Goal: Task Accomplishment & Management: Use online tool/utility

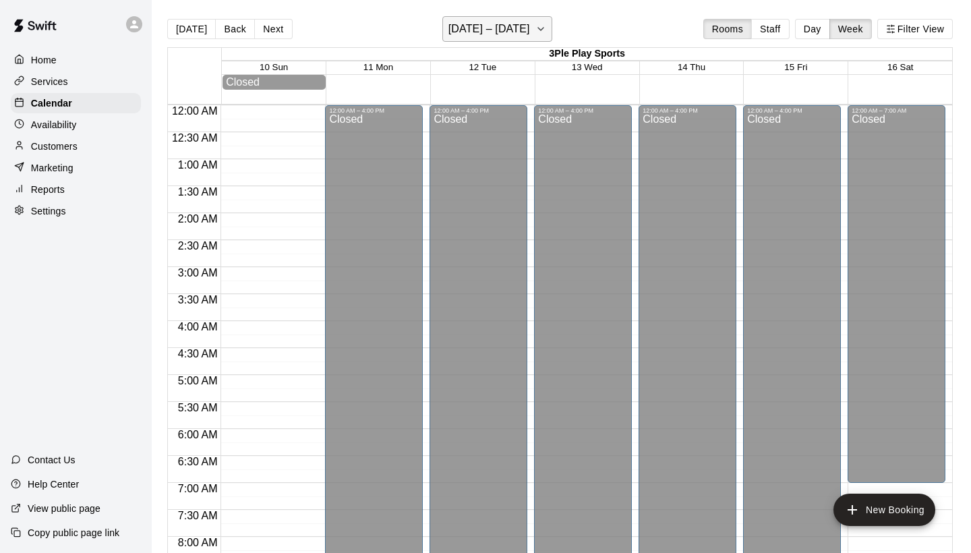
scroll to position [768, 0]
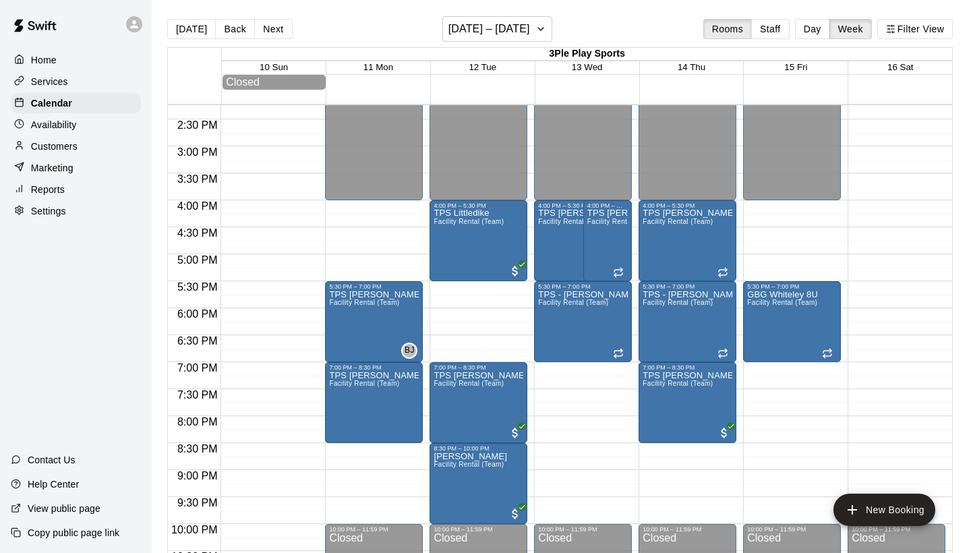
click at [70, 80] on div "Services" at bounding box center [76, 82] width 130 height 20
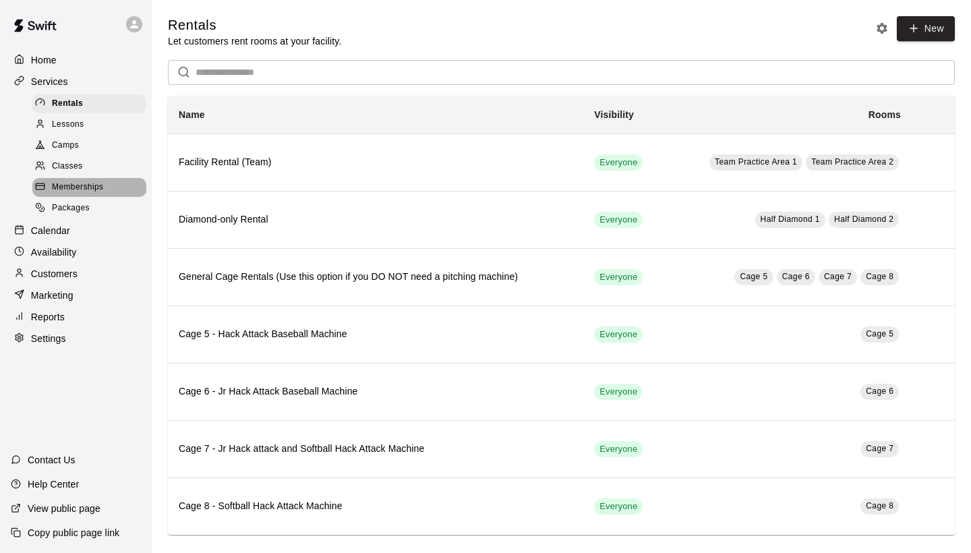
click at [90, 183] on span "Memberships" at bounding box center [77, 187] width 51 height 13
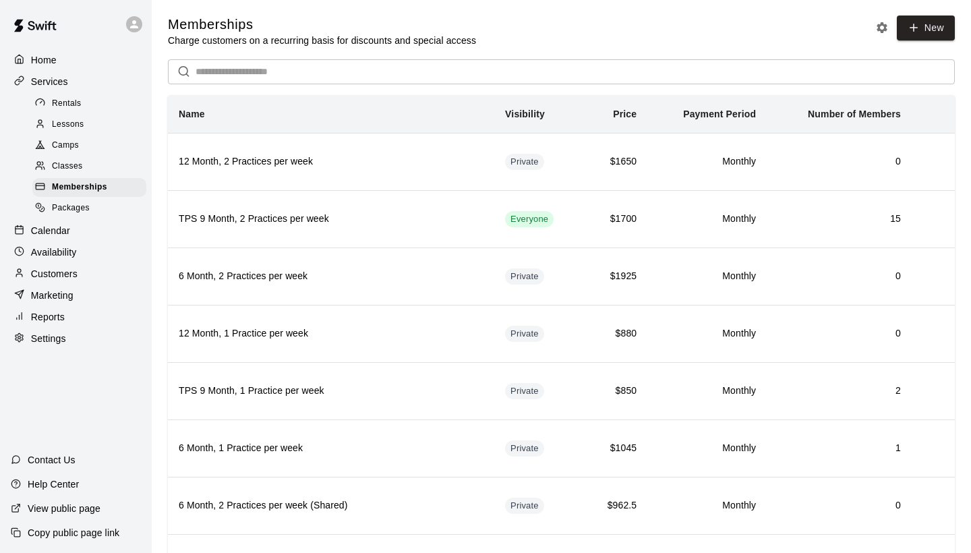
scroll to position [9, 0]
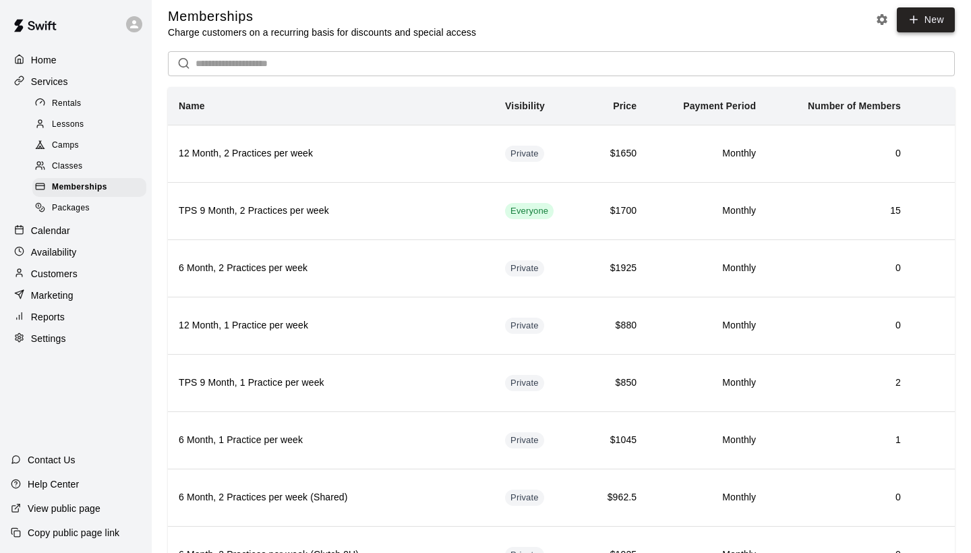
click at [926, 20] on link "New" at bounding box center [926, 19] width 58 height 25
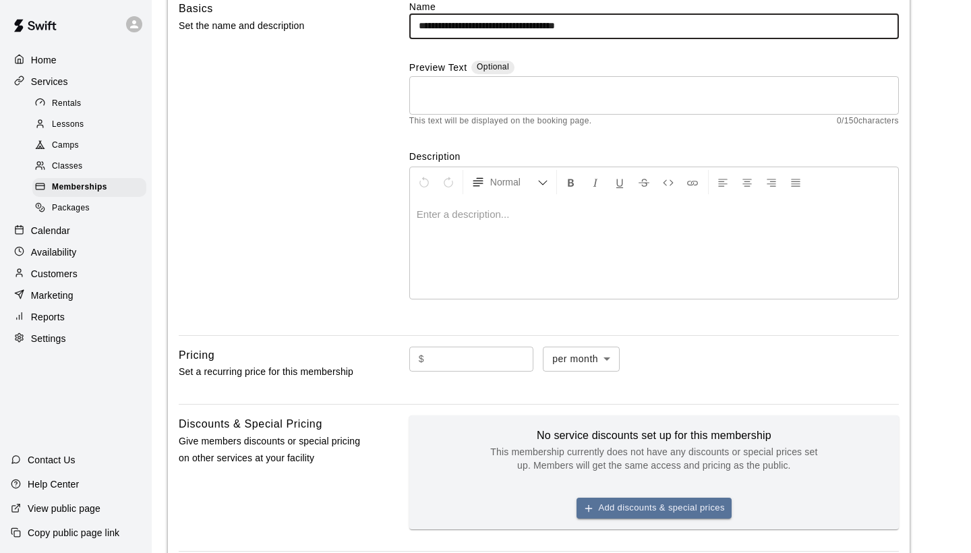
scroll to position [122, 0]
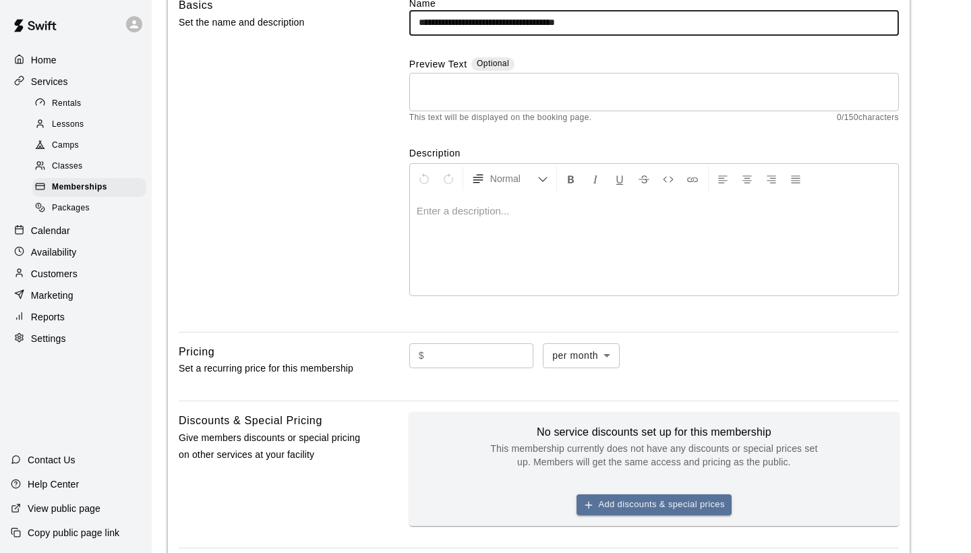
type input "**********"
click at [497, 220] on div at bounding box center [654, 244] width 488 height 101
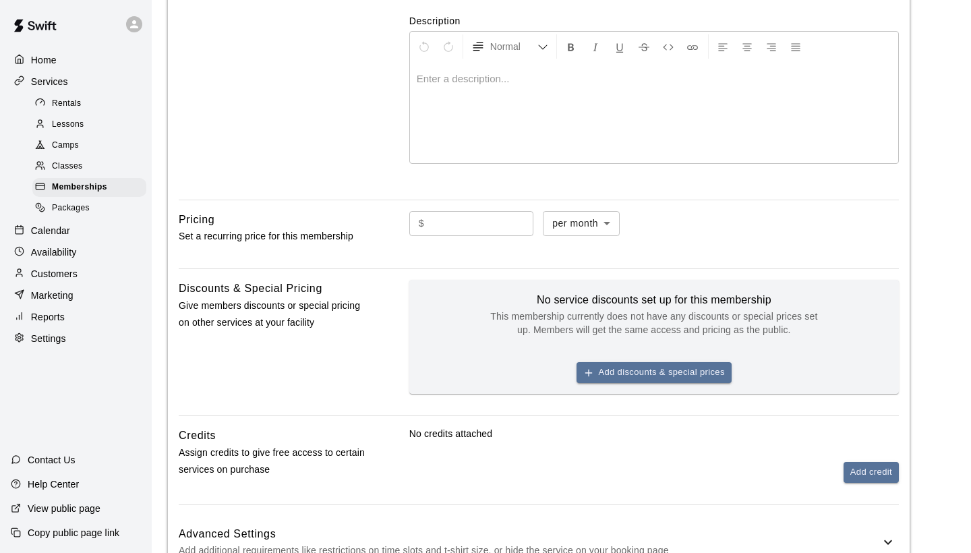
scroll to position [259, 0]
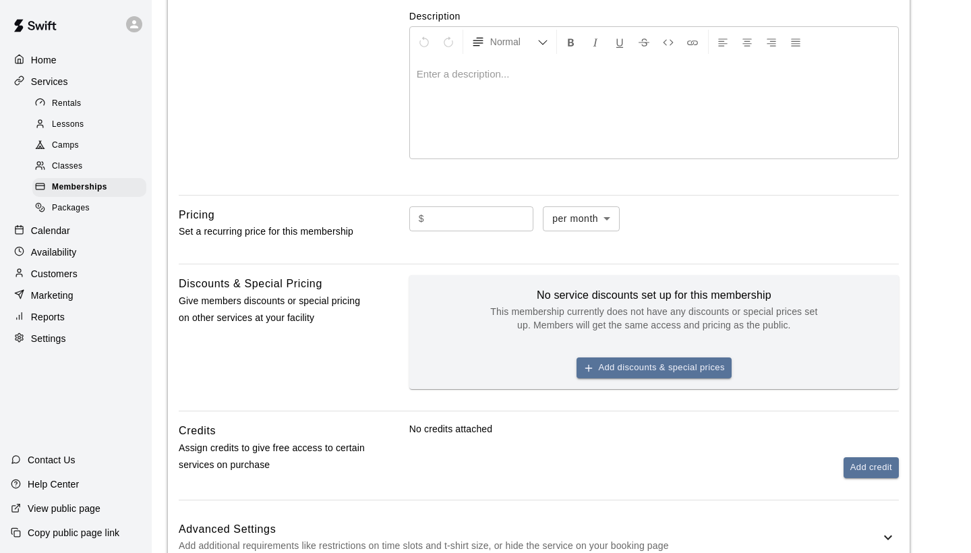
click at [452, 211] on input "text" at bounding box center [482, 218] width 104 height 25
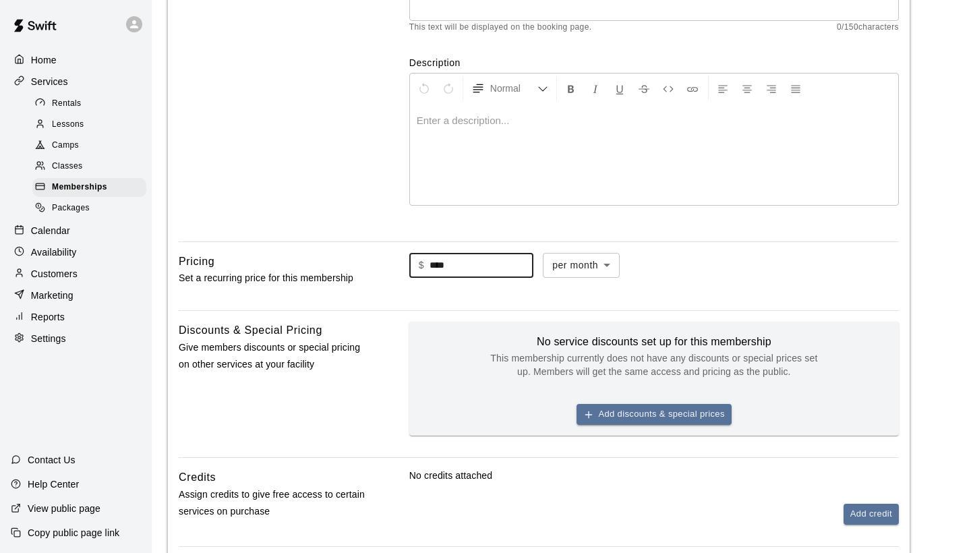
scroll to position [68, 0]
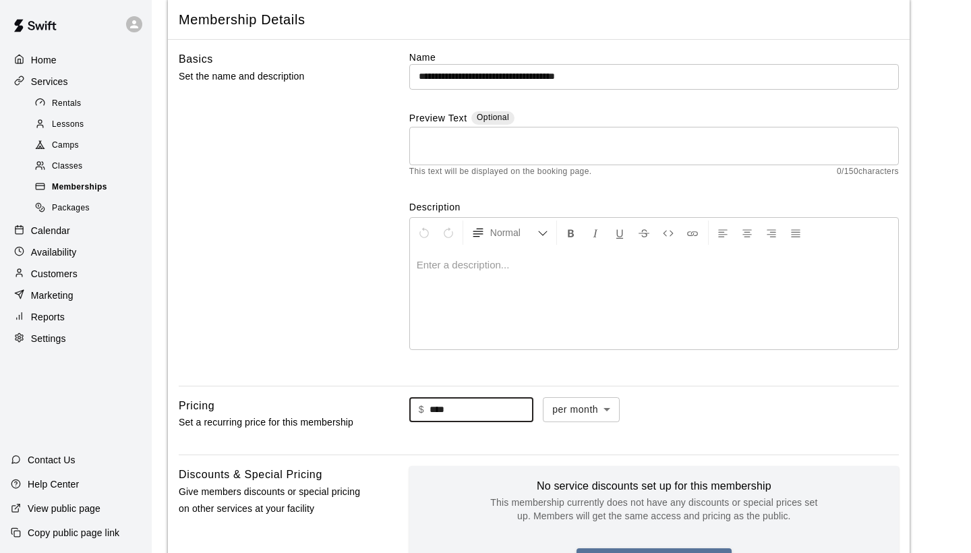
type input "****"
click at [107, 181] on div "Memberships" at bounding box center [89, 187] width 114 height 19
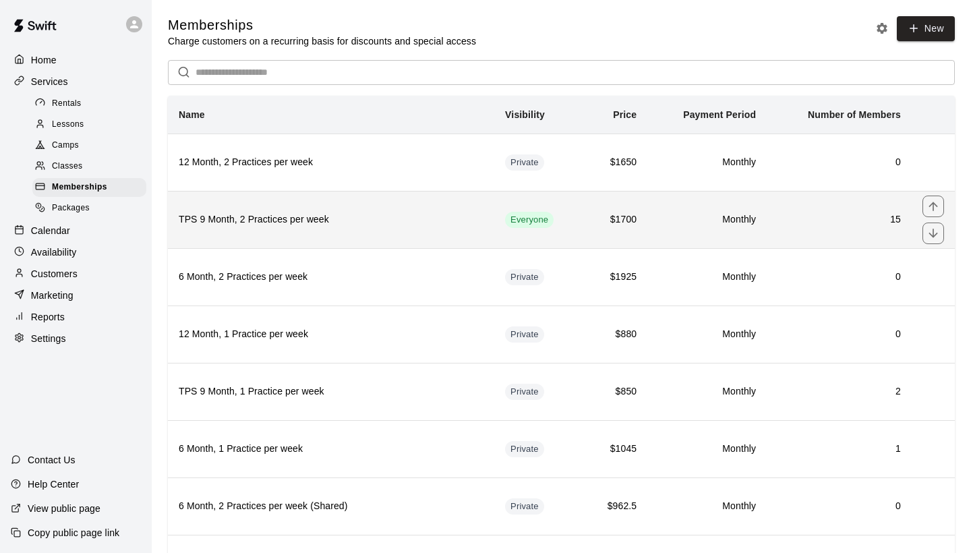
click at [343, 212] on h6 "TPS 9 Month, 2 Practices per week" at bounding box center [331, 219] width 305 height 15
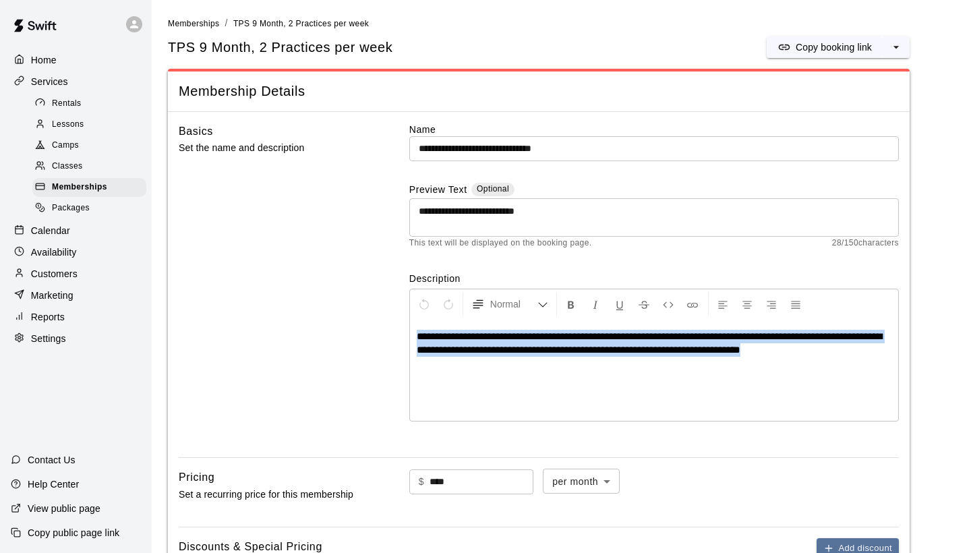
drag, startPoint x: 862, startPoint y: 350, endPoint x: 497, endPoint y: 323, distance: 365.9
click at [497, 323] on div "**********" at bounding box center [654, 370] width 488 height 101
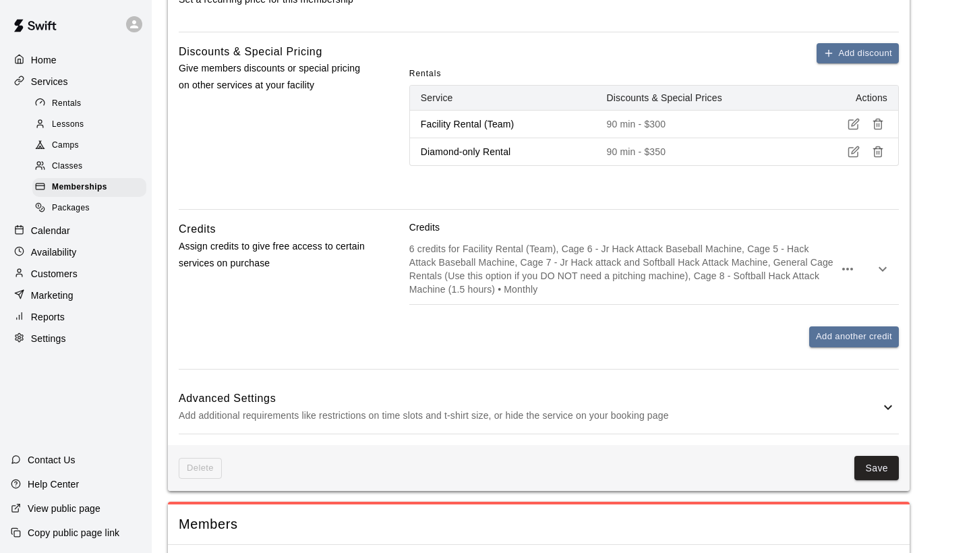
scroll to position [496, 0]
click at [886, 268] on icon "button" at bounding box center [883, 268] width 16 height 16
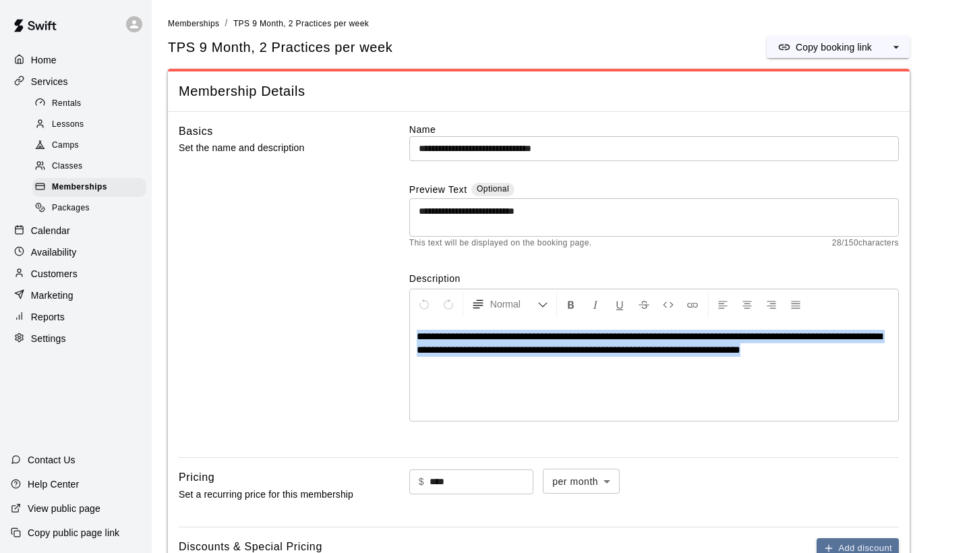
scroll to position [0, 0]
click at [78, 181] on span "Memberships" at bounding box center [79, 187] width 55 height 13
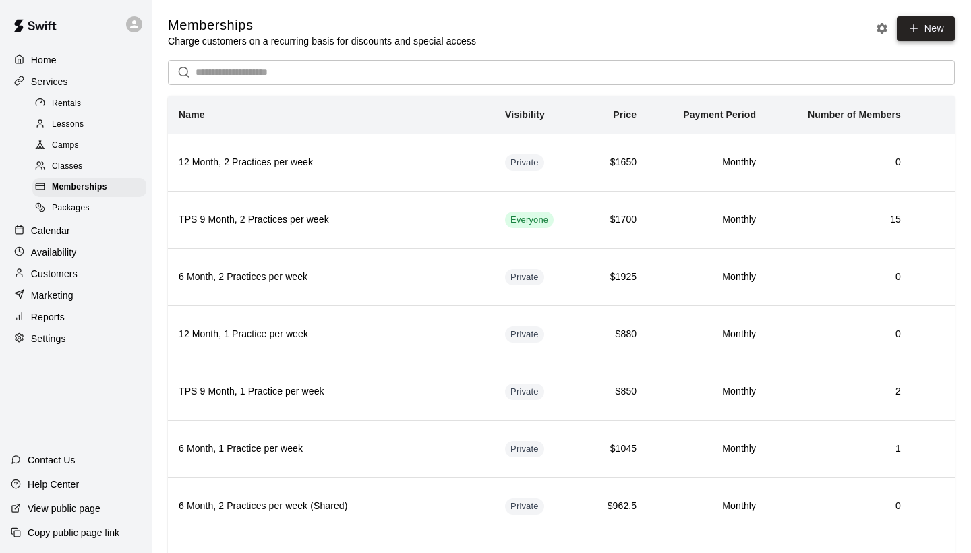
click at [941, 34] on link "New" at bounding box center [926, 28] width 58 height 25
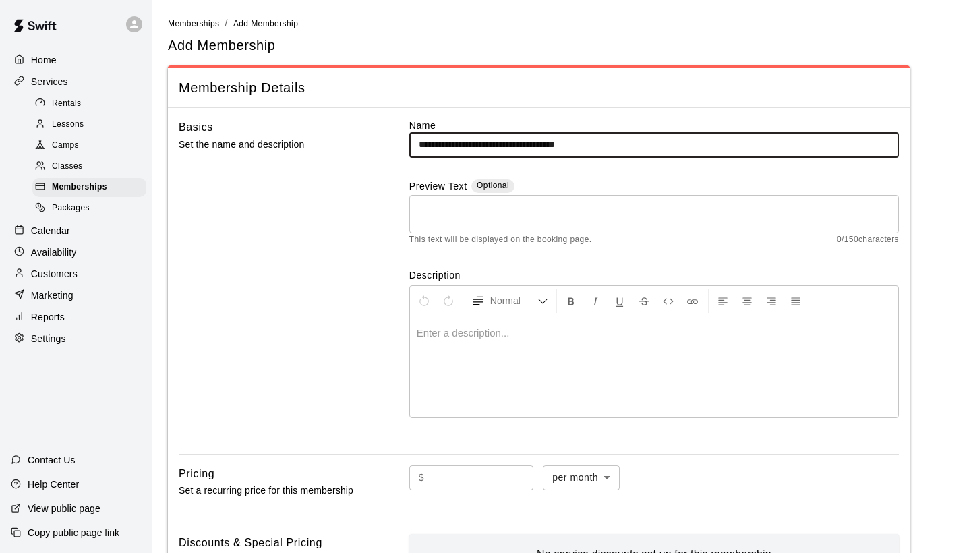
type input "**********"
click at [472, 206] on textarea at bounding box center [654, 213] width 471 height 27
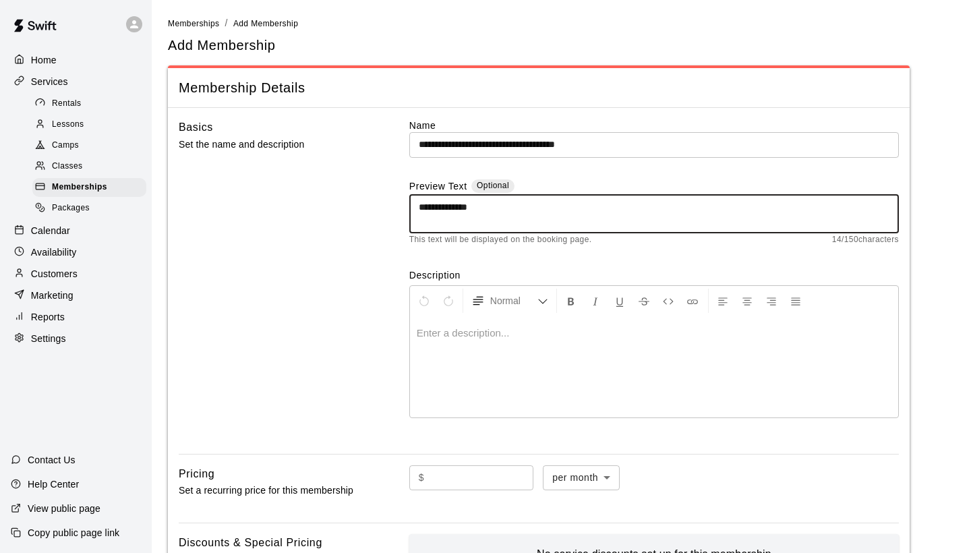
type textarea "**********"
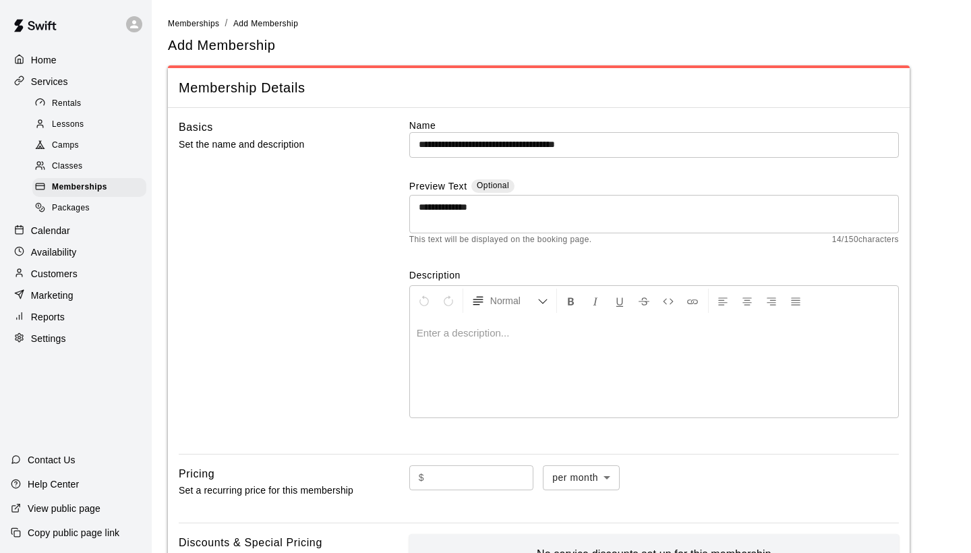
click at [449, 335] on p at bounding box center [654, 333] width 475 height 13
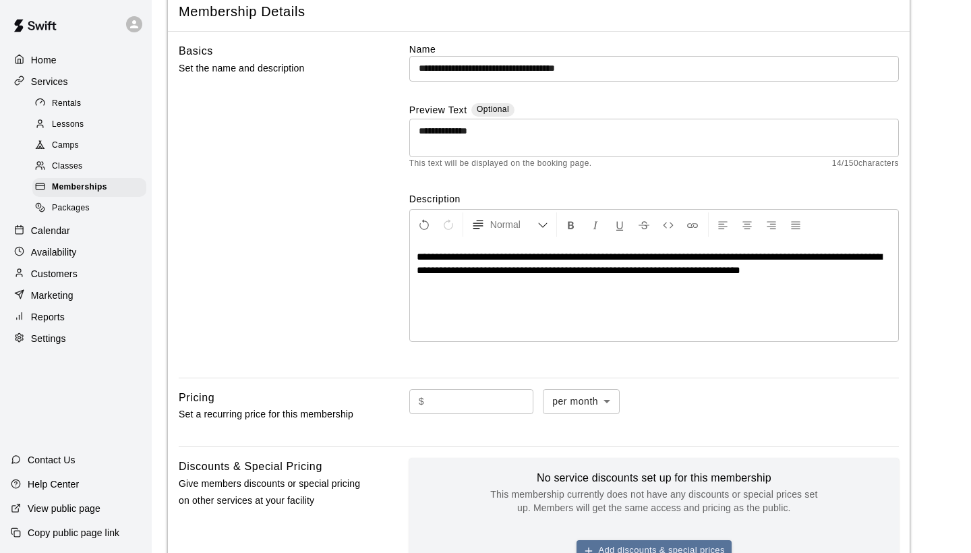
scroll to position [159, 0]
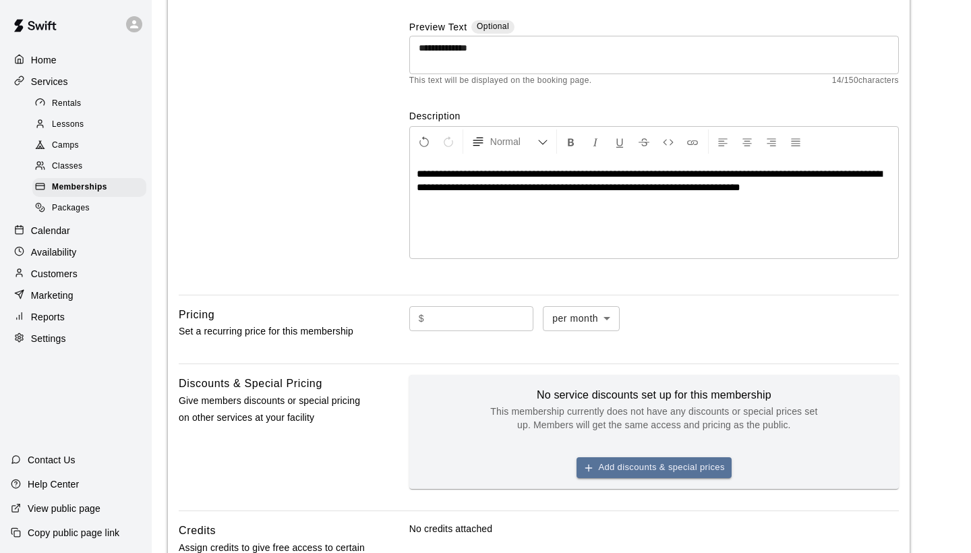
click at [464, 320] on input "text" at bounding box center [482, 318] width 104 height 25
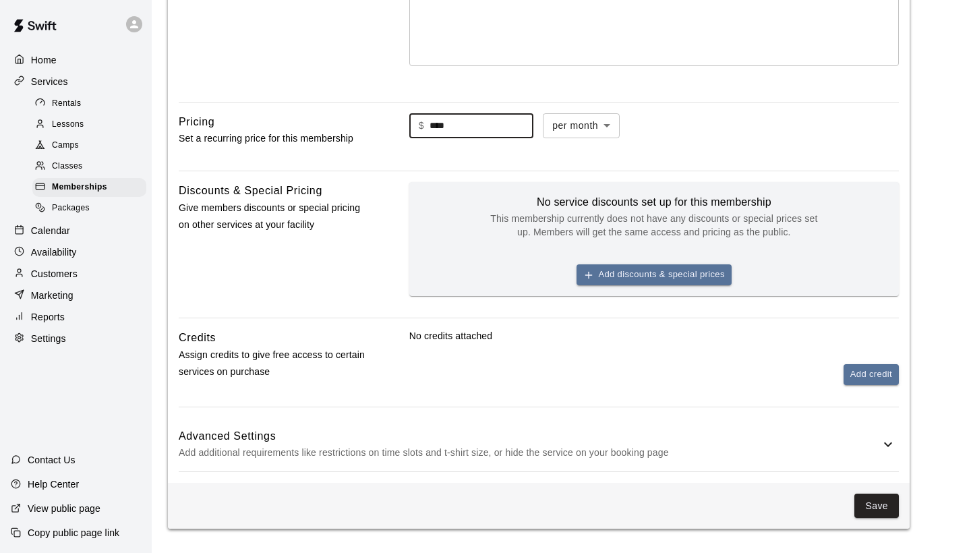
scroll to position [351, 0]
type input "****"
click at [870, 378] on button "Add credit" at bounding box center [871, 375] width 55 height 21
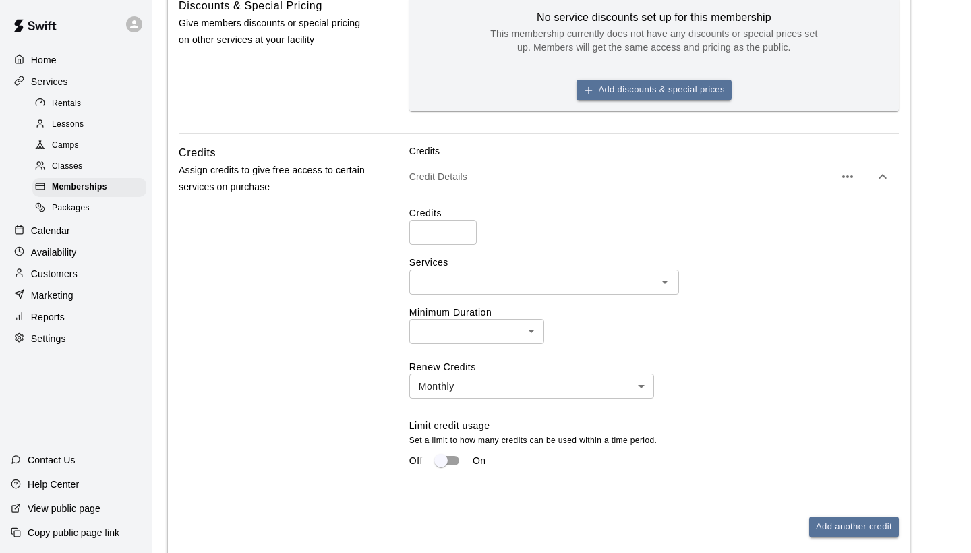
scroll to position [544, 0]
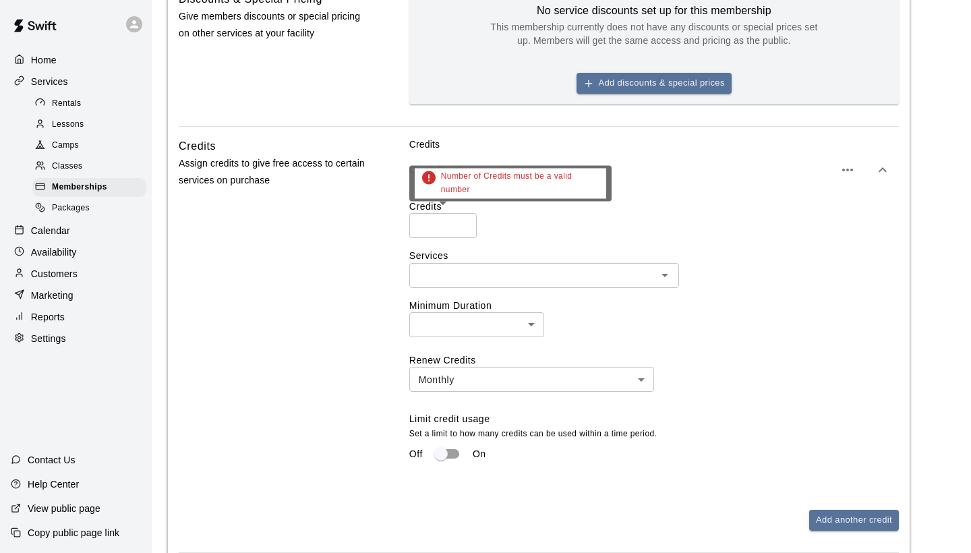
click at [463, 220] on input "*" at bounding box center [442, 225] width 67 height 25
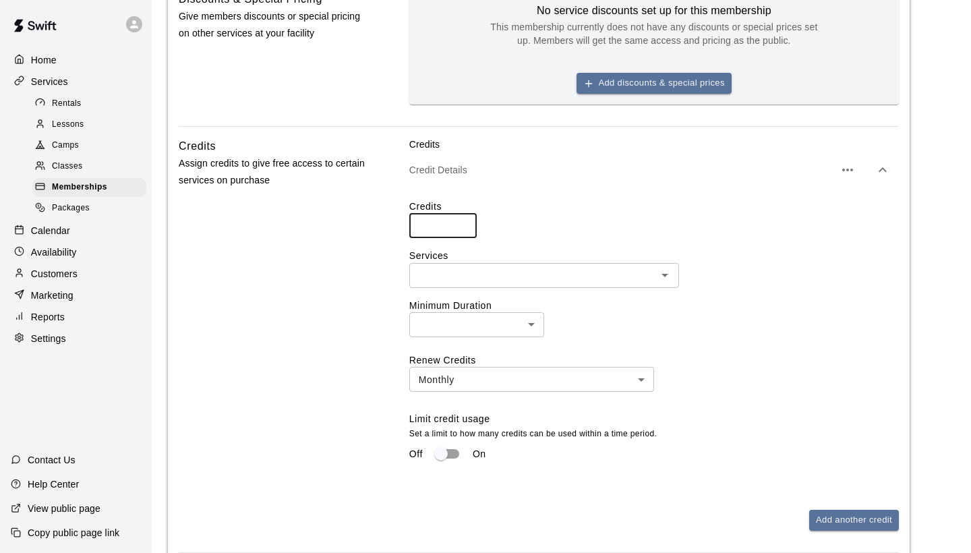
click at [463, 220] on input "*" at bounding box center [442, 225] width 67 height 25
type input "*"
click at [463, 220] on input "*" at bounding box center [442, 225] width 67 height 25
click at [669, 277] on icon "Open" at bounding box center [665, 275] width 16 height 16
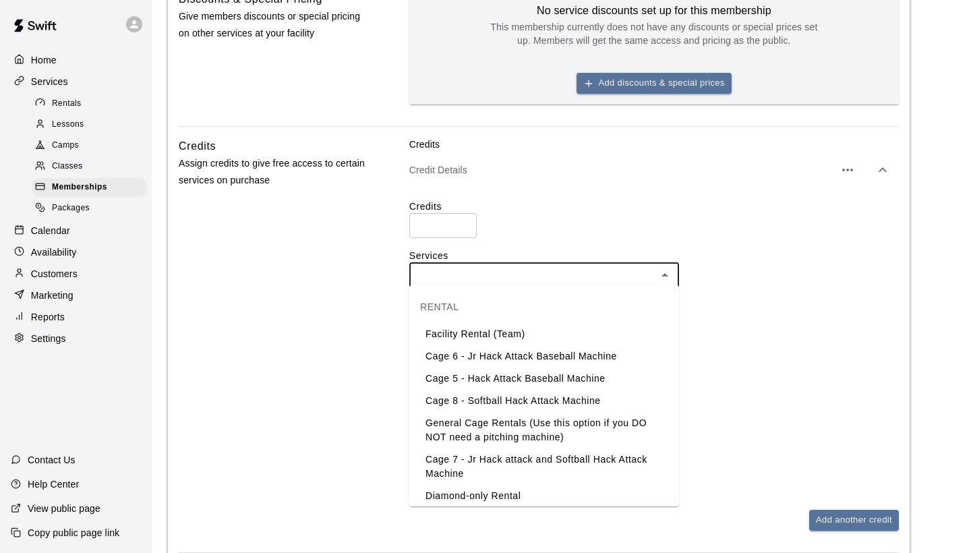
click at [557, 331] on li "Facility Rental (Team)" at bounding box center [544, 334] width 270 height 22
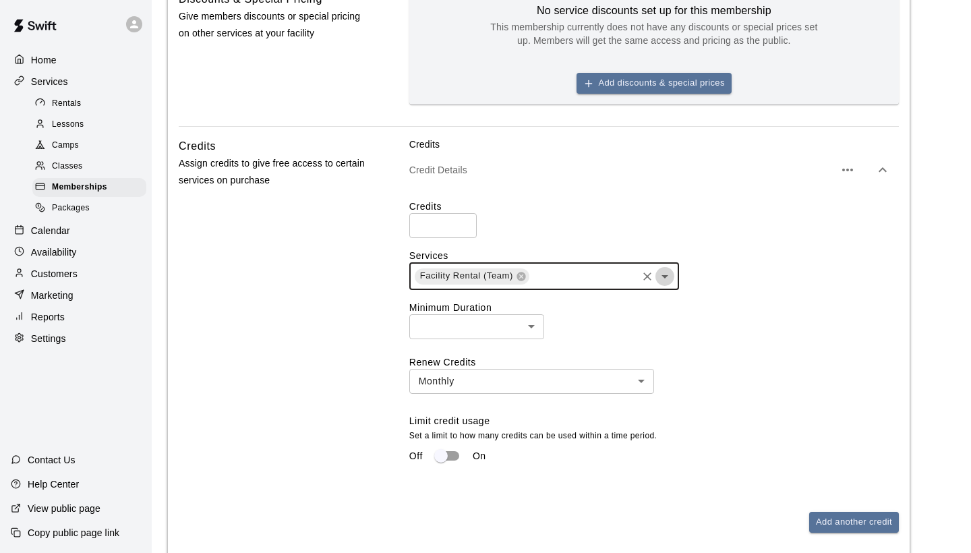
click at [664, 275] on icon "Open" at bounding box center [665, 276] width 16 height 16
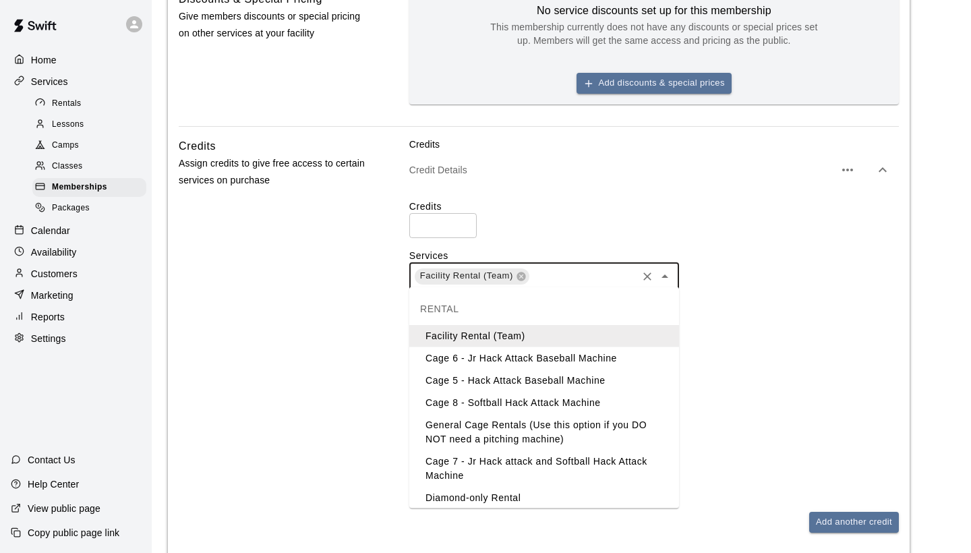
click at [573, 356] on li "Cage 6 - Jr Hack Attack Baseball Machine" at bounding box center [544, 358] width 270 height 22
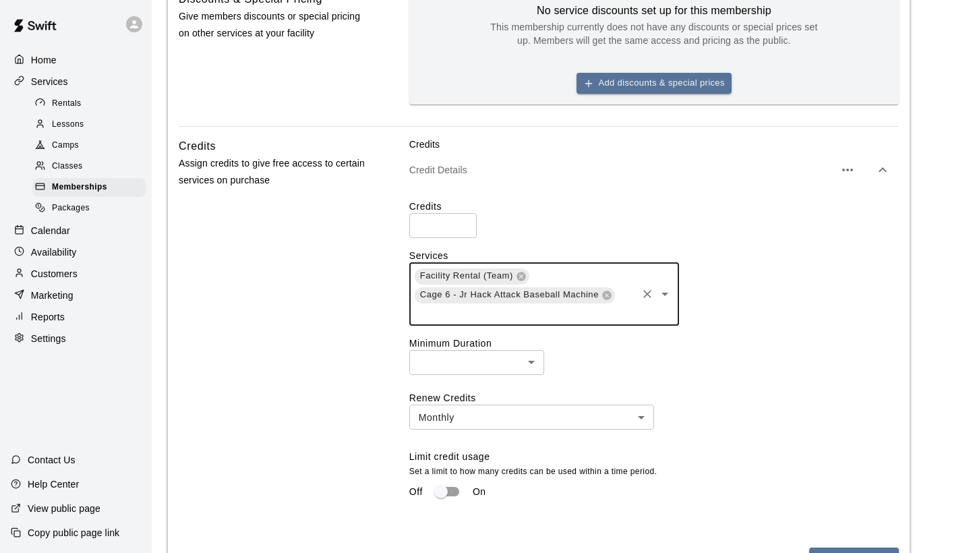
click at [665, 295] on icon "Open" at bounding box center [665, 294] width 16 height 16
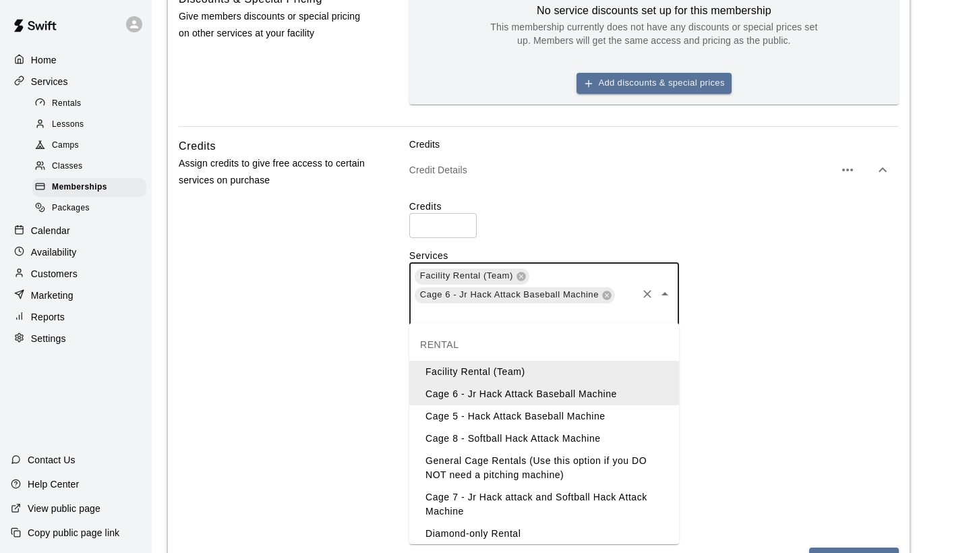
click at [551, 424] on li "Cage 5 - Hack Attack Baseball Machine" at bounding box center [544, 416] width 270 height 22
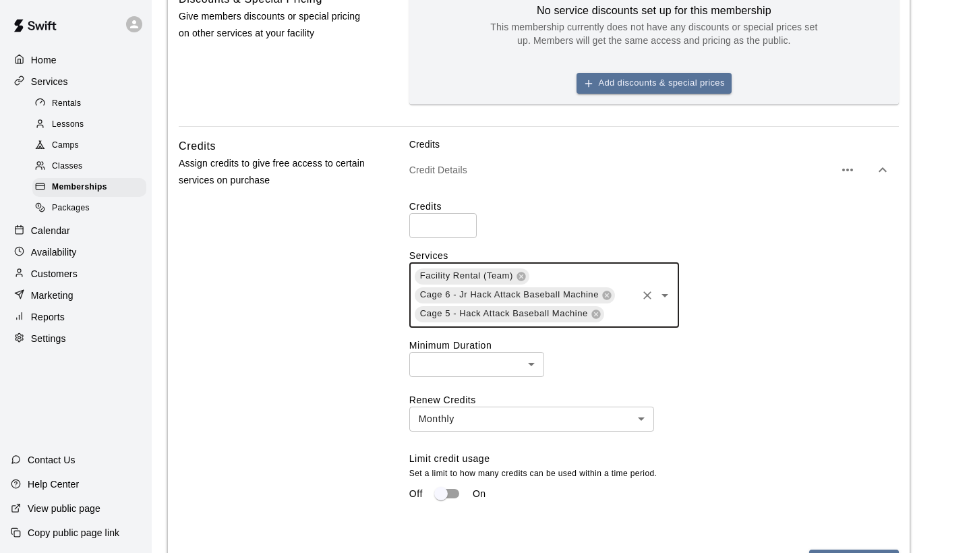
click at [665, 297] on icon "Open" at bounding box center [665, 295] width 16 height 16
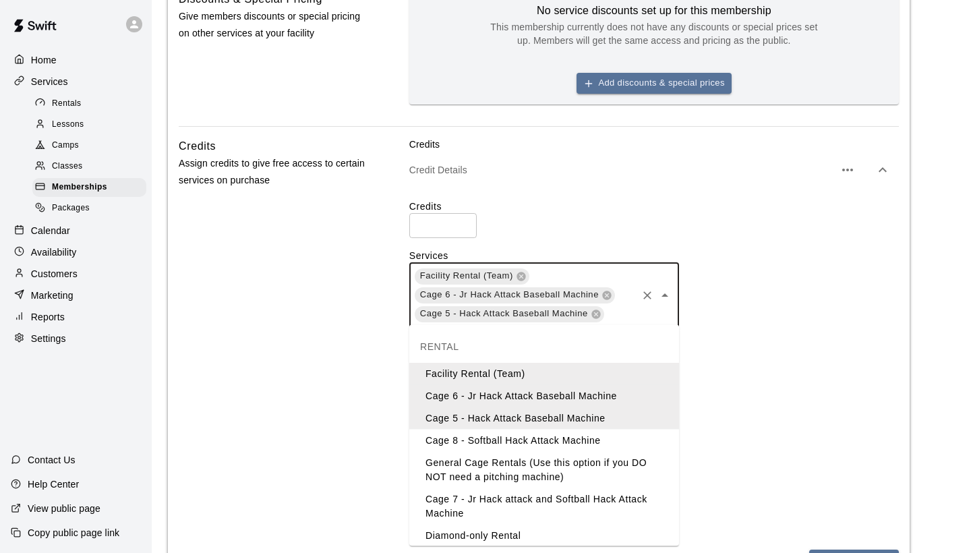
click at [543, 445] on li "Cage 8 - Softball Hack Attack Machine" at bounding box center [544, 441] width 270 height 22
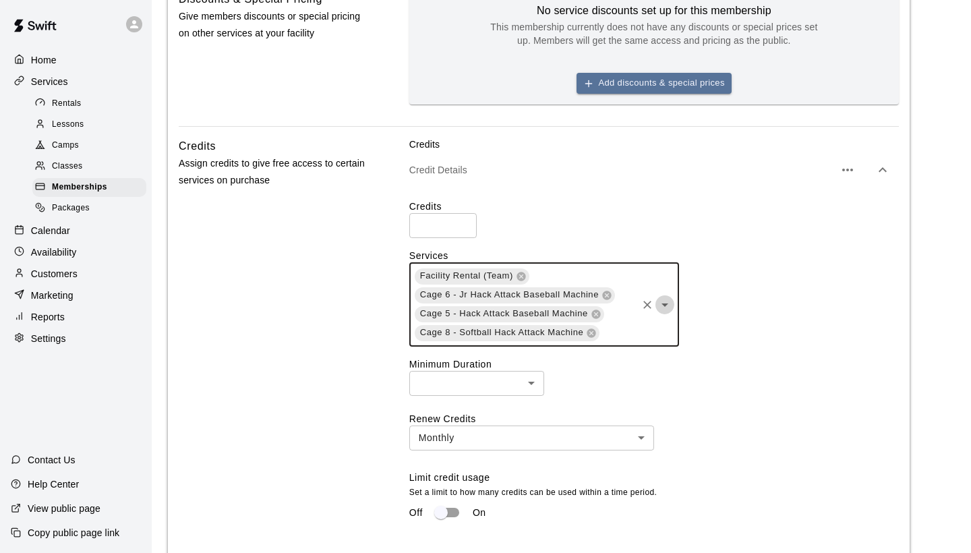
click at [667, 304] on icon "Open" at bounding box center [665, 305] width 7 height 3
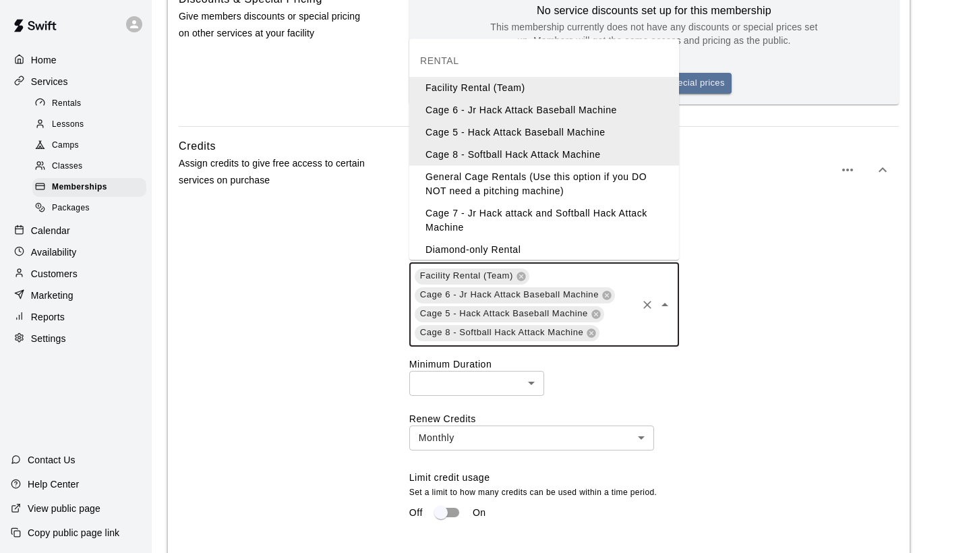
click at [556, 181] on li "General Cage Rentals (Use this option if you DO NOT need a pitching machine)" at bounding box center [544, 184] width 270 height 36
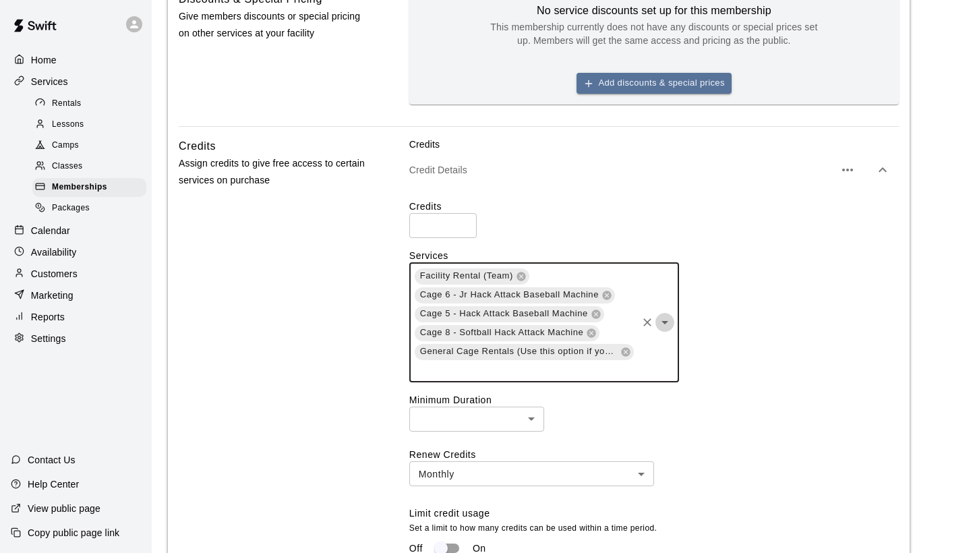
click at [666, 322] on icon "Open" at bounding box center [665, 322] width 16 height 16
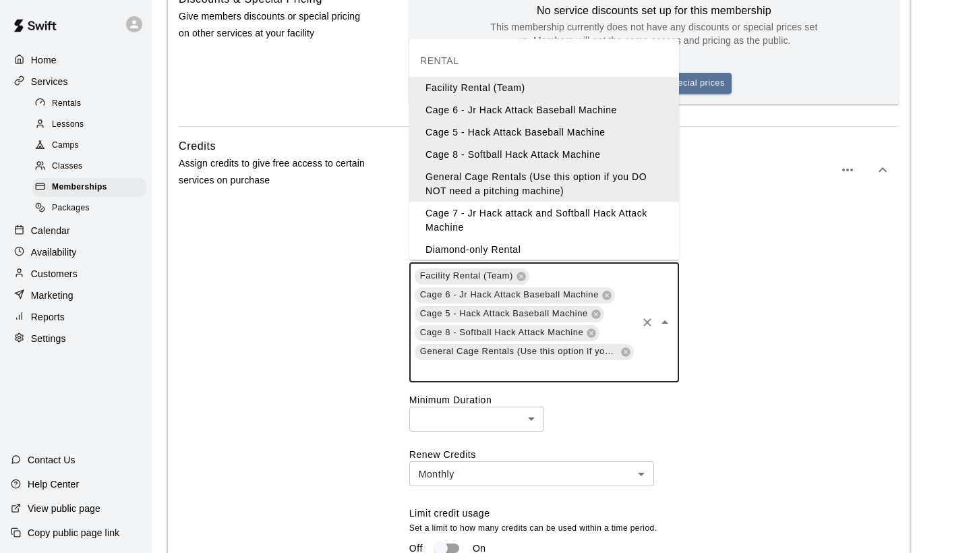
click at [594, 215] on li "Cage 7 - Jr Hack attack and Softball Hack Attack Machine" at bounding box center [544, 220] width 270 height 36
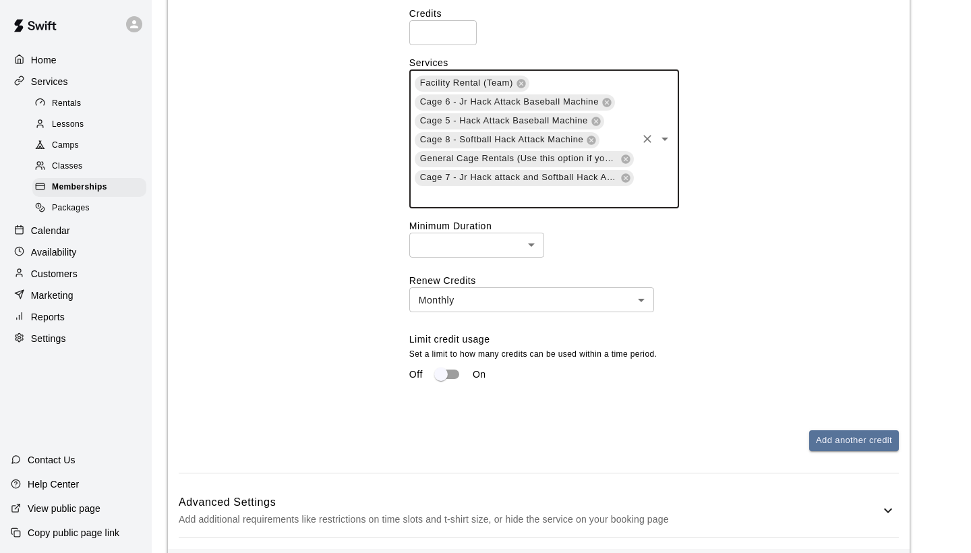
scroll to position [739, 0]
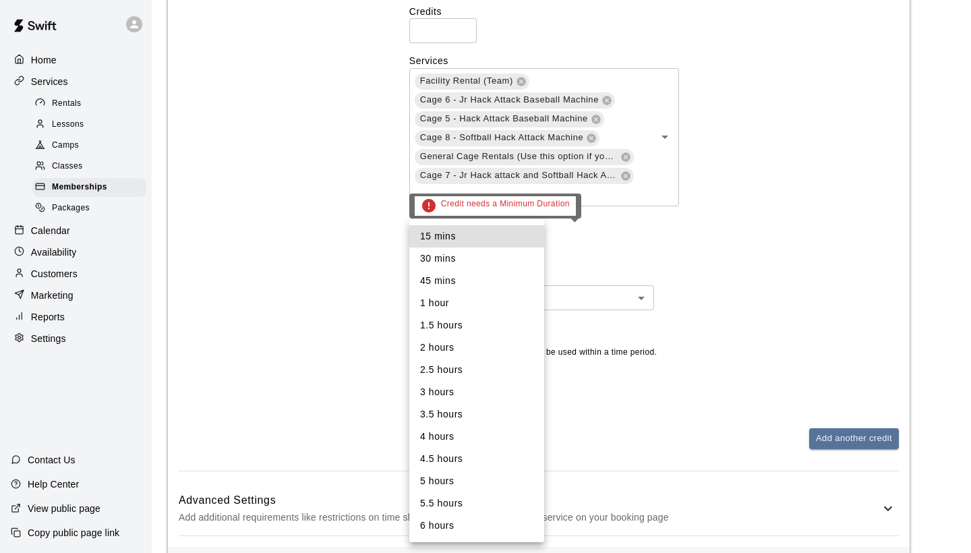
click at [499, 301] on li "1 hour" at bounding box center [476, 303] width 135 height 22
type input "**"
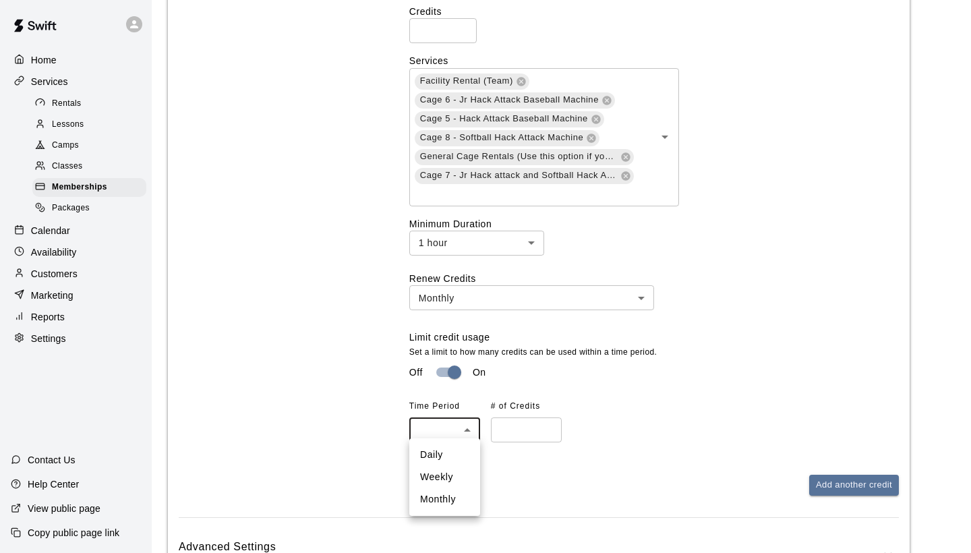
click at [454, 472] on li "Weekly" at bounding box center [444, 477] width 71 height 22
type input "******"
type input "*"
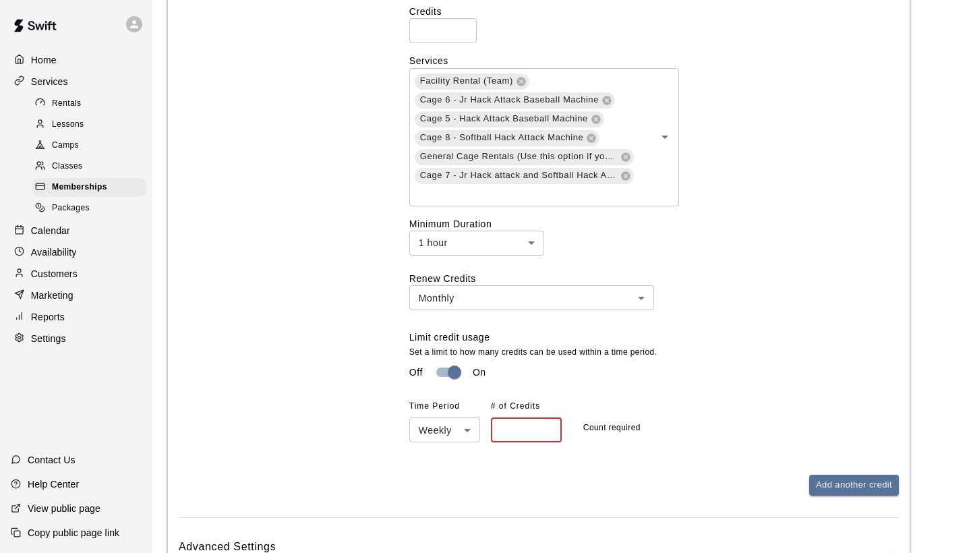
click at [548, 423] on input "*" at bounding box center [526, 430] width 71 height 25
click at [721, 339] on div "Limit credit usage Set a limit to how many credits can be used within a time pe…" at bounding box center [654, 387] width 490 height 112
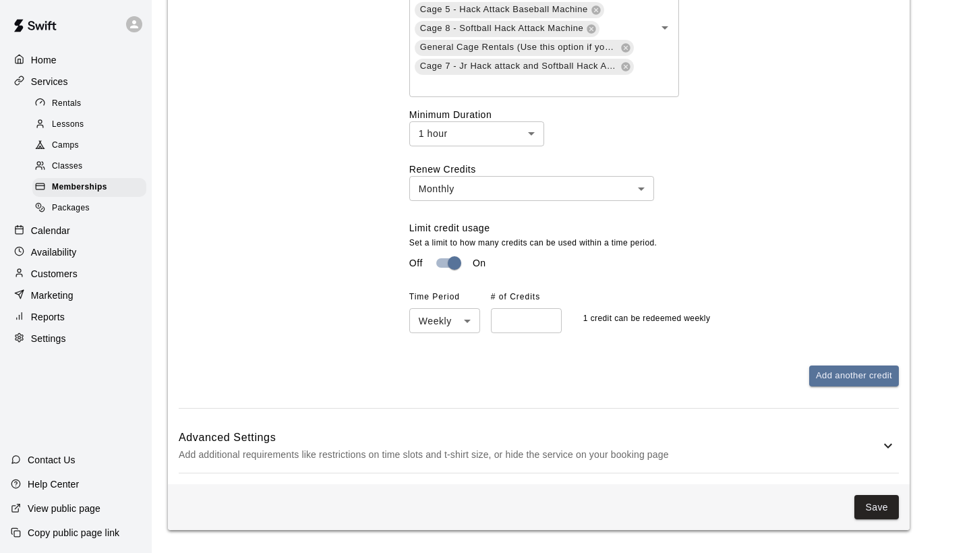
scroll to position [847, 0]
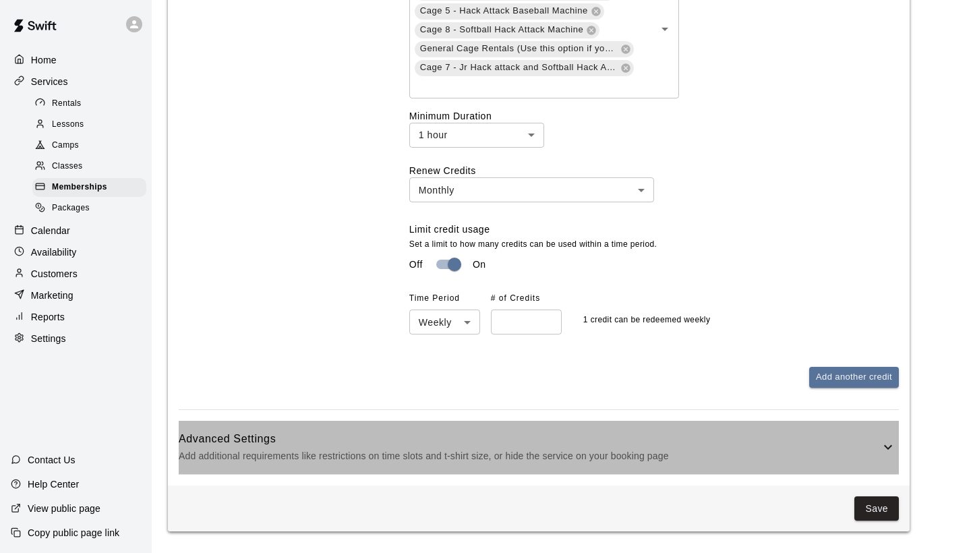
click at [892, 443] on icon at bounding box center [888, 447] width 16 height 16
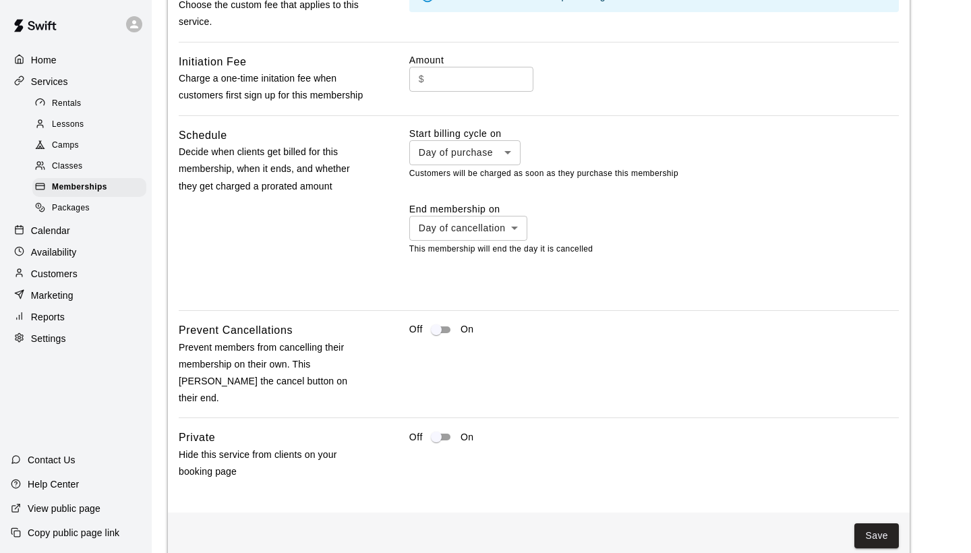
scroll to position [1440, 0]
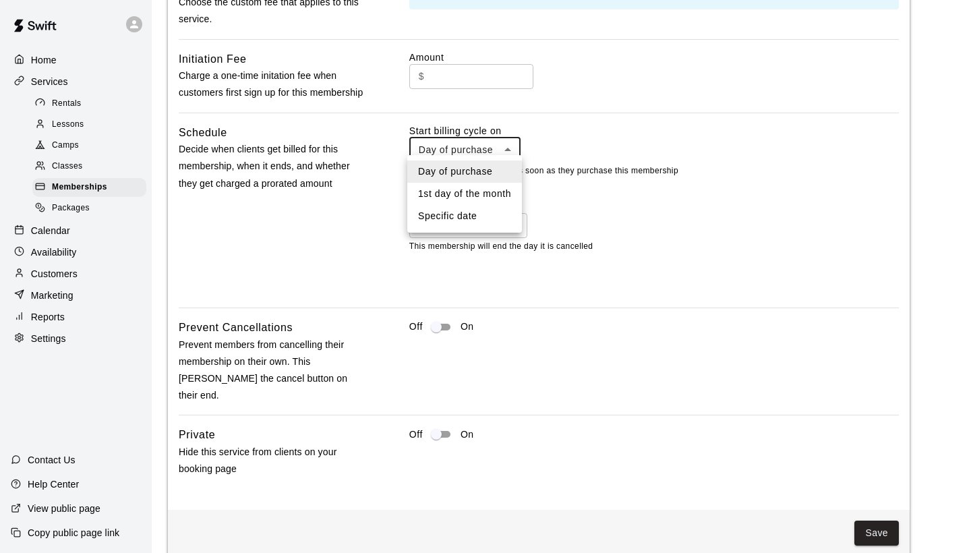
click at [488, 192] on li "1st day of the month" at bounding box center [464, 194] width 115 height 22
type input "**********"
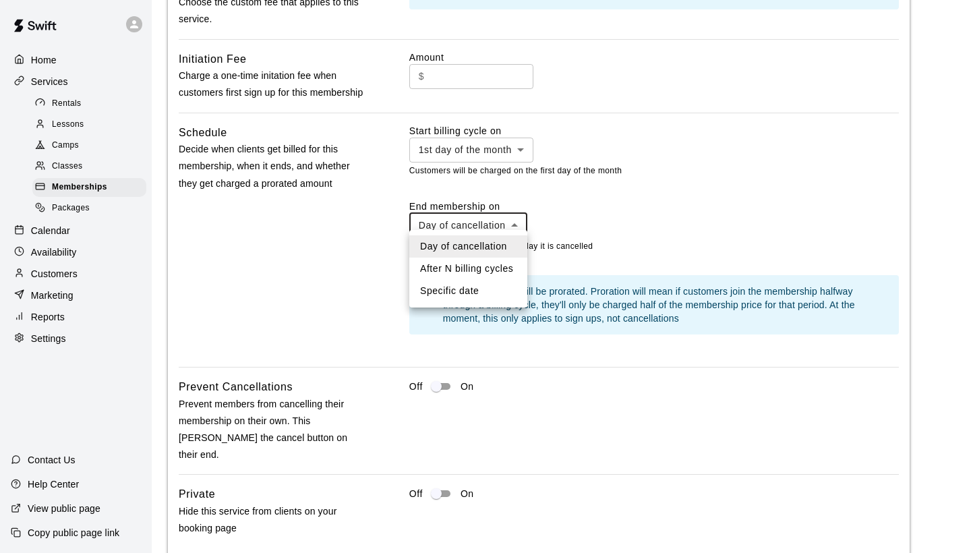
click at [494, 270] on li "After N billing cycles" at bounding box center [468, 269] width 118 height 22
type input "*********"
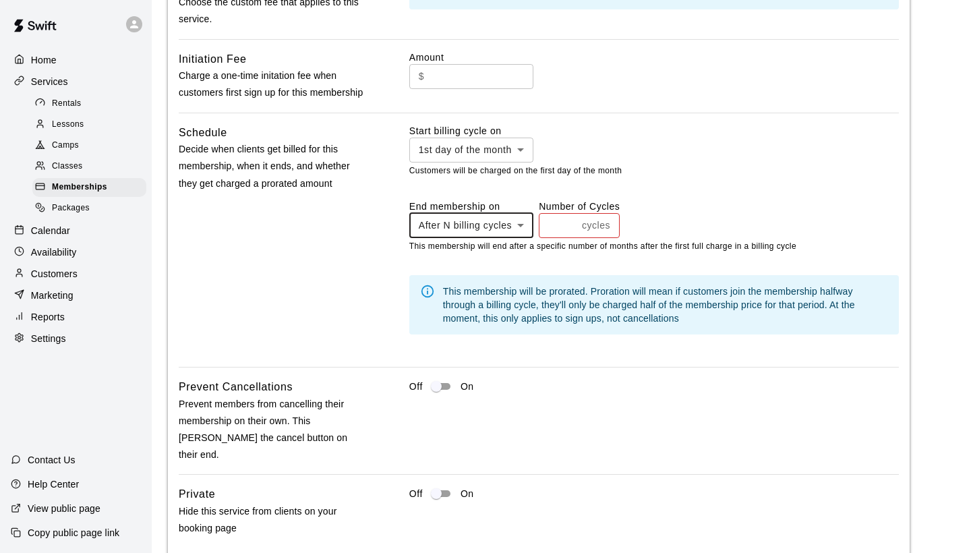
click at [573, 215] on input "*" at bounding box center [558, 225] width 38 height 25
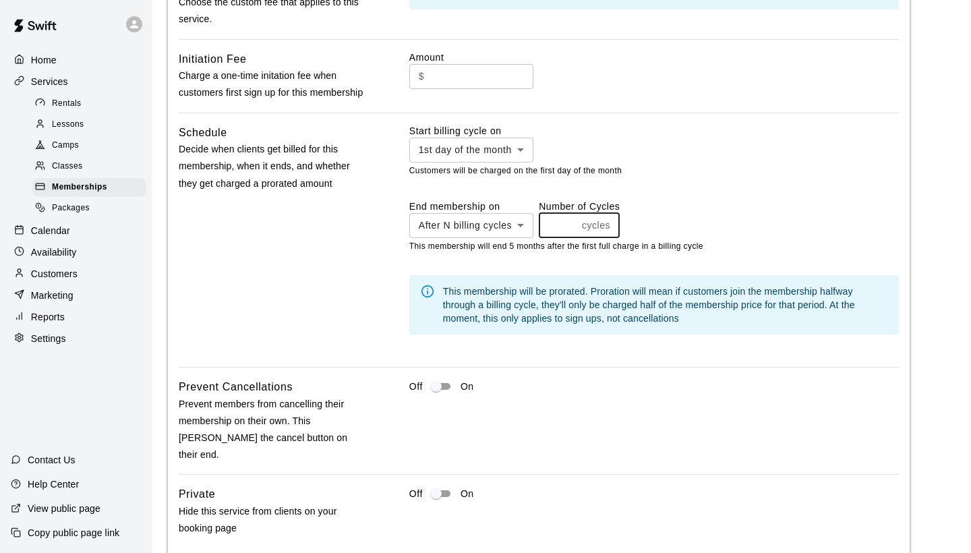
click at [573, 215] on input "*" at bounding box center [558, 225] width 38 height 25
type input "*"
click at [573, 215] on input "*" at bounding box center [558, 225] width 38 height 25
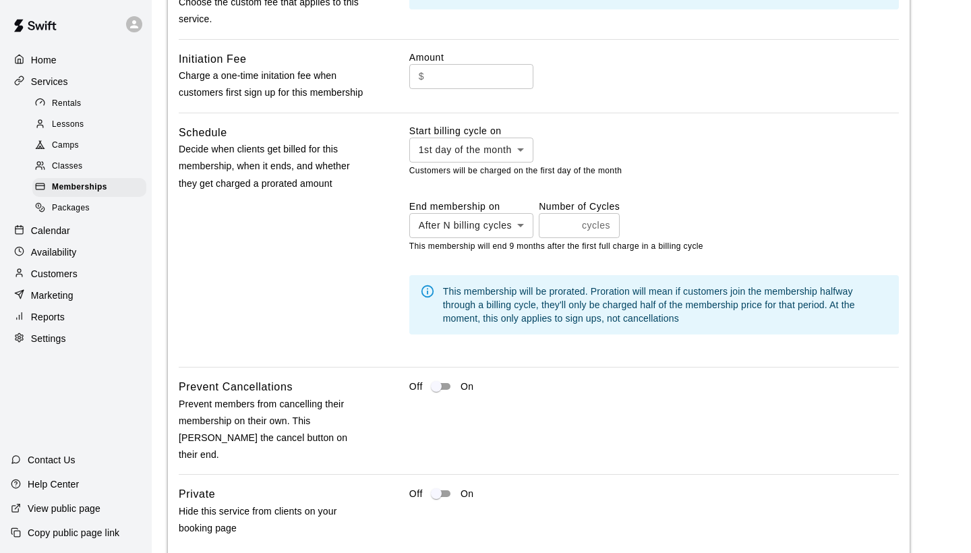
click at [650, 174] on div "**********" at bounding box center [654, 240] width 490 height 232
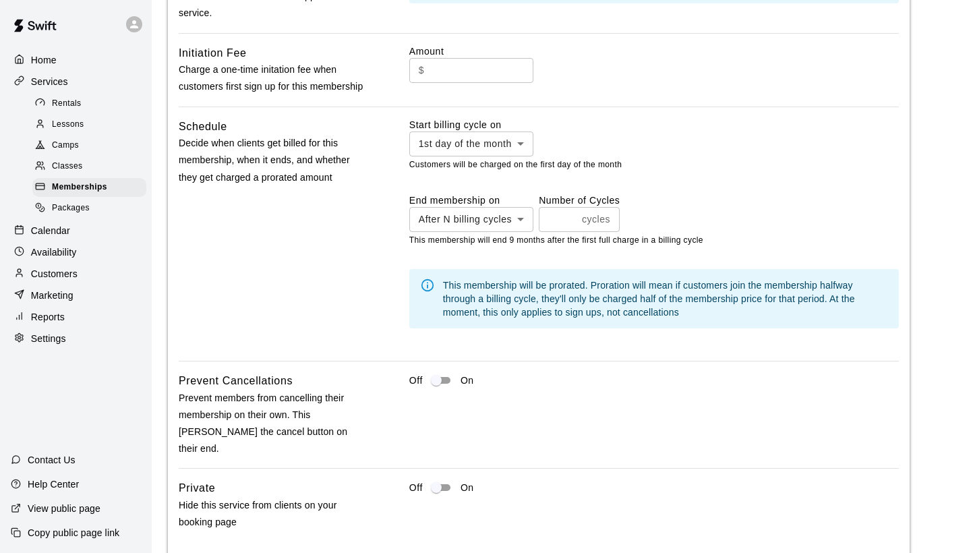
scroll to position [1448, 0]
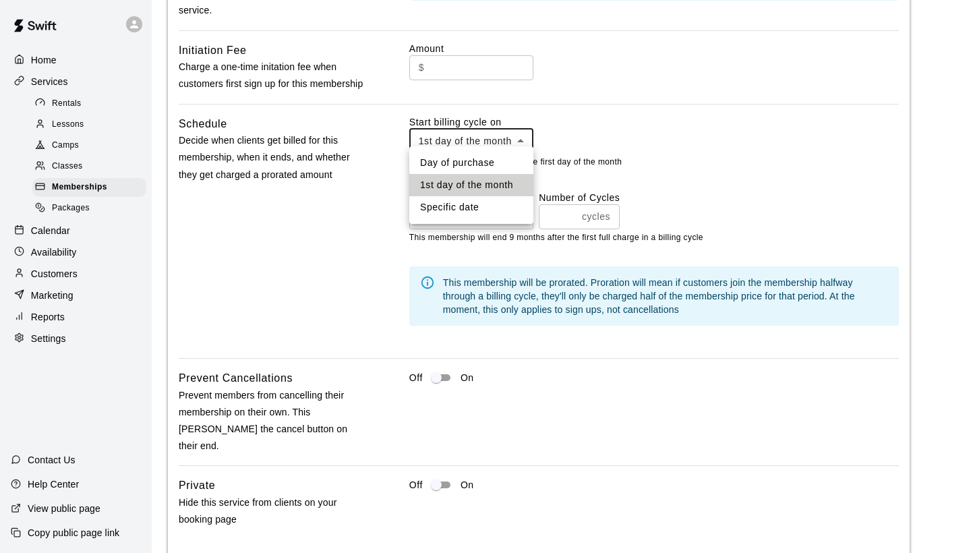
click at [463, 205] on li "Specific date" at bounding box center [471, 207] width 124 height 22
type input "*******"
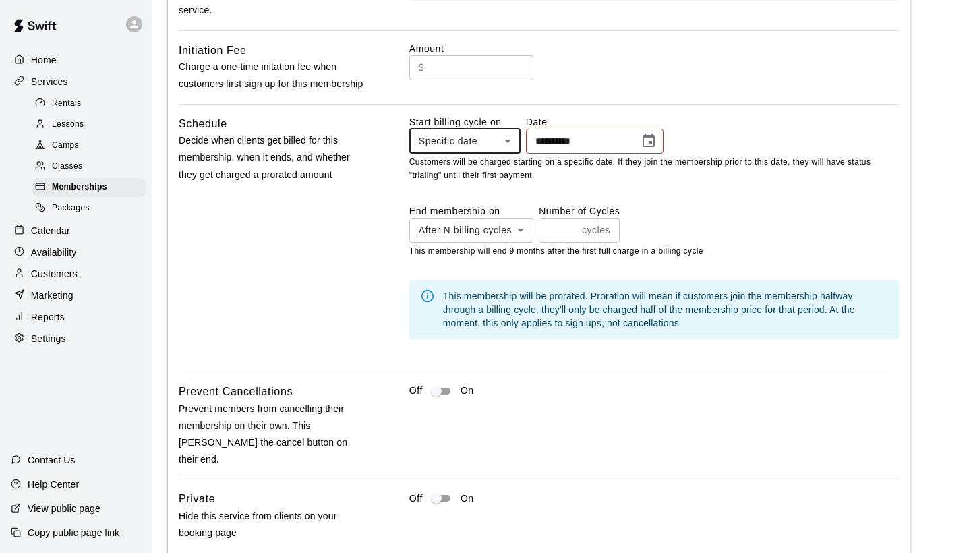
click at [655, 136] on icon "Choose date" at bounding box center [649, 140] width 12 height 13
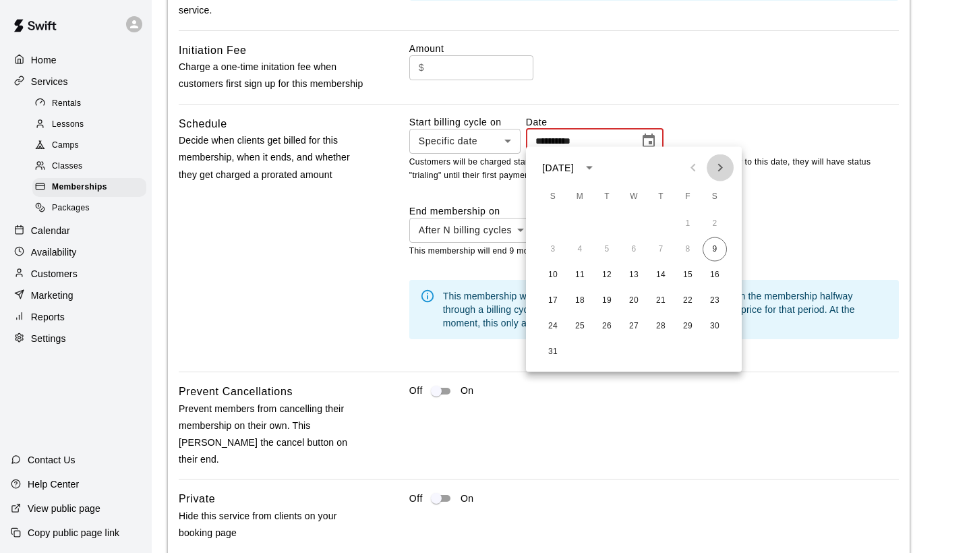
click at [723, 169] on icon "Next month" at bounding box center [720, 168] width 16 height 16
click at [579, 219] on button "1" at bounding box center [580, 224] width 24 height 24
type input "**********"
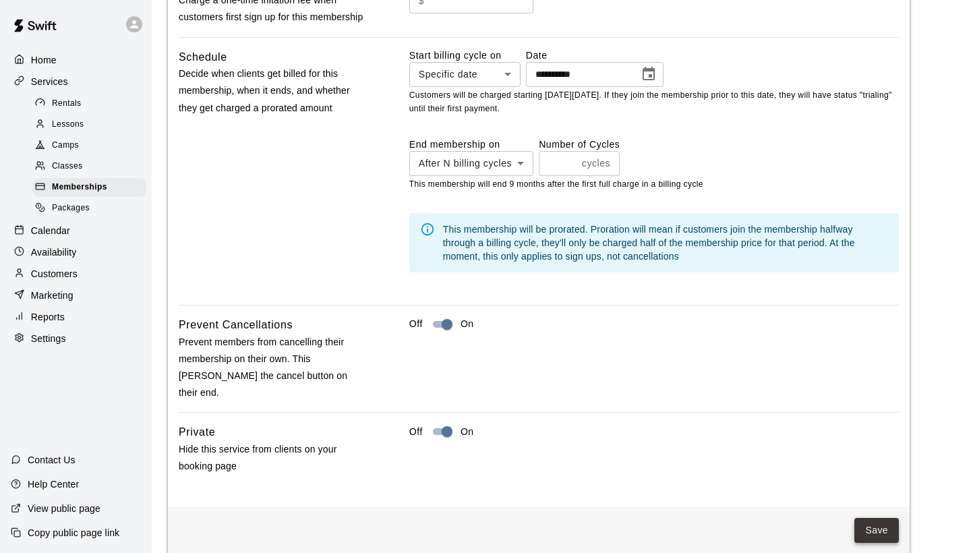
scroll to position [1514, 0]
click at [871, 519] on button "Save" at bounding box center [877, 531] width 45 height 25
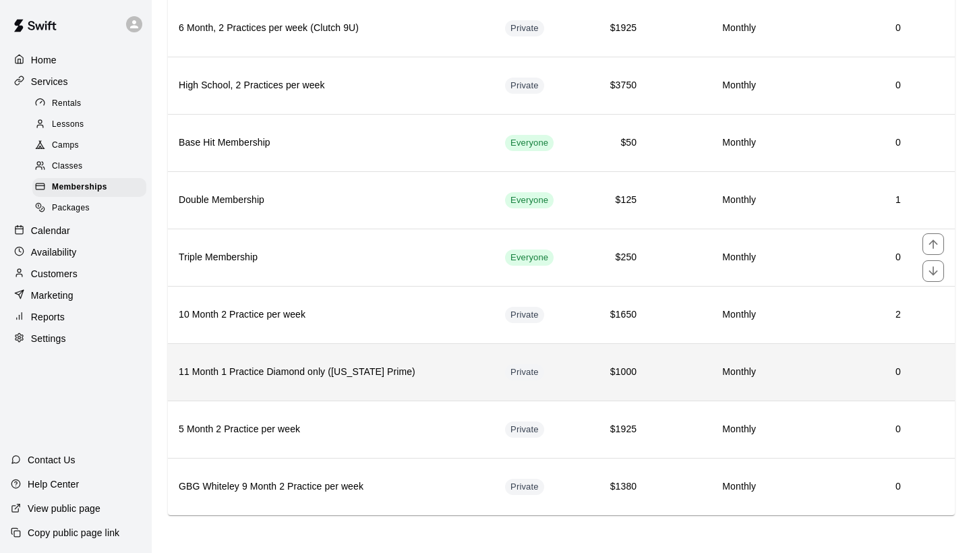
scroll to position [535, 0]
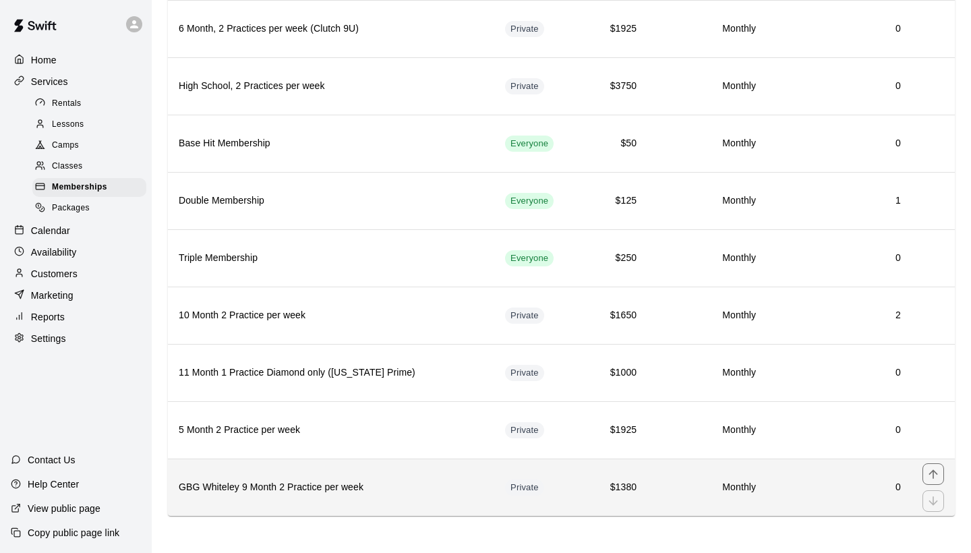
click at [391, 479] on th "GBG Whiteley 9 Month 2 Practice per week" at bounding box center [331, 487] width 327 height 57
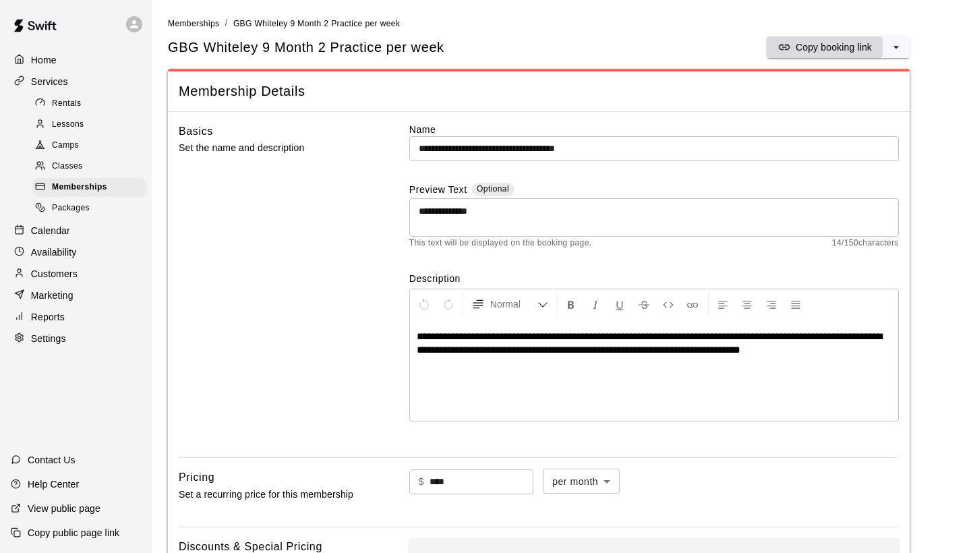
click at [835, 46] on p "Copy booking link" at bounding box center [834, 46] width 76 height 13
click at [822, 47] on p "Copy booking link" at bounding box center [834, 46] width 76 height 13
click at [103, 186] on span "Memberships" at bounding box center [79, 187] width 55 height 13
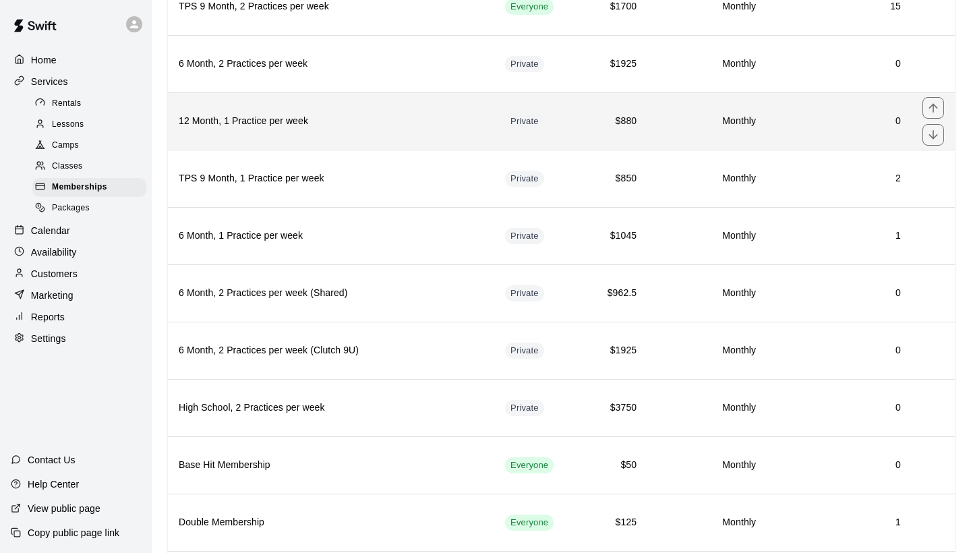
scroll to position [215, 0]
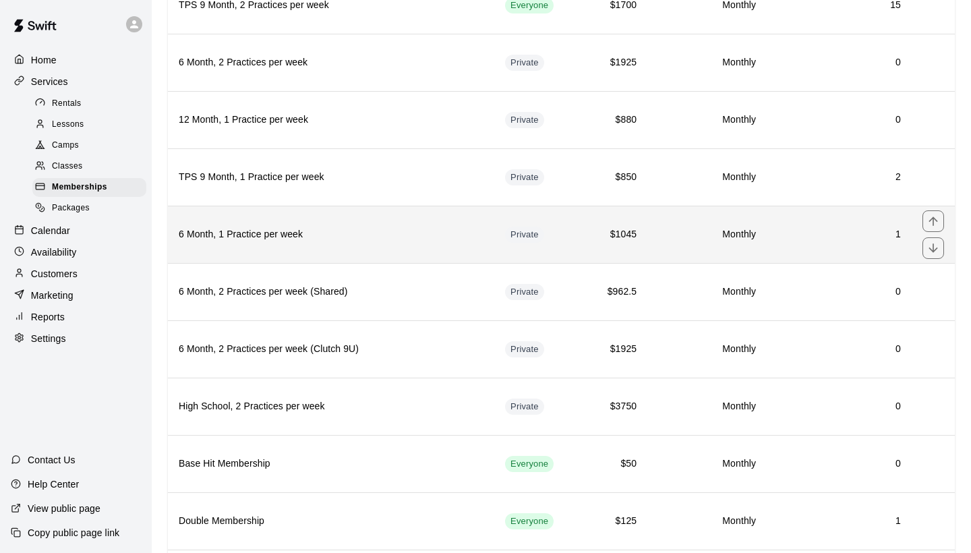
click at [376, 235] on h6 "6 Month, 1 Practice per week" at bounding box center [331, 234] width 305 height 15
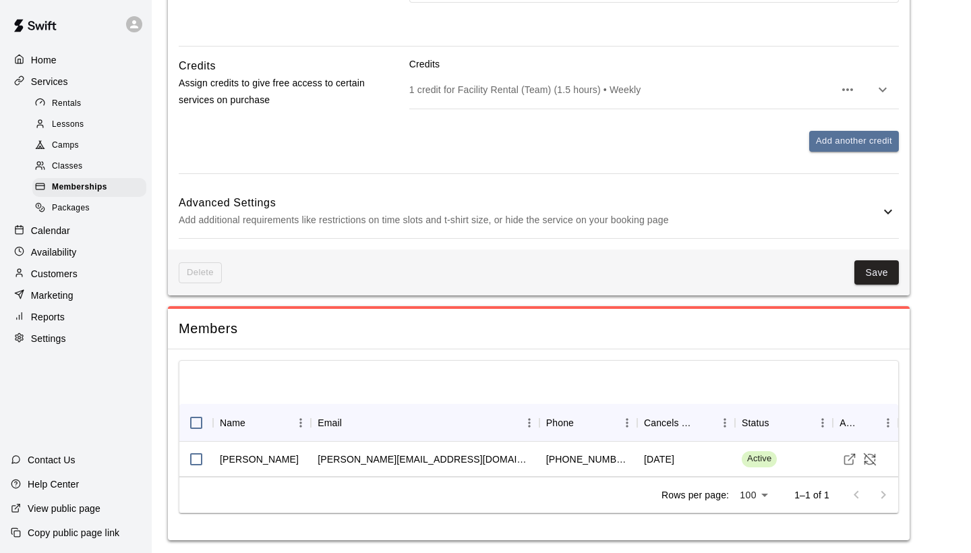
scroll to position [658, 0]
click at [870, 455] on icon "Cancel Membership" at bounding box center [869, 459] width 13 height 13
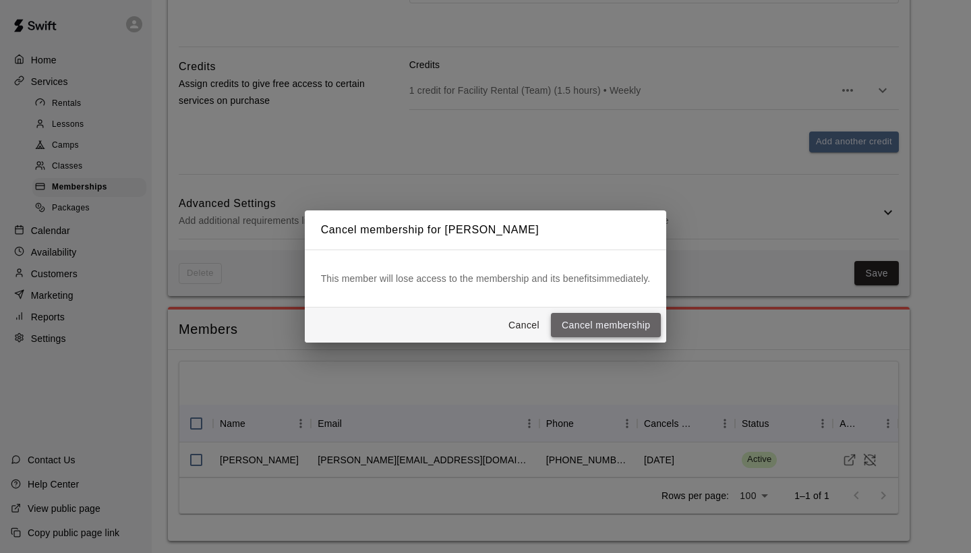
click at [612, 327] on button "Cancel membership" at bounding box center [606, 325] width 110 height 25
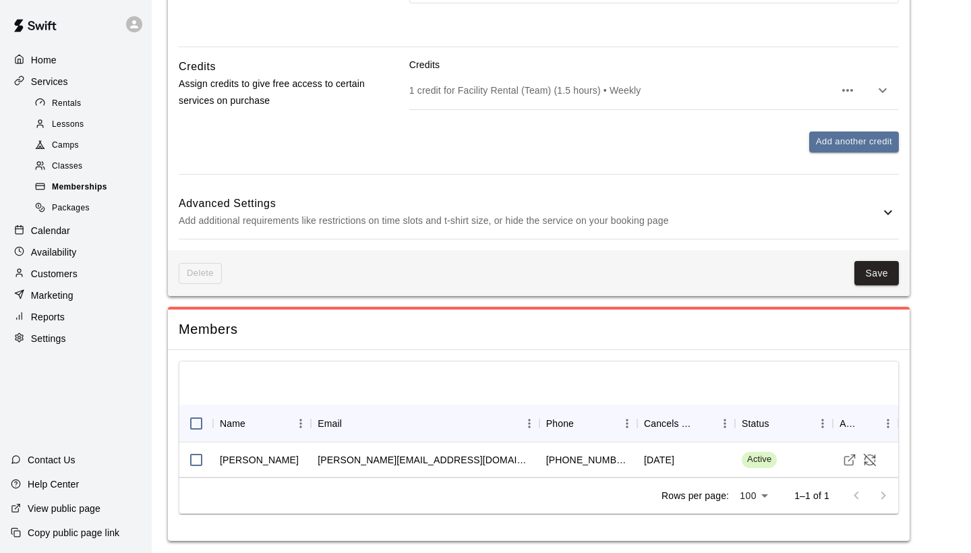
click at [86, 181] on span "Memberships" at bounding box center [79, 187] width 55 height 13
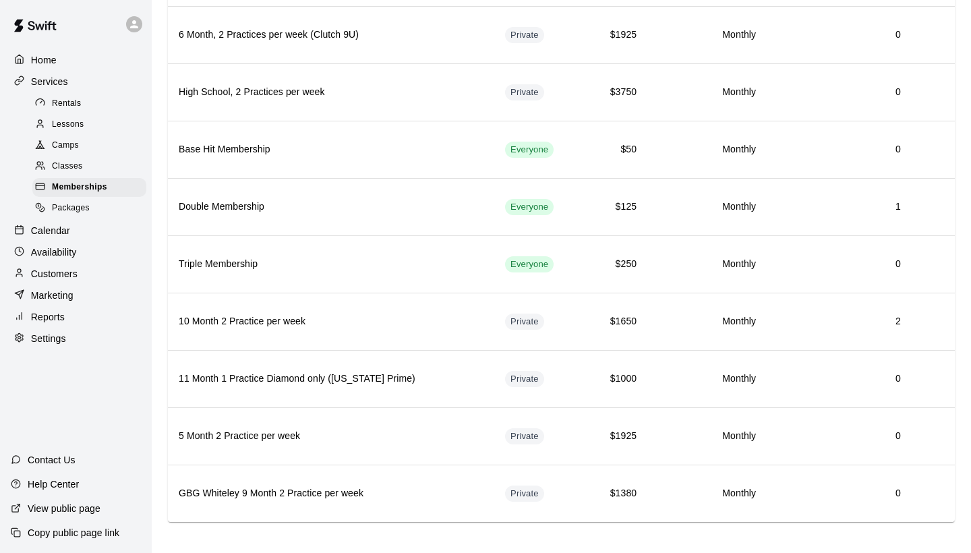
scroll to position [530, 0]
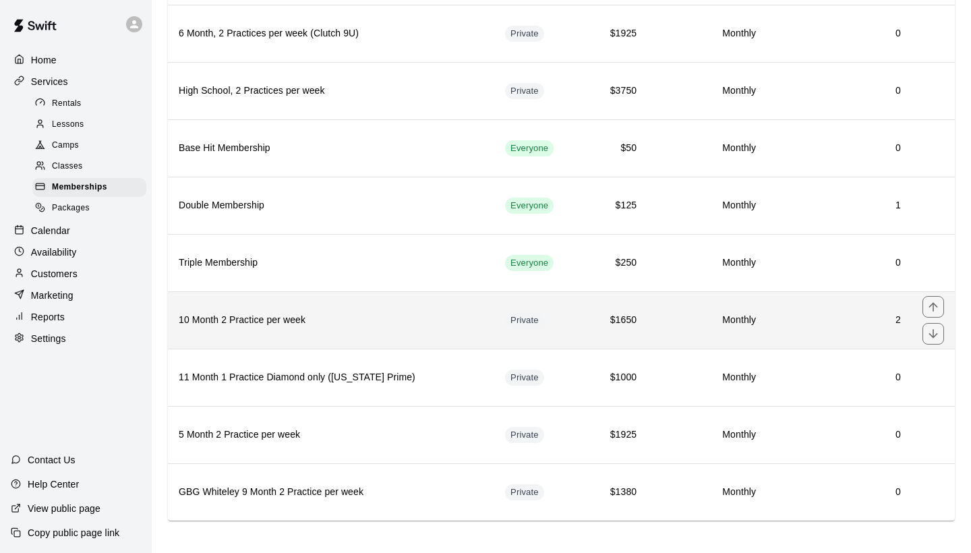
click at [380, 318] on h6 "10 Month 2 Practice per week" at bounding box center [331, 320] width 305 height 15
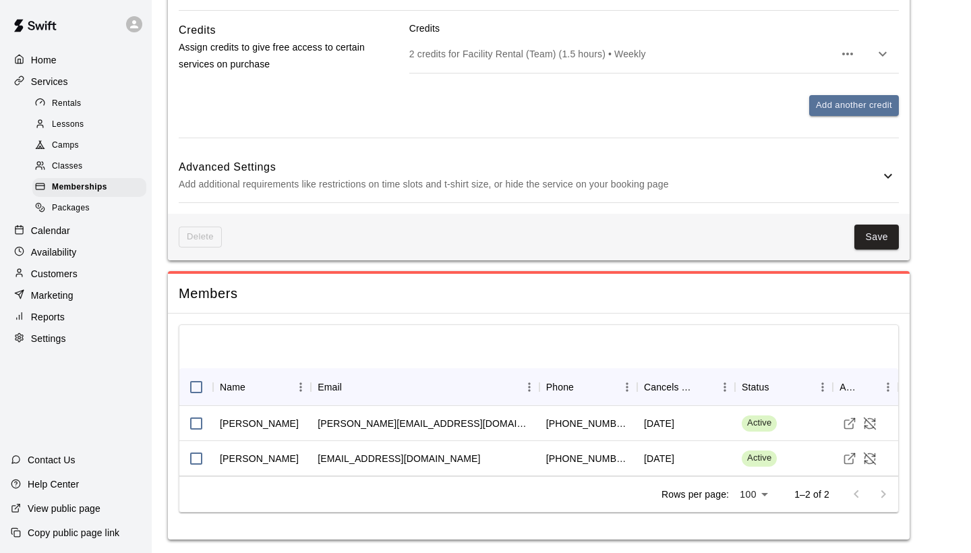
scroll to position [662, 0]
click at [872, 421] on icon "Cancel Membership" at bounding box center [870, 423] width 11 height 11
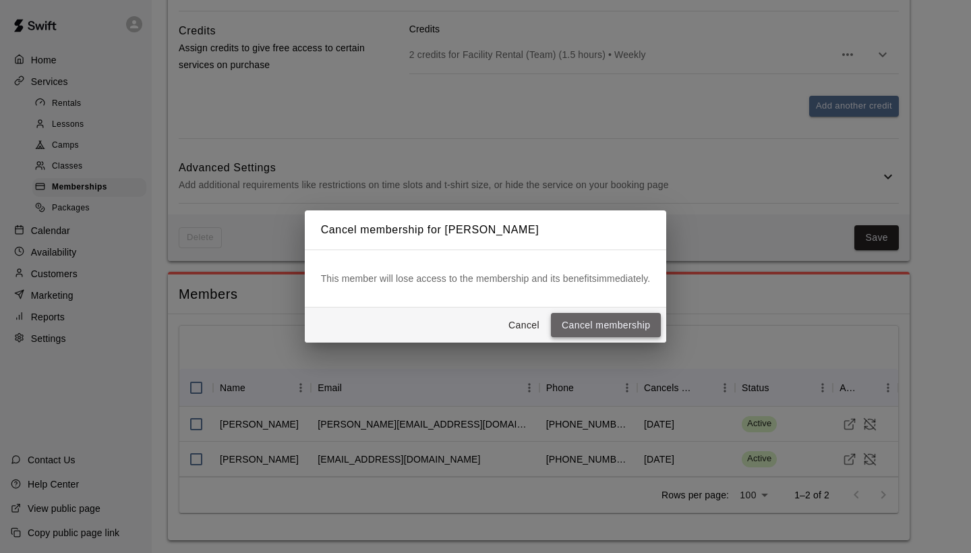
click at [612, 328] on button "Cancel membership" at bounding box center [606, 325] width 110 height 25
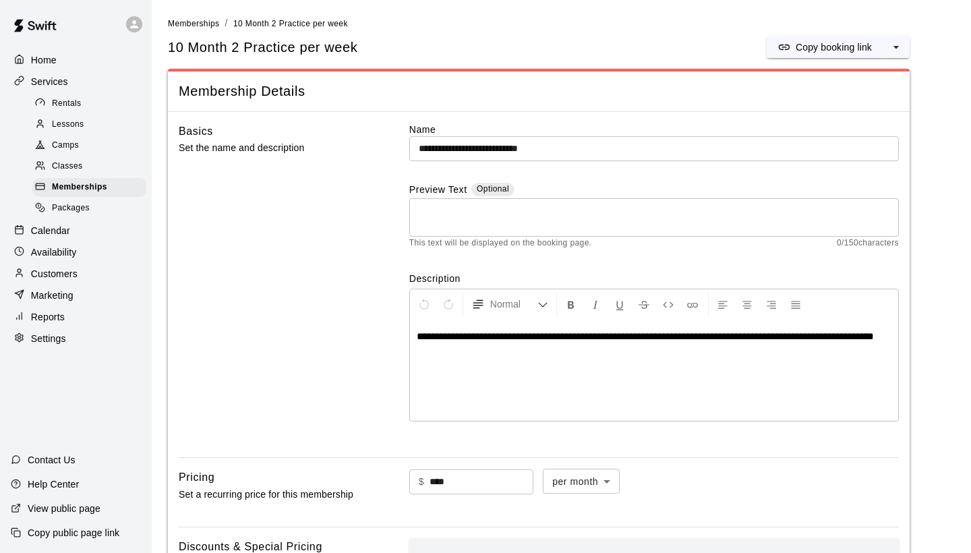
scroll to position [0, 0]
click at [66, 58] on div "Home" at bounding box center [76, 60] width 130 height 20
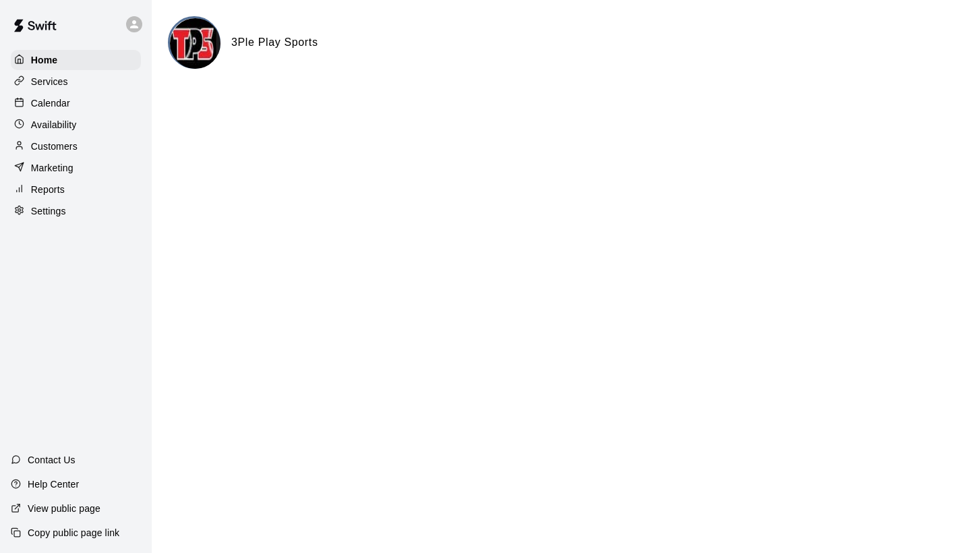
click at [57, 144] on p "Customers" at bounding box center [54, 146] width 47 height 13
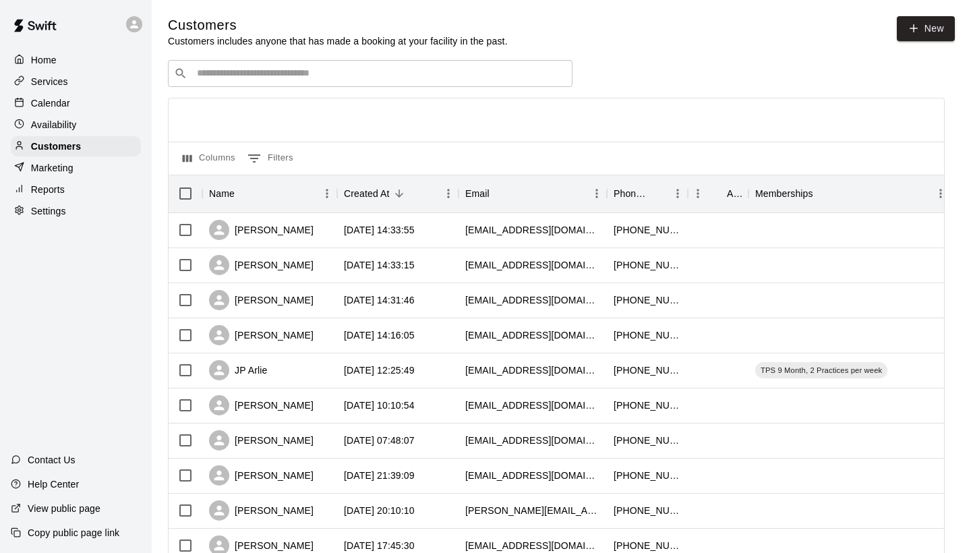
click at [92, 84] on div "Services" at bounding box center [76, 82] width 130 height 20
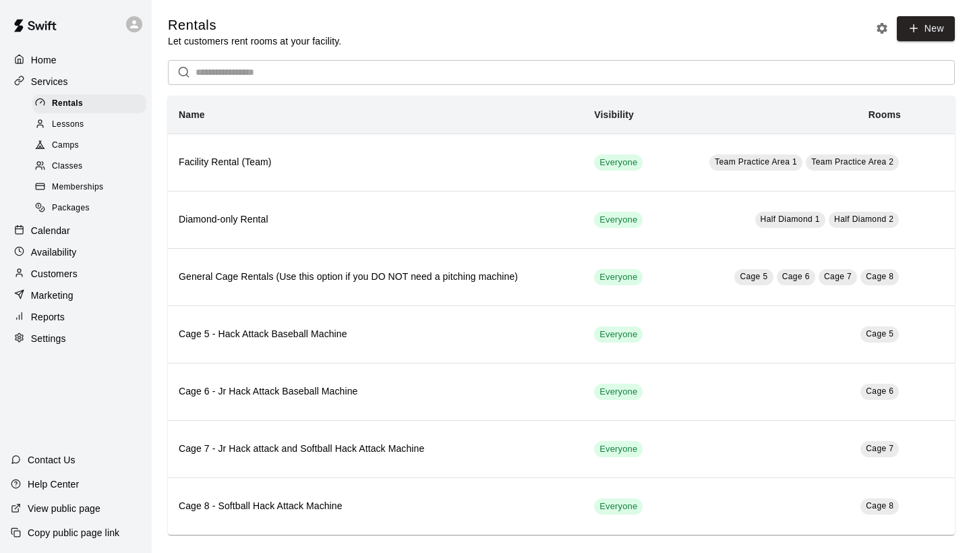
click at [95, 190] on span "Memberships" at bounding box center [77, 187] width 51 height 13
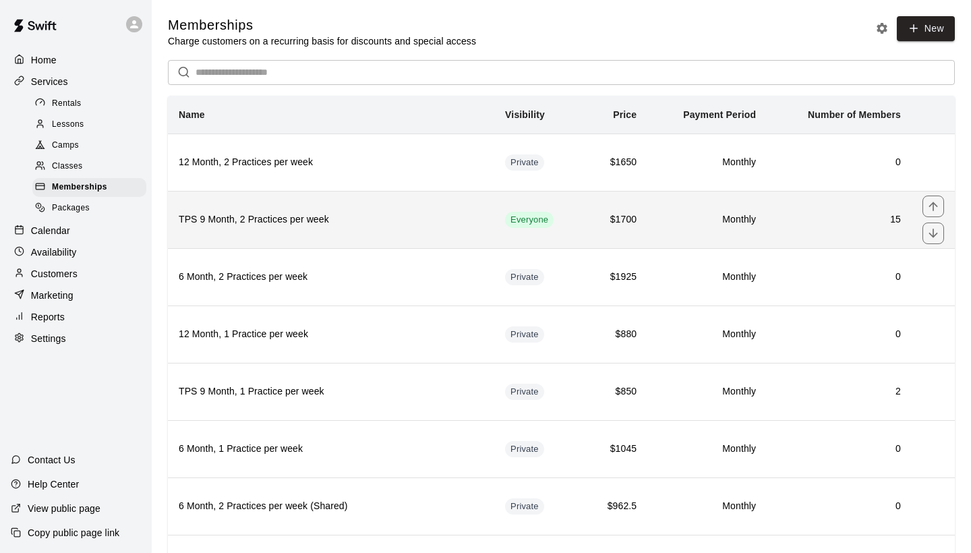
click at [387, 211] on th "TPS 9 Month, 2 Practices per week" at bounding box center [331, 219] width 327 height 57
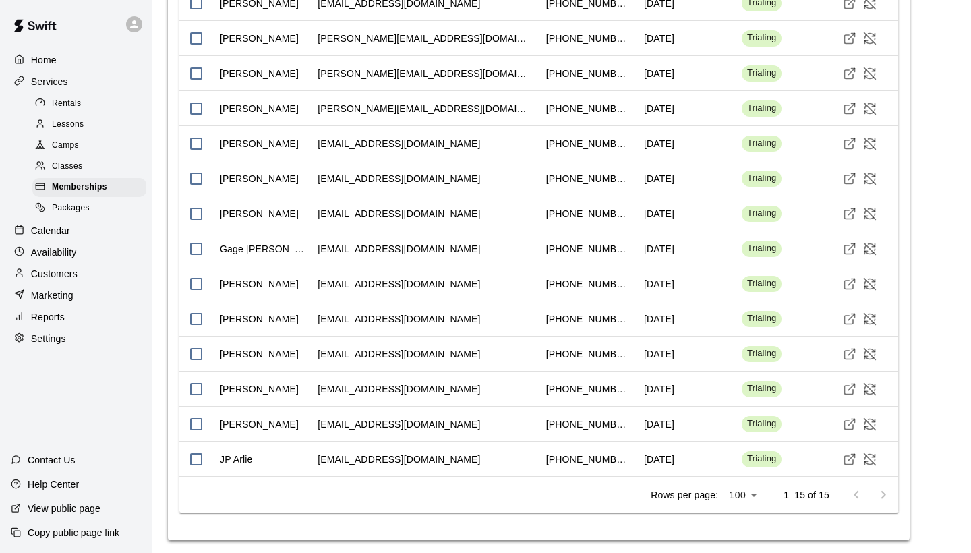
scroll to position [1181, 0]
click at [79, 181] on span "Memberships" at bounding box center [79, 187] width 55 height 13
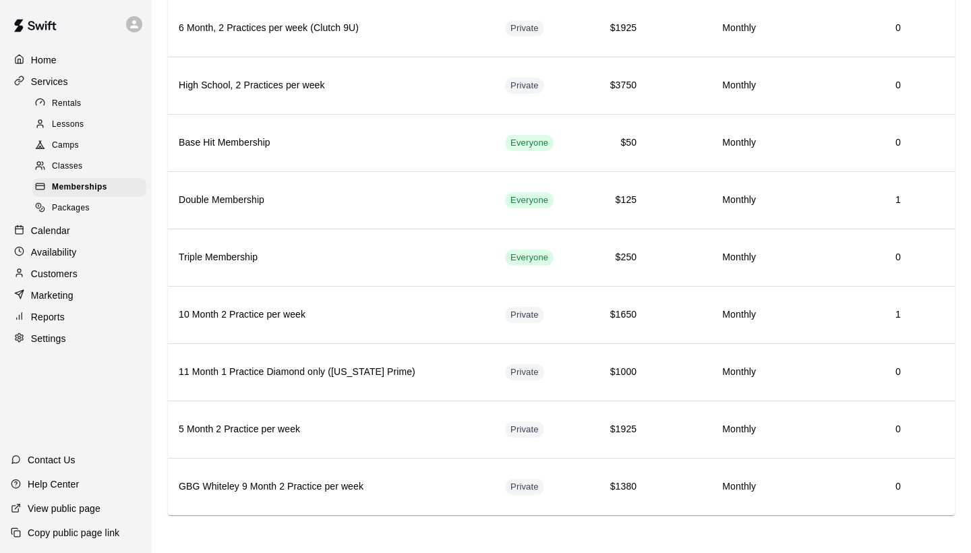
scroll to position [535, 0]
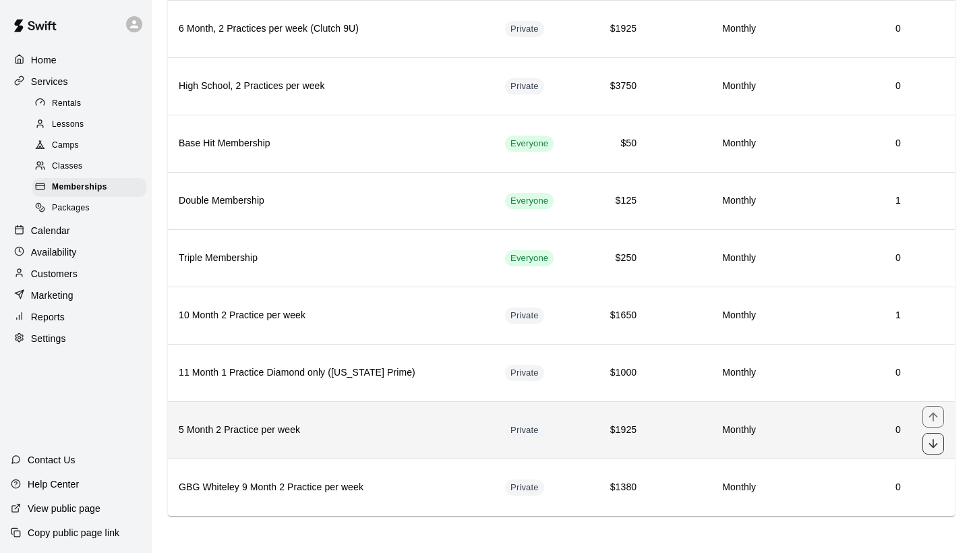
click at [938, 439] on icon "move item down" at bounding box center [933, 443] width 13 height 13
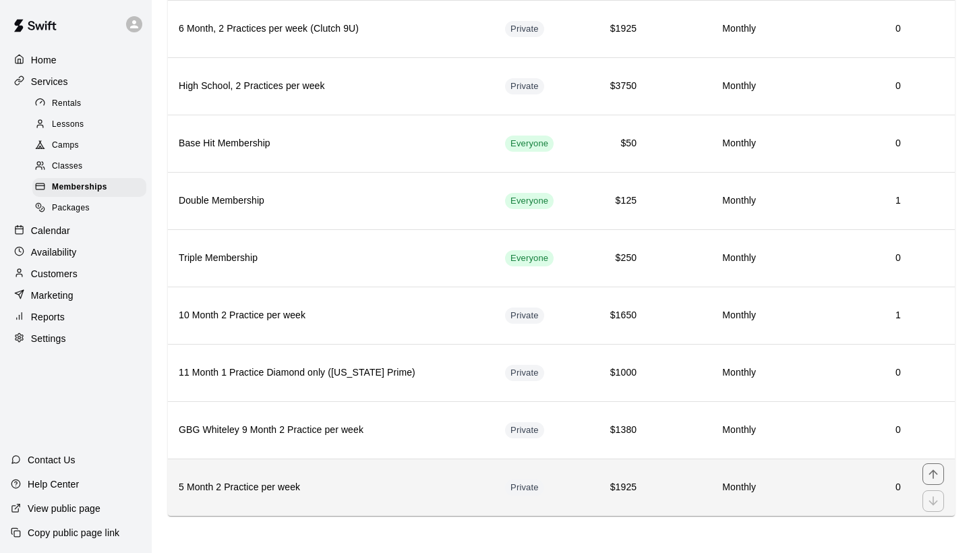
click at [283, 485] on h6 "5 Month 2 Practice per week" at bounding box center [331, 487] width 305 height 15
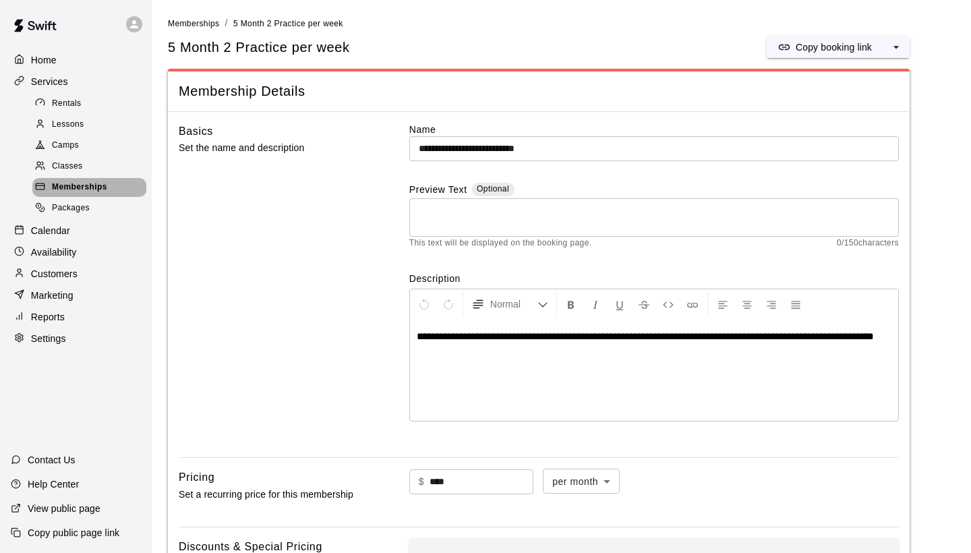
click at [106, 182] on span "Memberships" at bounding box center [79, 187] width 55 height 13
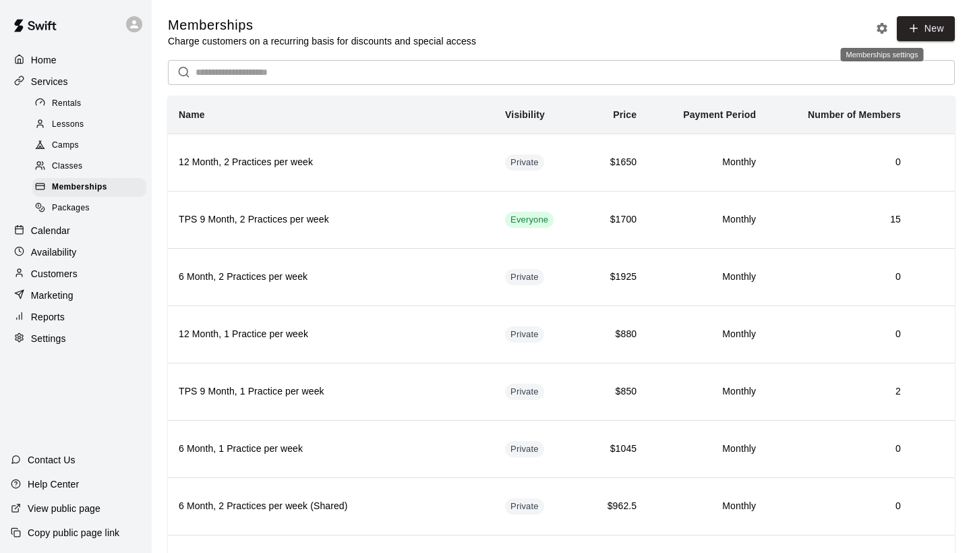
click at [882, 25] on icon "Memberships settings" at bounding box center [882, 28] width 11 height 11
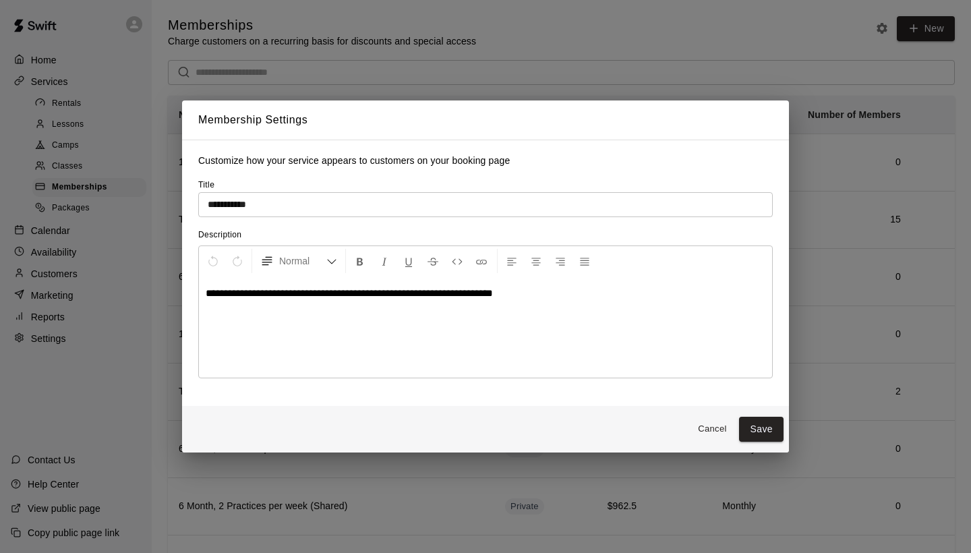
click at [713, 426] on button "Cancel" at bounding box center [712, 429] width 43 height 21
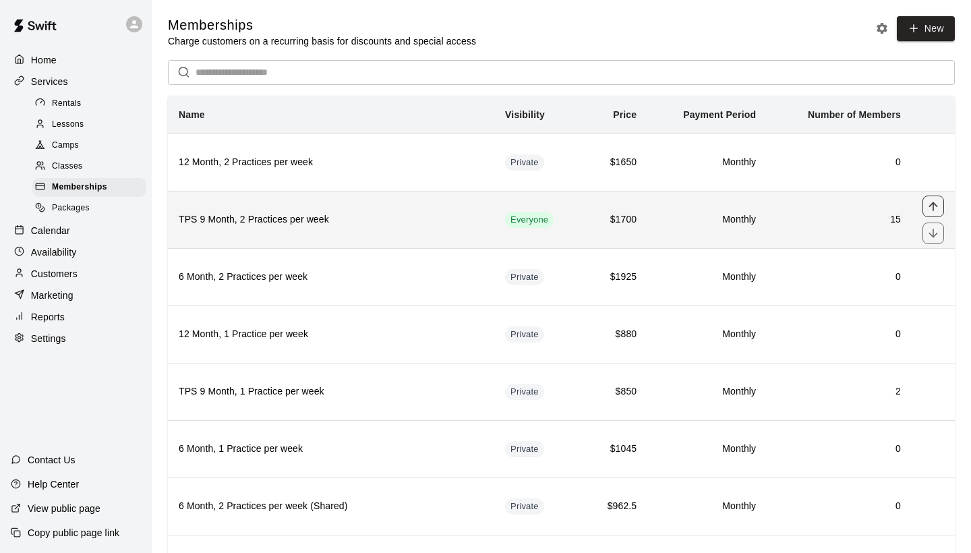
click at [934, 204] on icon "move item up" at bounding box center [933, 206] width 13 height 13
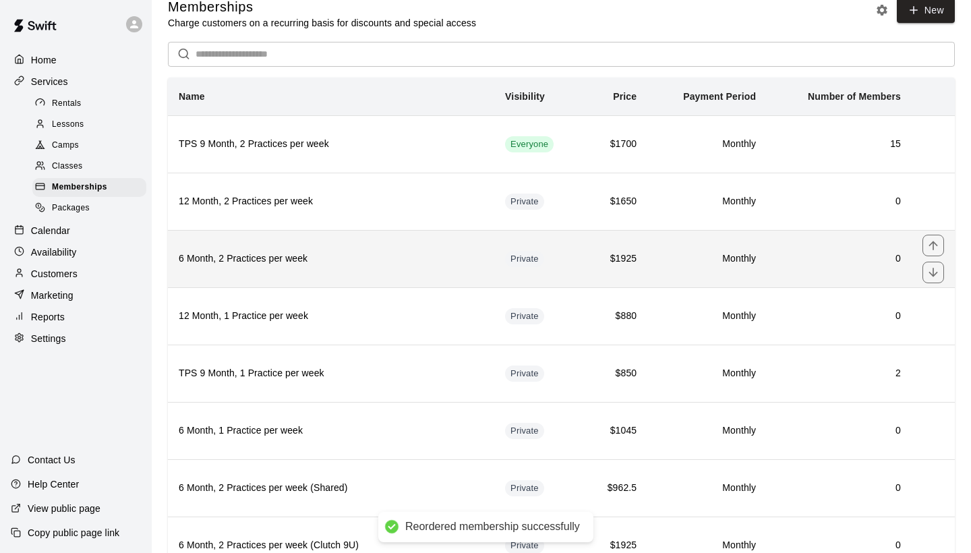
scroll to position [20, 0]
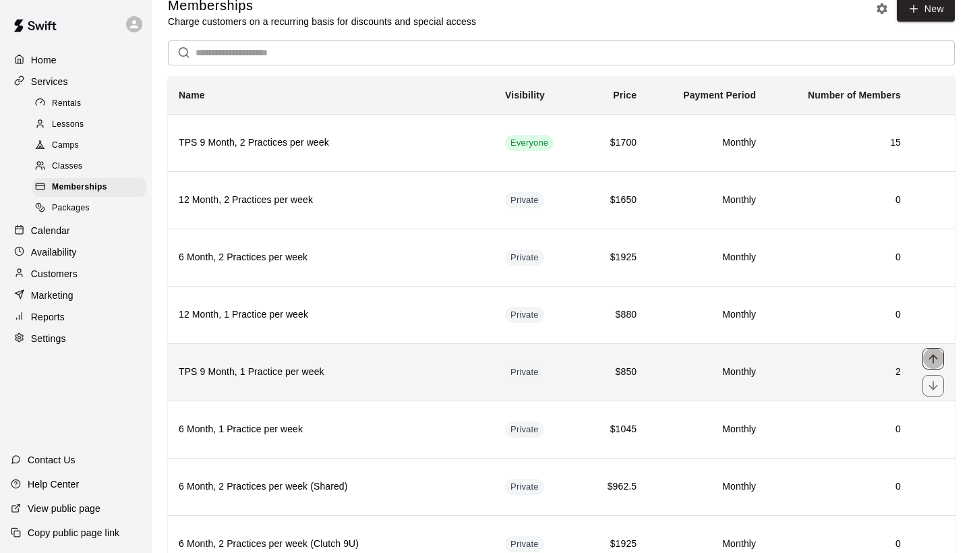
click at [935, 361] on icon "move item up" at bounding box center [933, 358] width 13 height 13
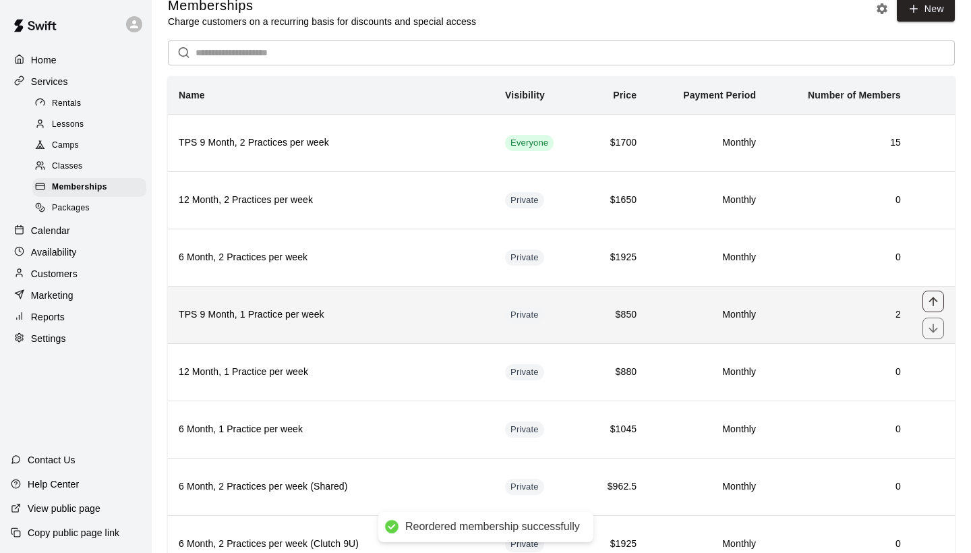
click at [934, 302] on icon "move item up" at bounding box center [933, 301] width 13 height 13
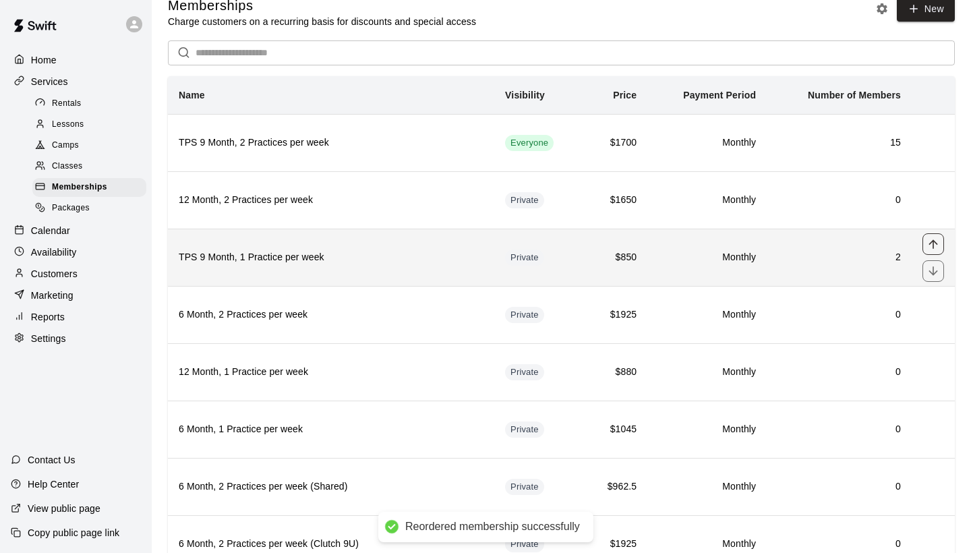
click at [934, 244] on icon "move item up" at bounding box center [933, 243] width 9 height 9
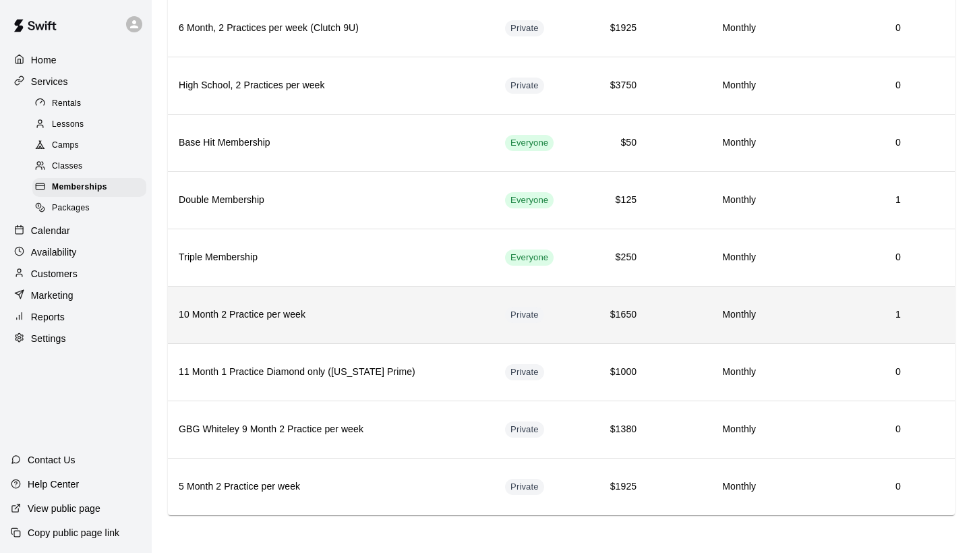
scroll to position [535, 0]
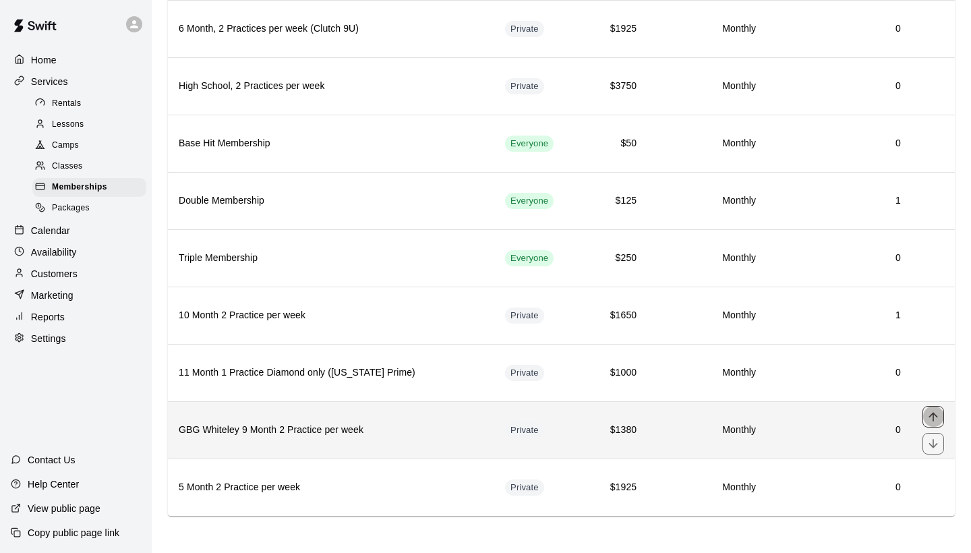
click at [934, 413] on icon "move item up" at bounding box center [933, 416] width 9 height 9
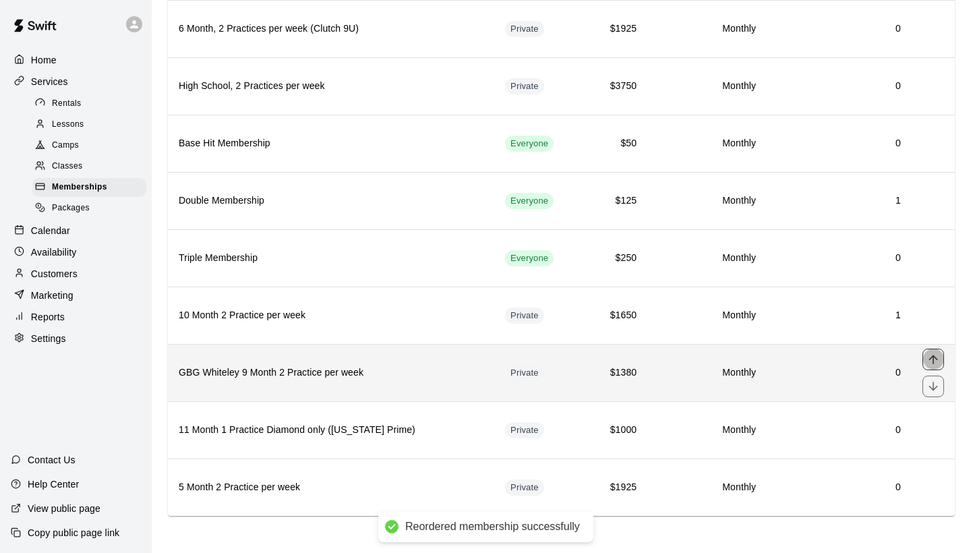
click at [936, 361] on icon "move item up" at bounding box center [933, 359] width 13 height 13
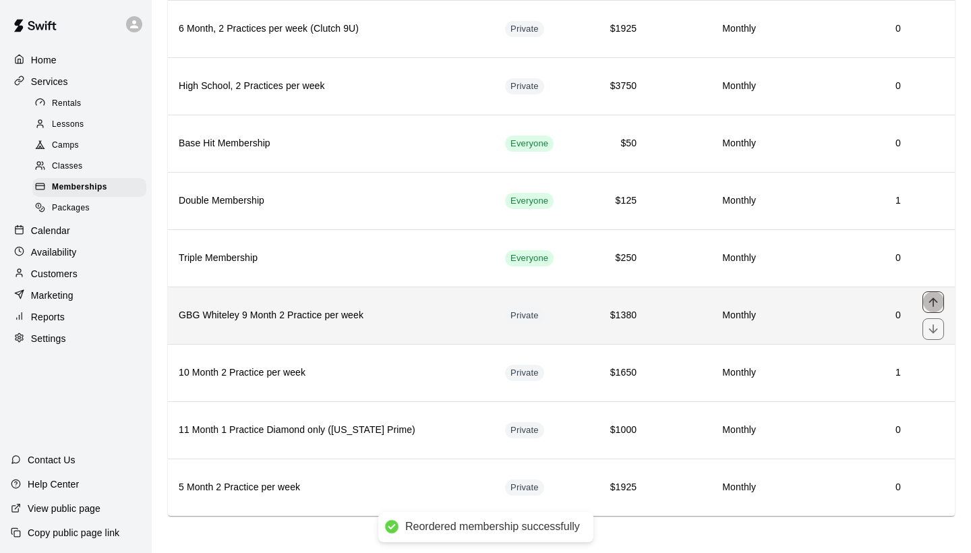
click at [933, 297] on icon "move item up" at bounding box center [933, 301] width 13 height 13
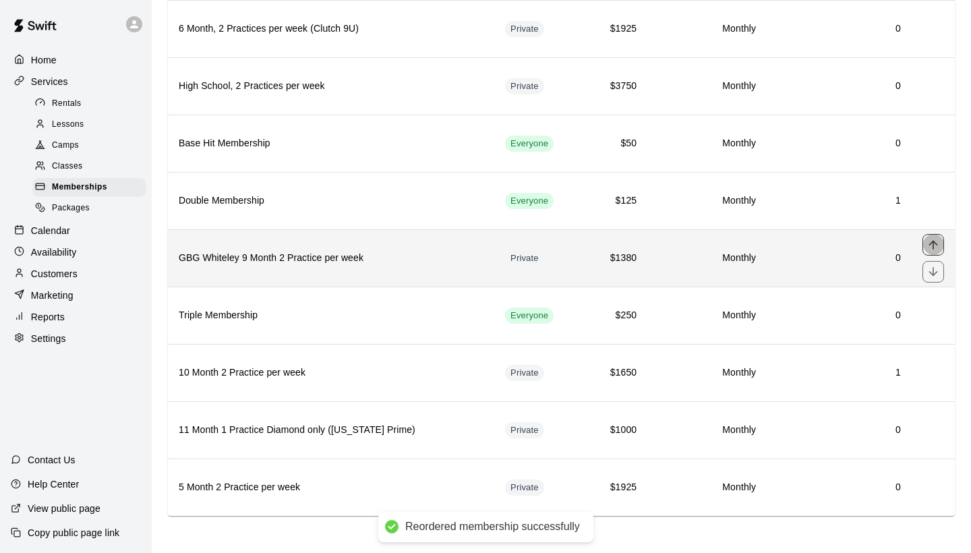
click at [932, 245] on icon "move item up" at bounding box center [933, 244] width 13 height 13
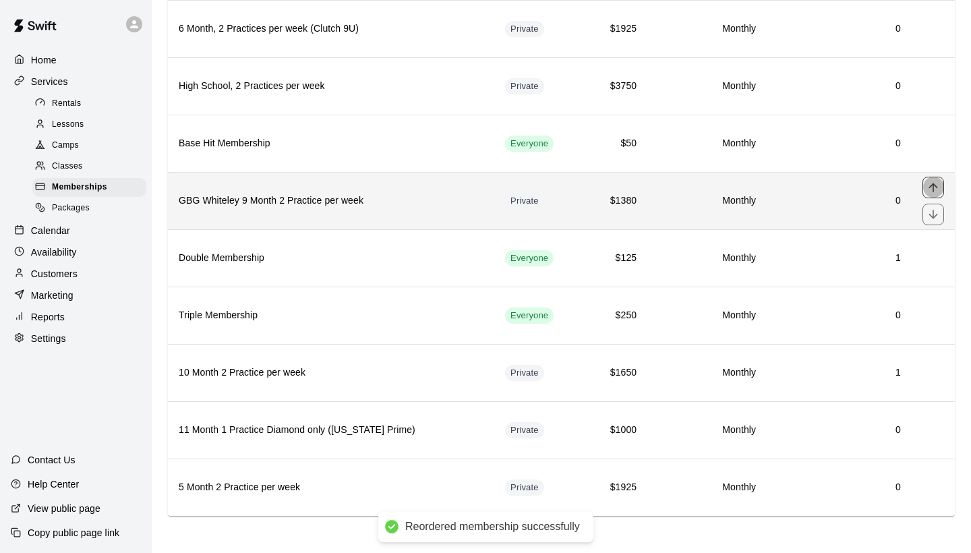
click at [936, 183] on icon "move item up" at bounding box center [933, 187] width 13 height 13
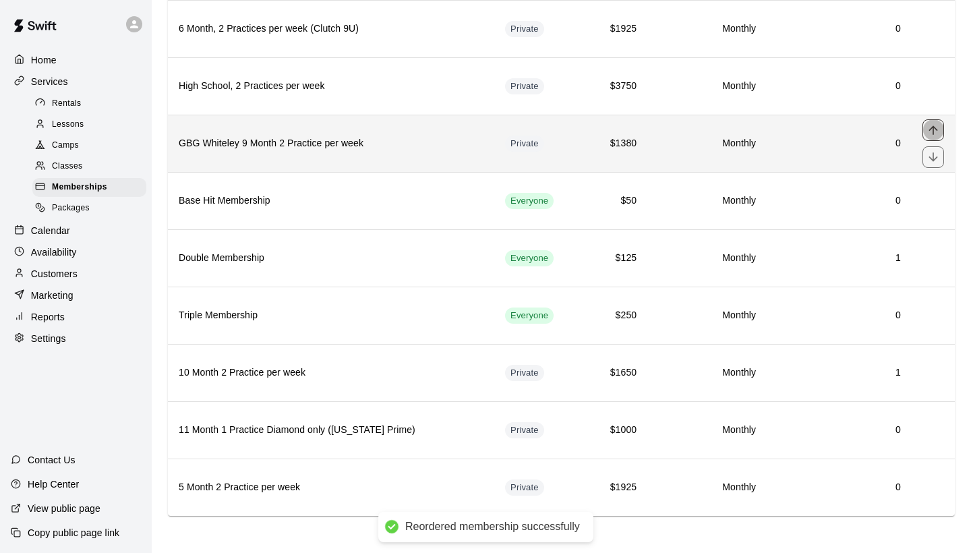
click at [933, 127] on icon "move item up" at bounding box center [933, 129] width 13 height 13
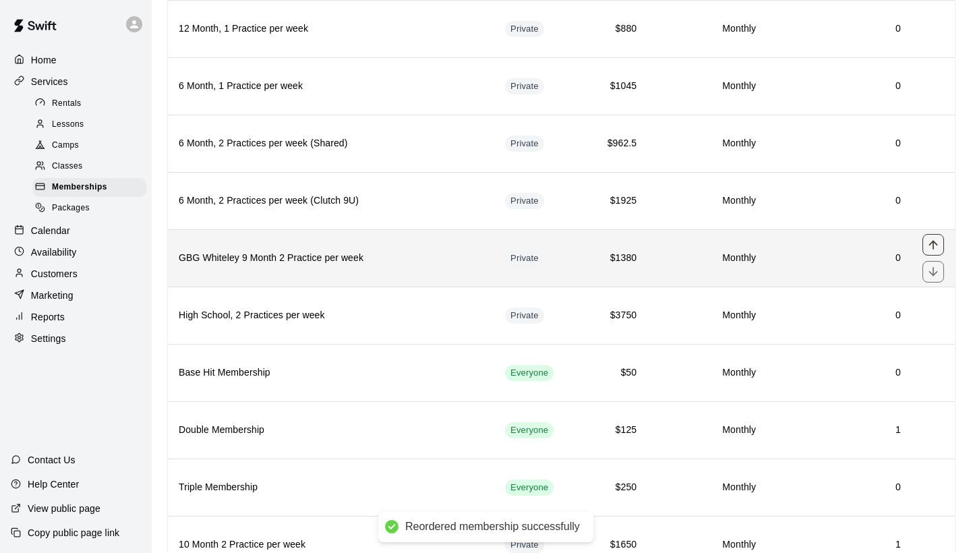
scroll to position [363, 0]
click at [930, 245] on icon "move item up" at bounding box center [933, 244] width 13 height 13
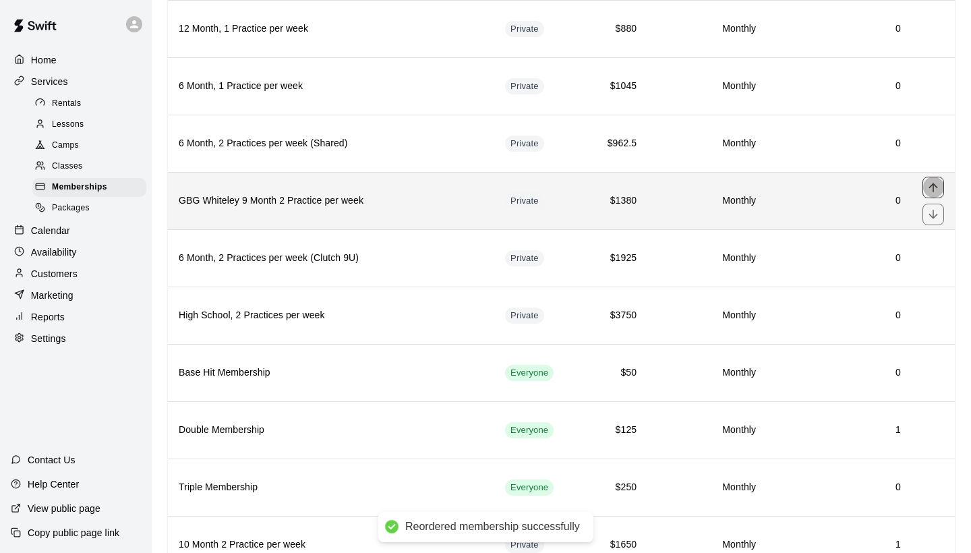
click at [936, 186] on icon "move item up" at bounding box center [933, 187] width 9 height 9
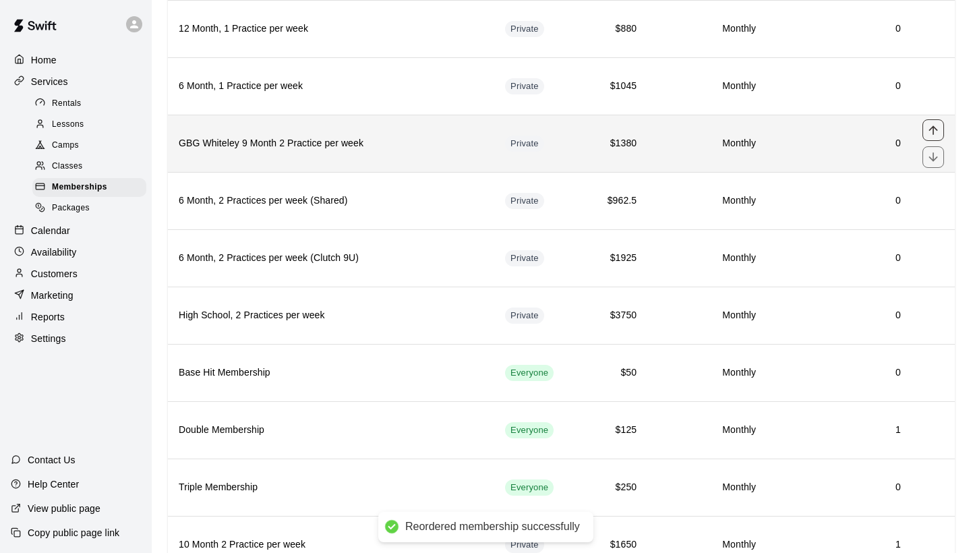
click at [932, 130] on icon "move item up" at bounding box center [933, 129] width 13 height 13
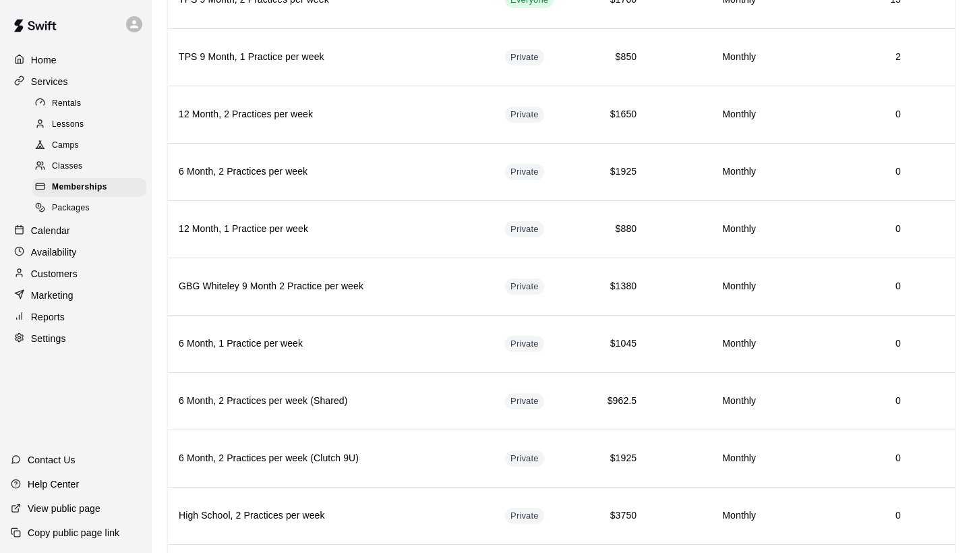
scroll to position [186, 0]
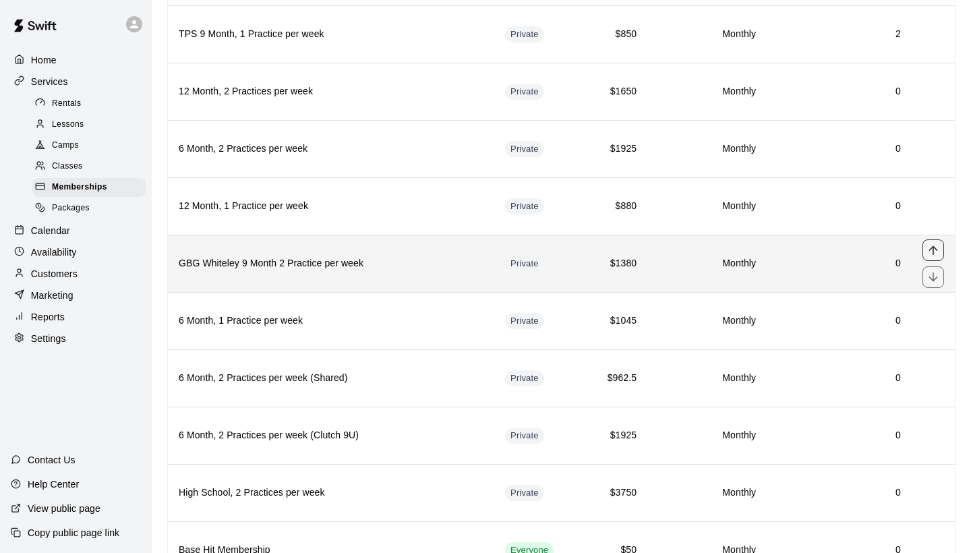
click at [931, 246] on icon "move item up" at bounding box center [933, 250] width 13 height 13
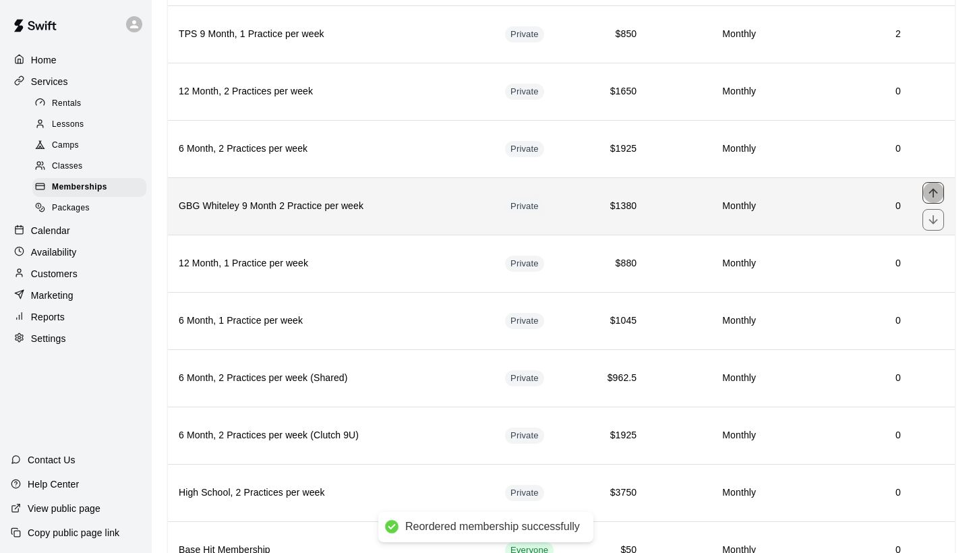
click at [934, 192] on icon "move item up" at bounding box center [933, 192] width 13 height 13
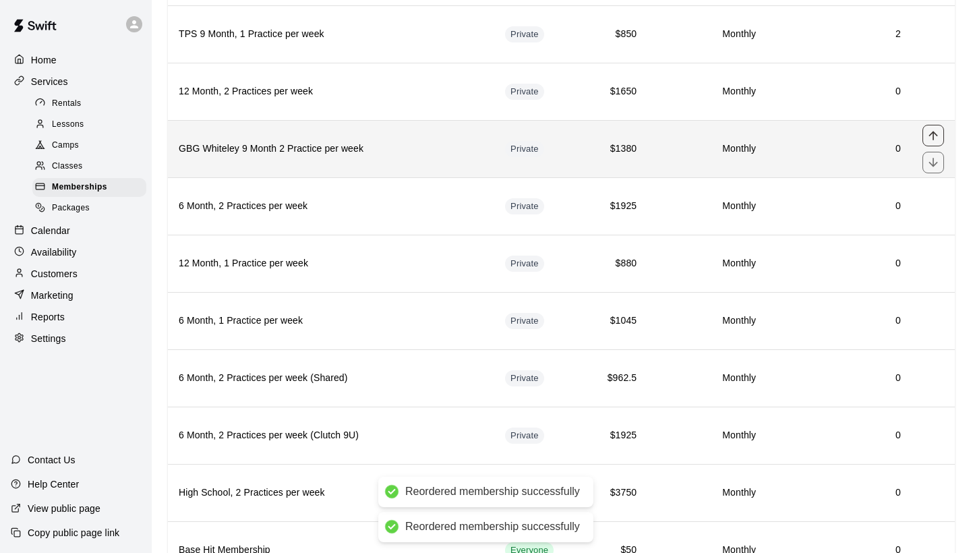
click at [935, 137] on icon "move item up" at bounding box center [933, 135] width 13 height 13
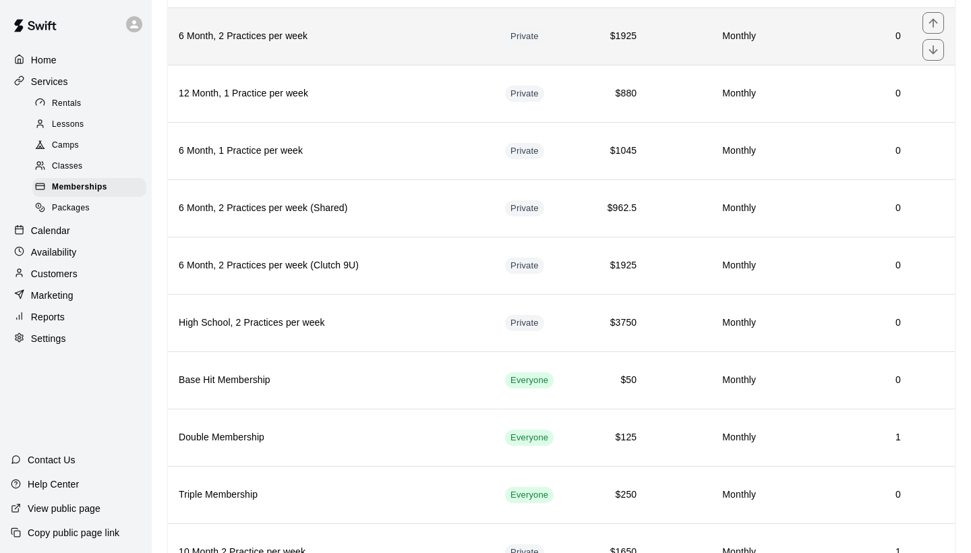
scroll to position [357, 0]
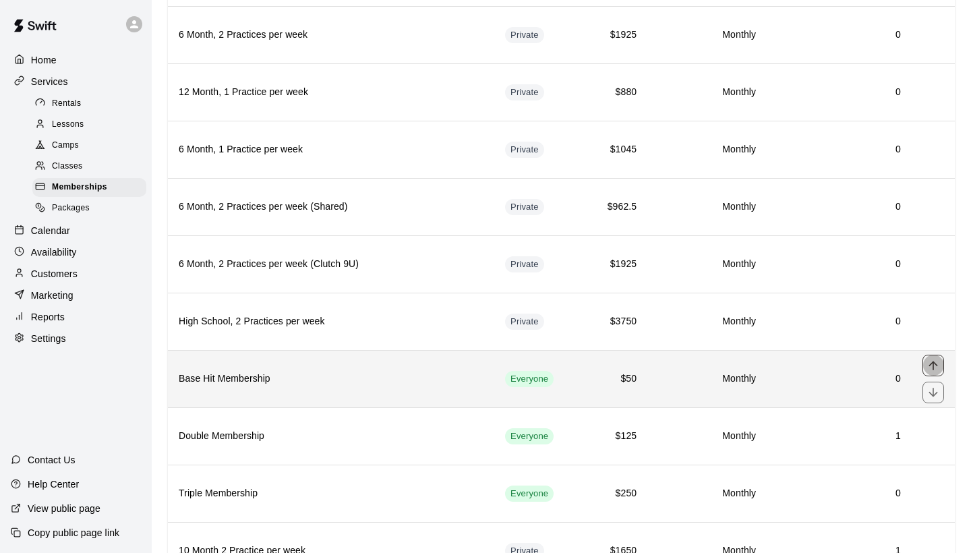
click at [935, 366] on icon "move item up" at bounding box center [933, 365] width 13 height 13
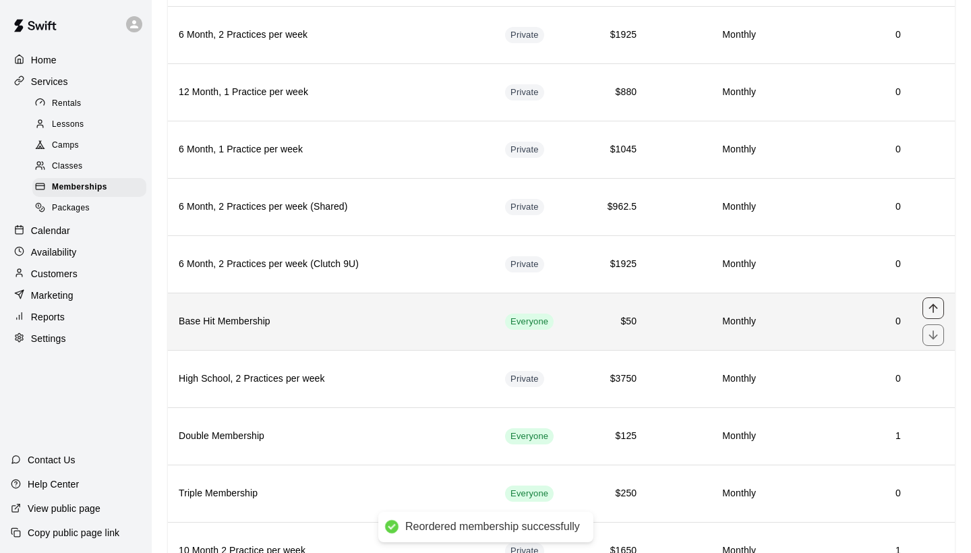
click at [935, 310] on icon "move item up" at bounding box center [933, 308] width 13 height 13
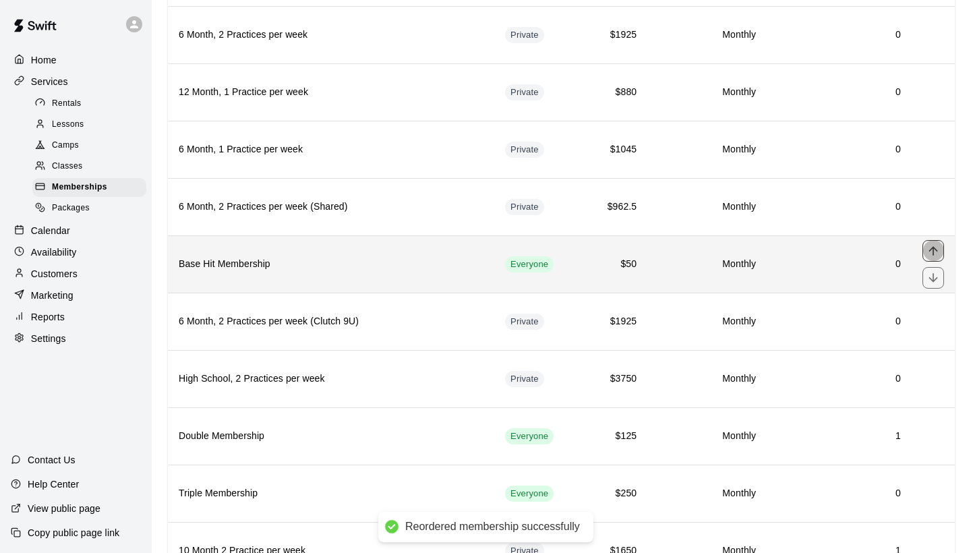
click at [934, 252] on icon "move item up" at bounding box center [933, 250] width 9 height 9
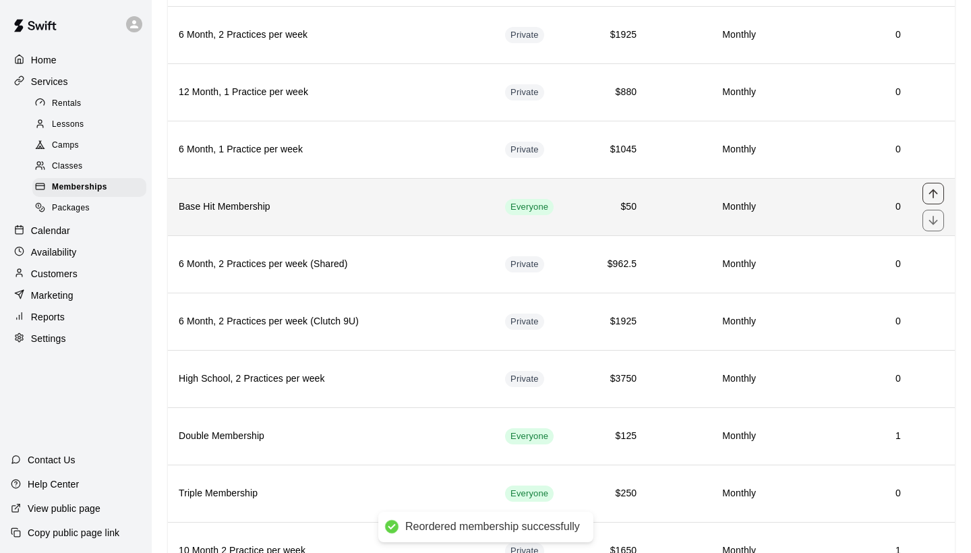
click at [934, 192] on icon "move item up" at bounding box center [933, 193] width 9 height 9
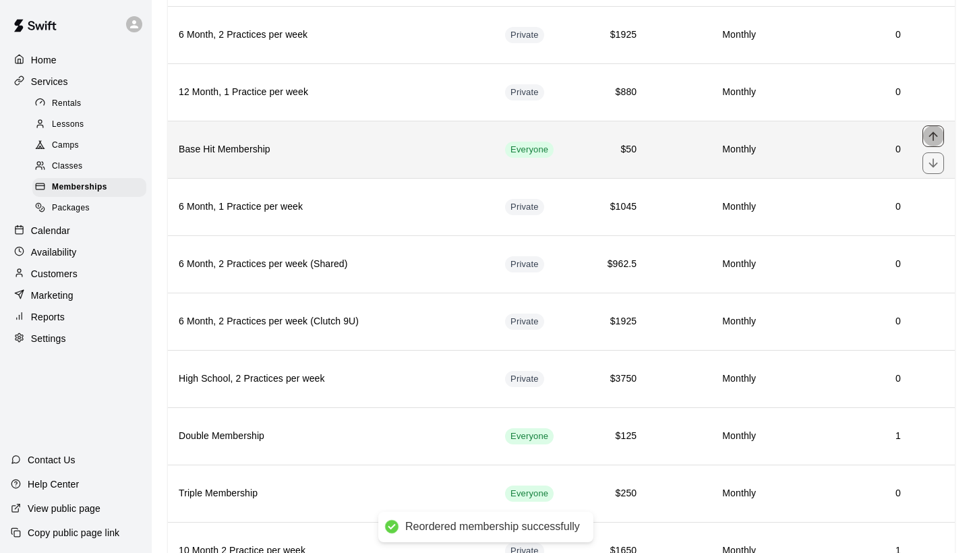
click at [932, 138] on icon "move item up" at bounding box center [933, 136] width 13 height 13
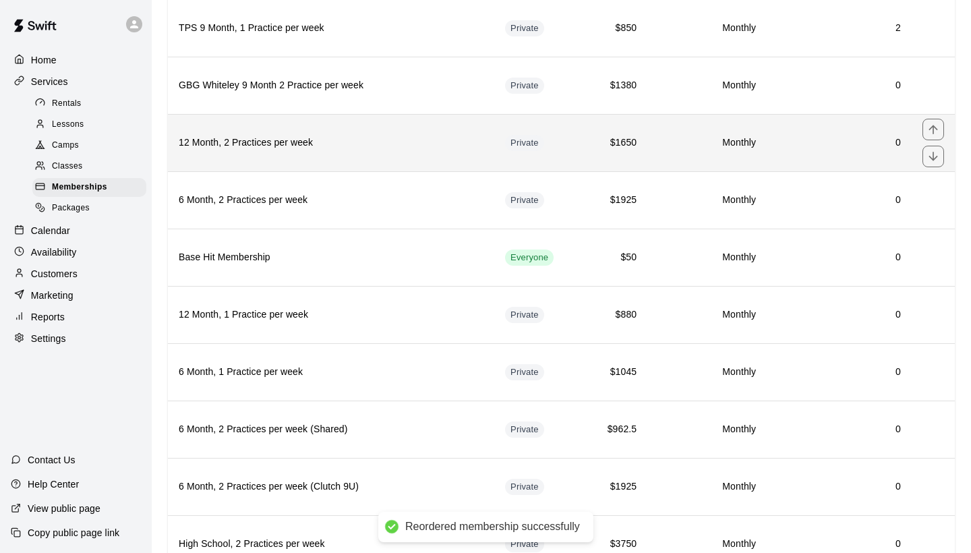
scroll to position [185, 0]
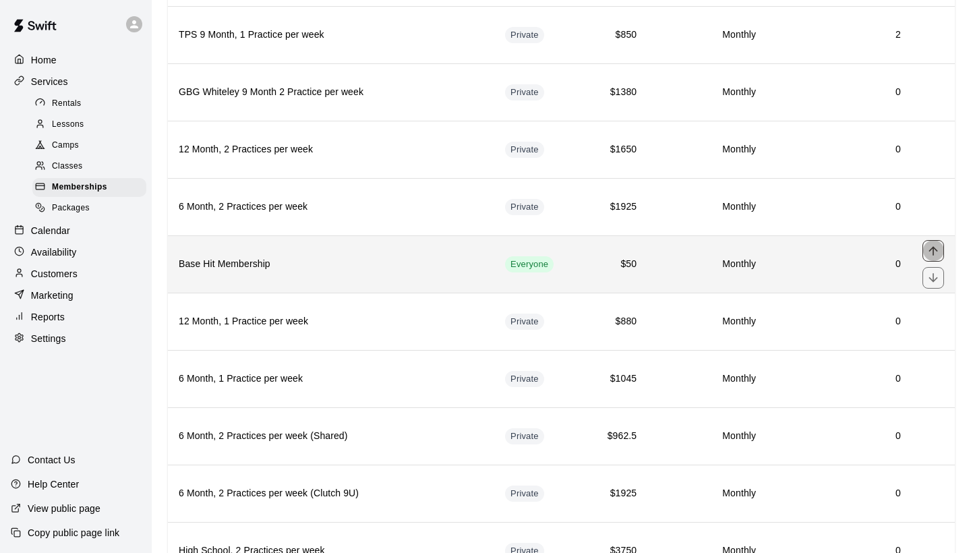
click at [932, 249] on icon "move item up" at bounding box center [933, 250] width 13 height 13
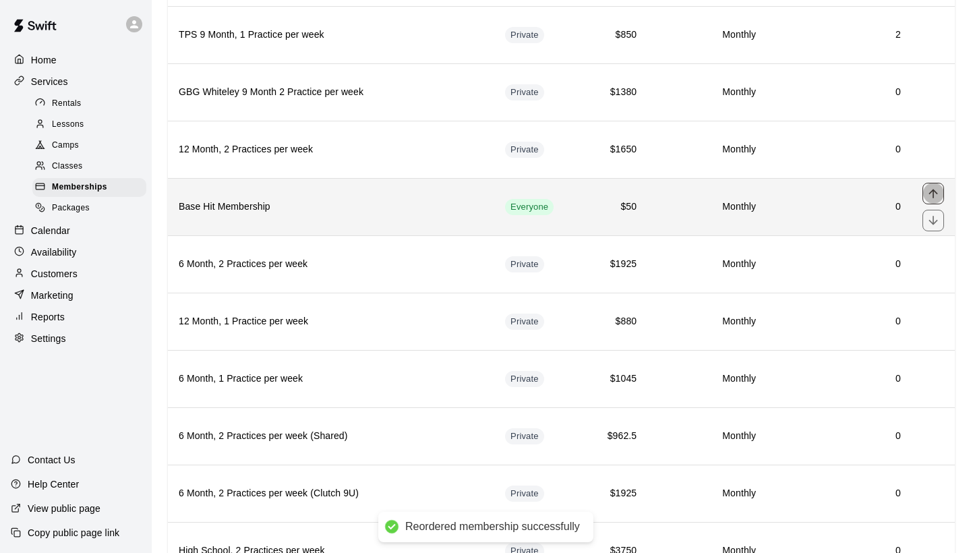
click at [936, 191] on icon "move item up" at bounding box center [933, 193] width 13 height 13
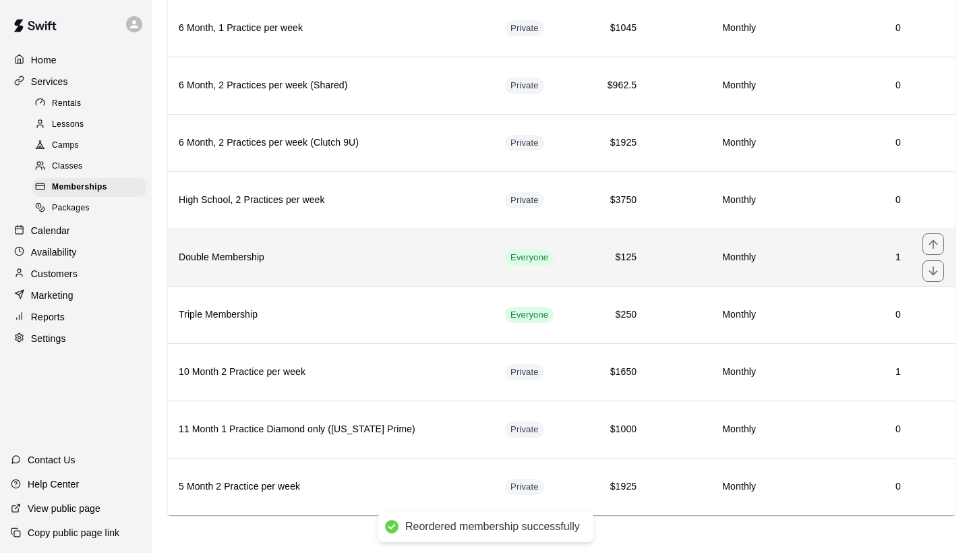
scroll to position [535, 0]
click at [932, 246] on icon "move item up" at bounding box center [933, 244] width 13 height 13
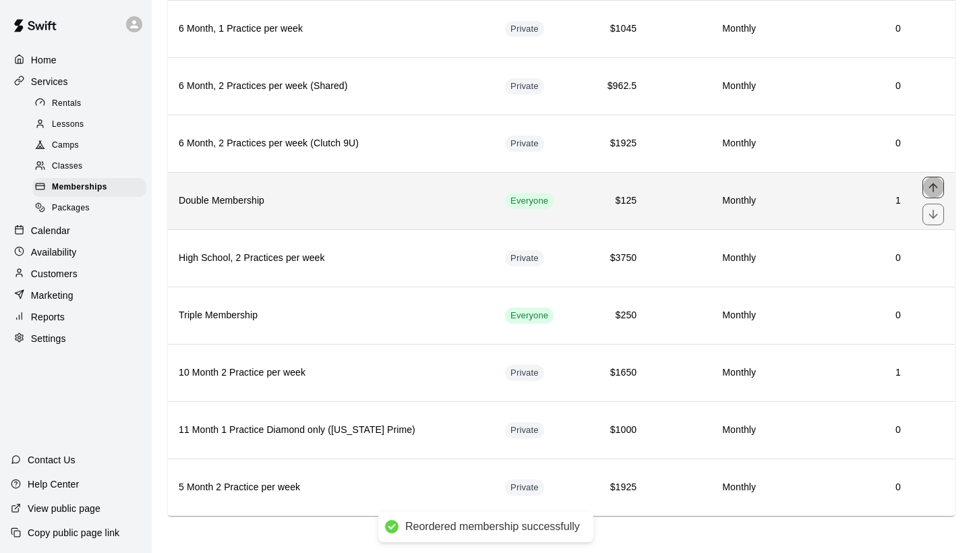
click at [934, 189] on icon "move item up" at bounding box center [933, 187] width 9 height 9
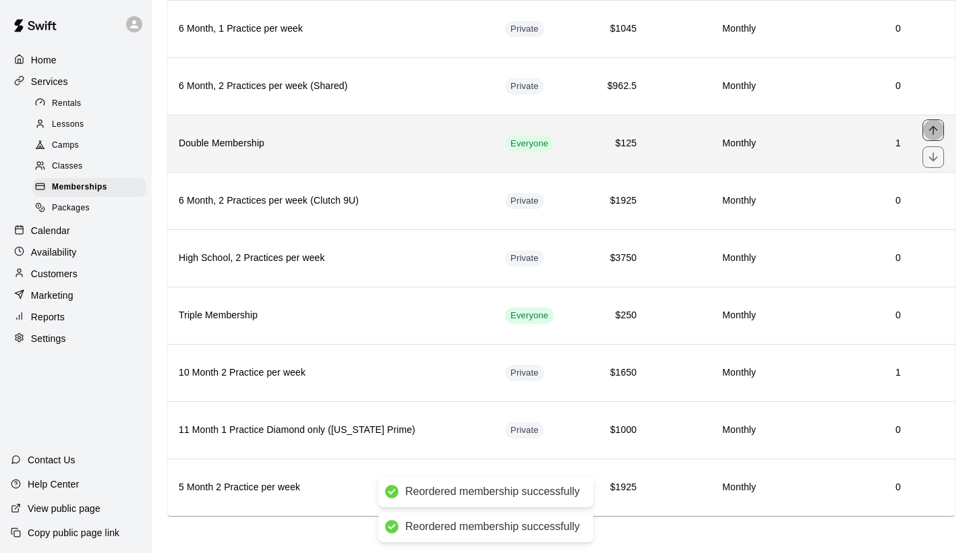
click at [932, 130] on icon "move item up" at bounding box center [933, 129] width 13 height 13
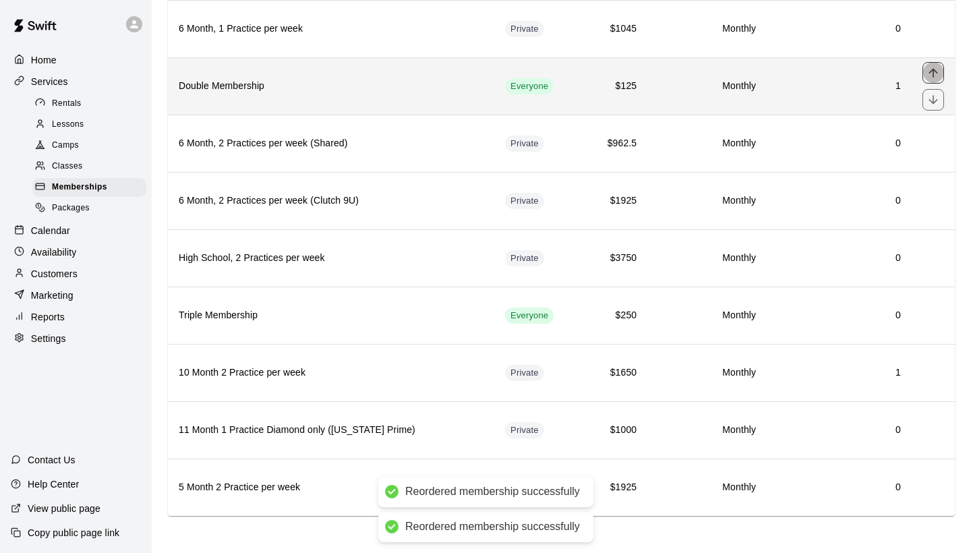
click at [936, 71] on icon "move item up" at bounding box center [933, 72] width 9 height 9
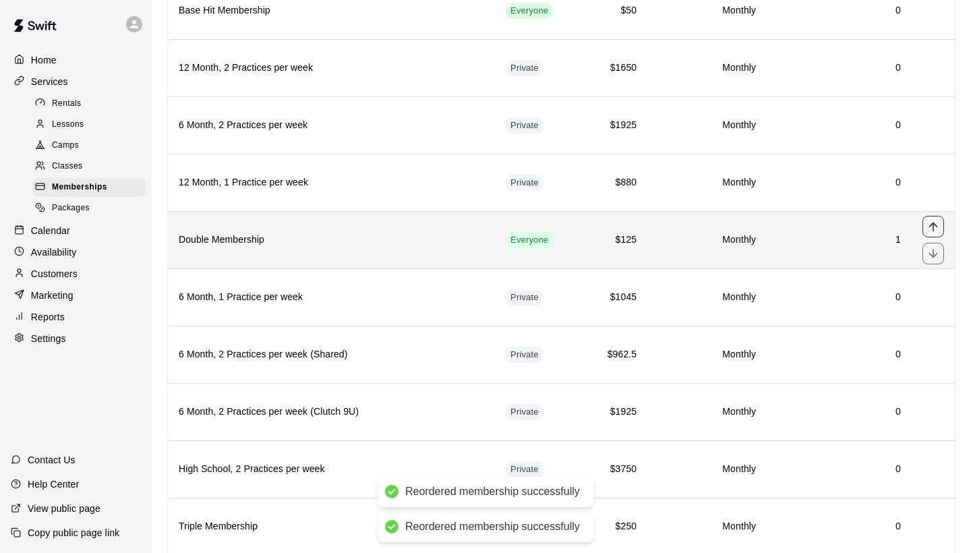
scroll to position [323, 0]
click at [932, 228] on icon "move item up" at bounding box center [933, 227] width 13 height 13
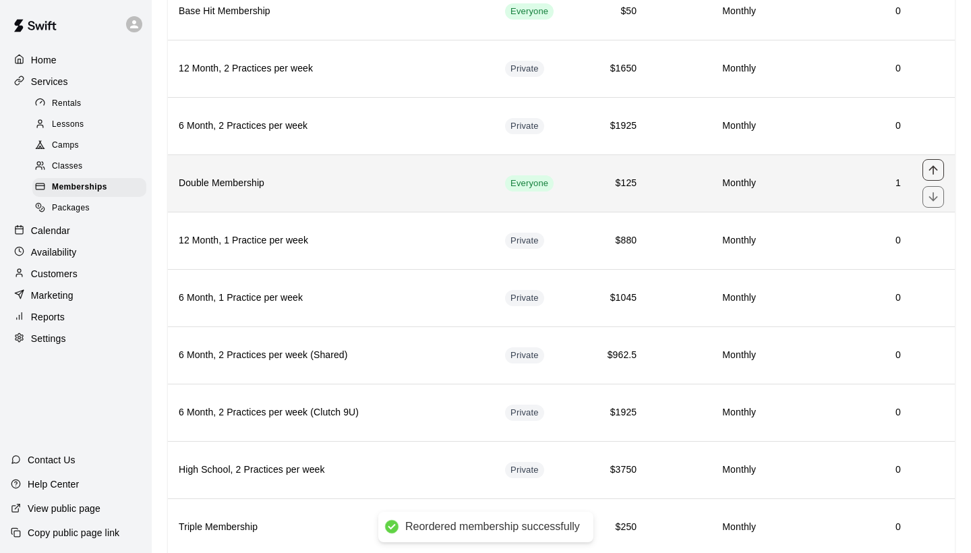
click at [938, 165] on icon "move item up" at bounding box center [933, 169] width 13 height 13
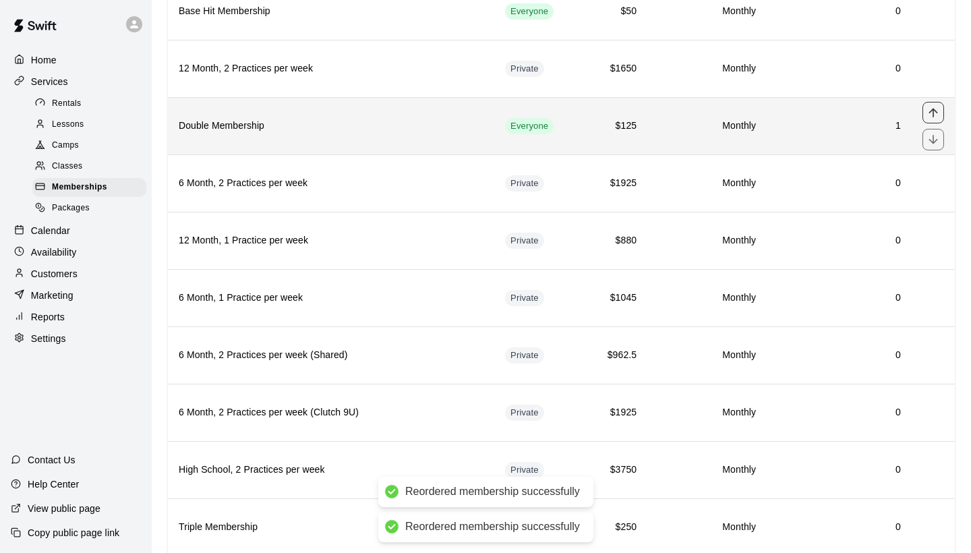
click at [935, 107] on icon "move item up" at bounding box center [933, 112] width 13 height 13
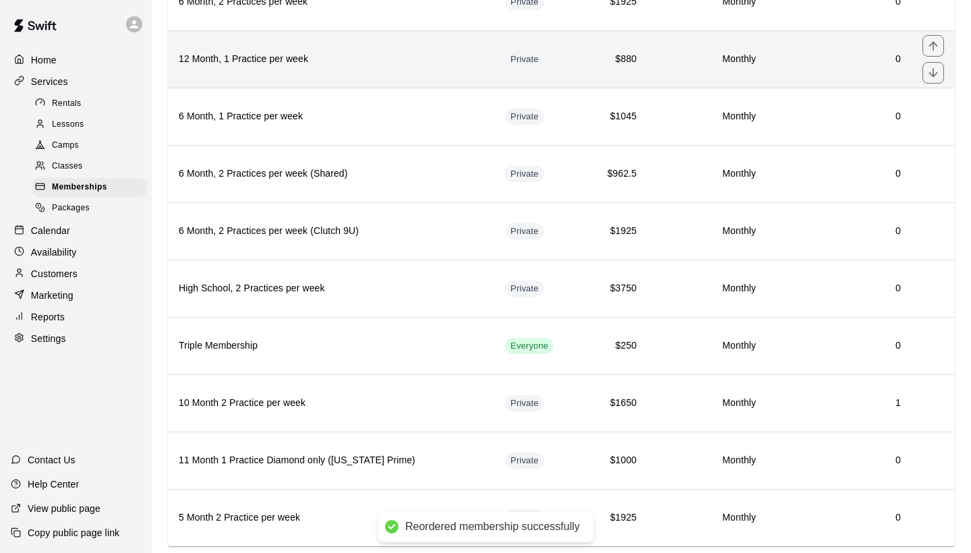
scroll to position [505, 0]
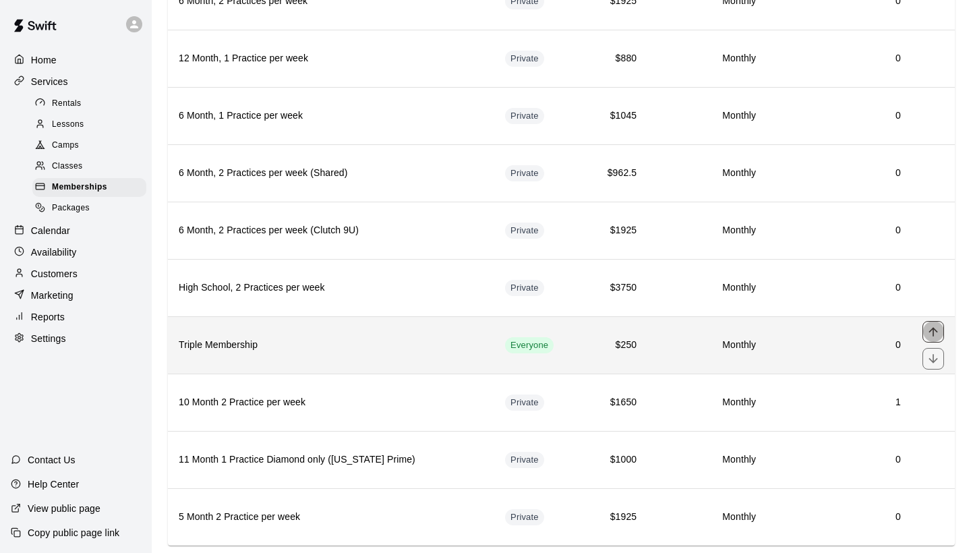
click at [935, 333] on icon "move item up" at bounding box center [933, 331] width 13 height 13
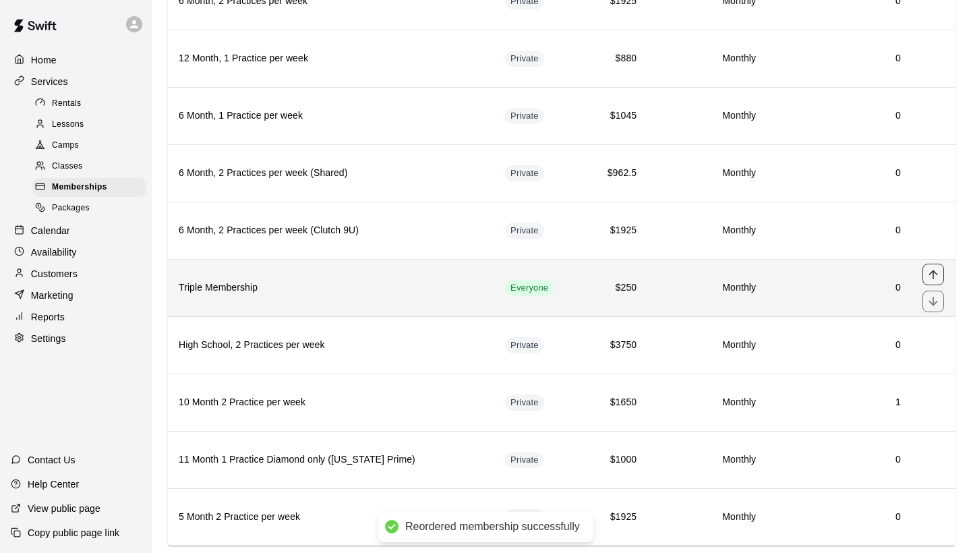
click at [929, 277] on icon "move item up" at bounding box center [933, 274] width 13 height 13
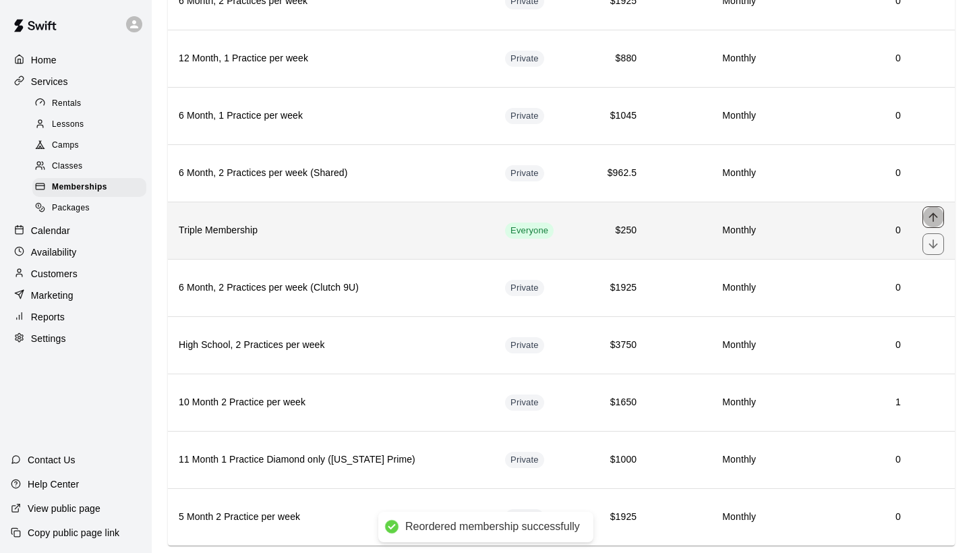
click at [929, 213] on icon "move item up" at bounding box center [933, 216] width 13 height 13
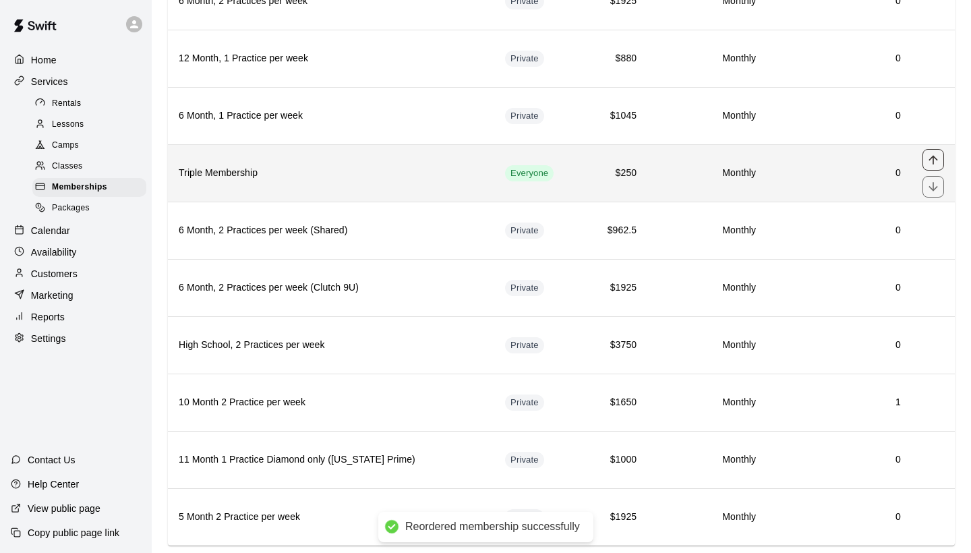
click at [940, 154] on icon "move item up" at bounding box center [933, 159] width 13 height 13
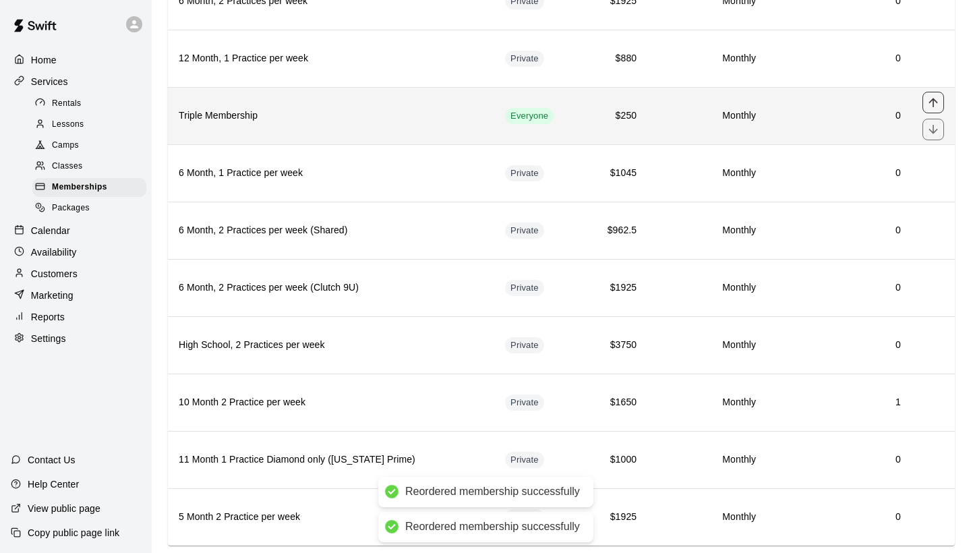
click at [937, 102] on icon "move item up" at bounding box center [933, 102] width 9 height 9
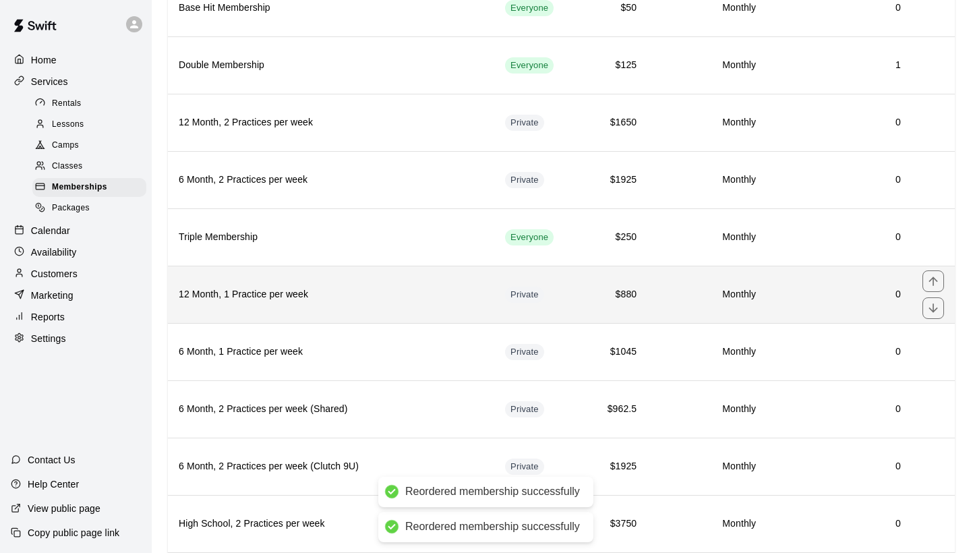
scroll to position [325, 0]
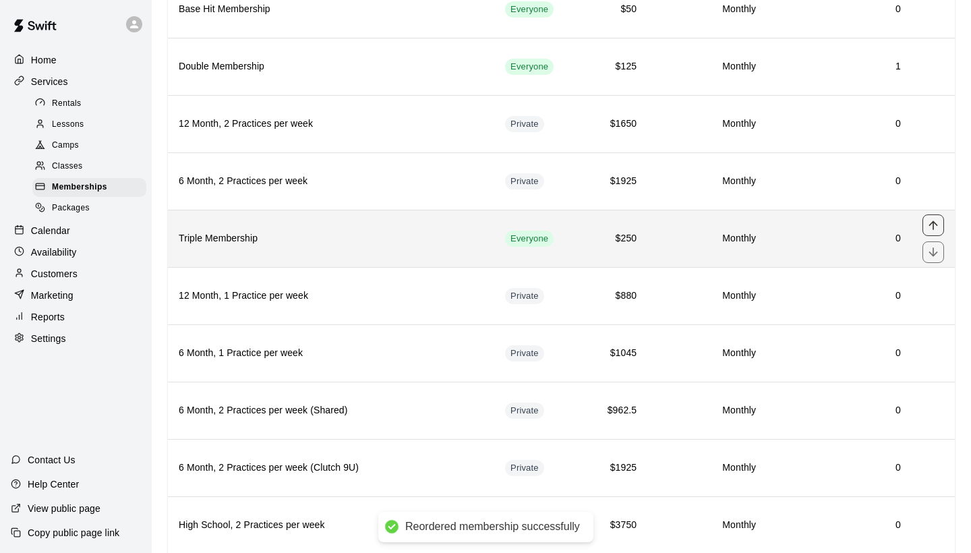
click at [938, 228] on icon "move item up" at bounding box center [933, 225] width 13 height 13
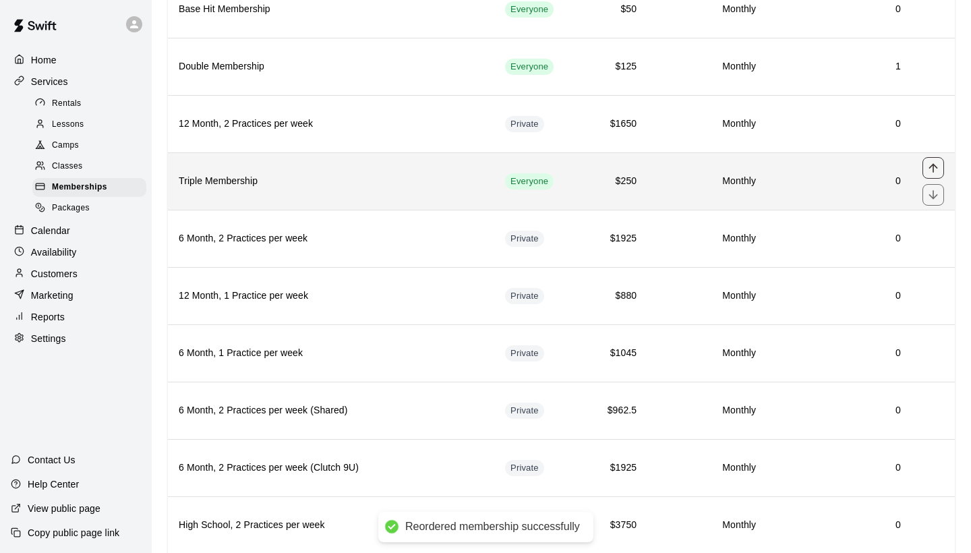
click at [932, 168] on icon "move item up" at bounding box center [933, 167] width 13 height 13
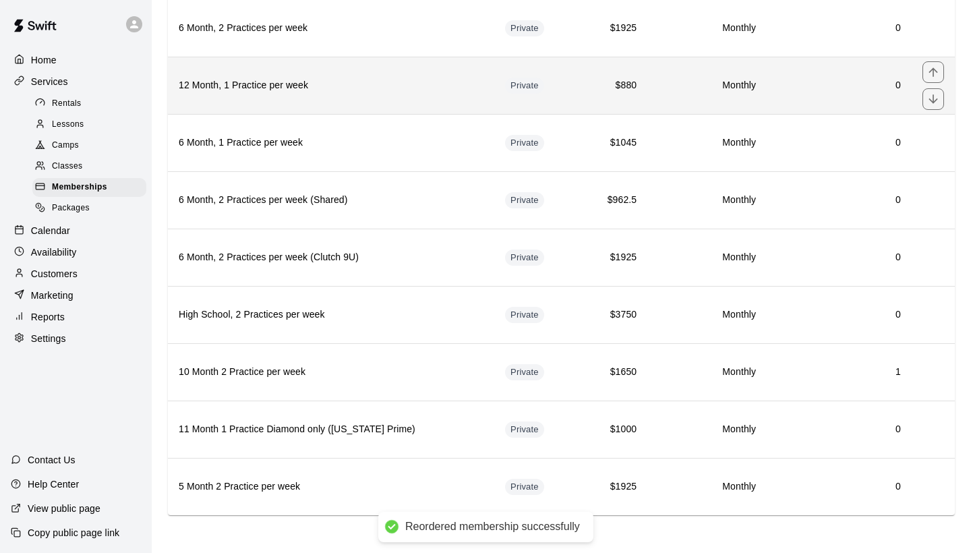
scroll to position [535, 0]
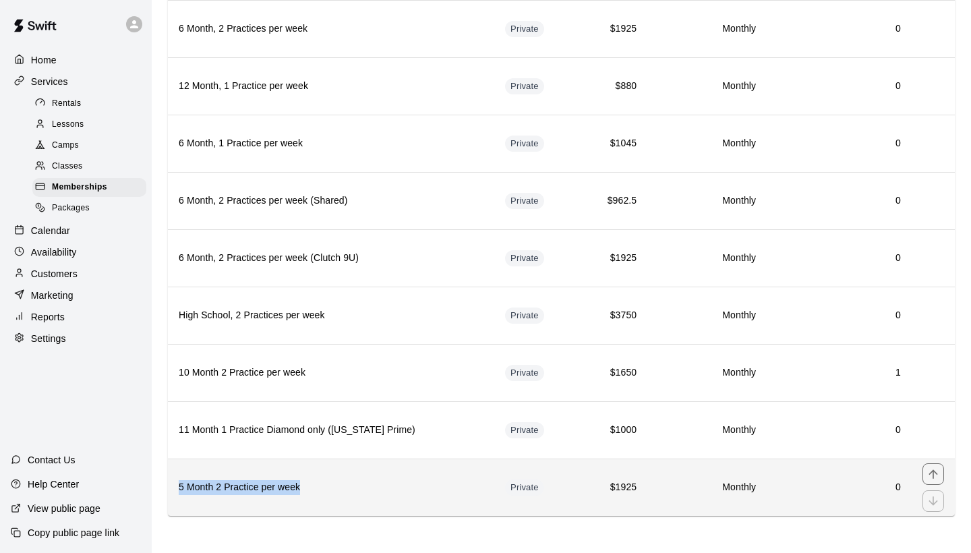
drag, startPoint x: 318, startPoint y: 480, endPoint x: 260, endPoint y: 474, distance: 58.3
click at [260, 474] on th "5 Month 2 Practice per week" at bounding box center [331, 487] width 327 height 57
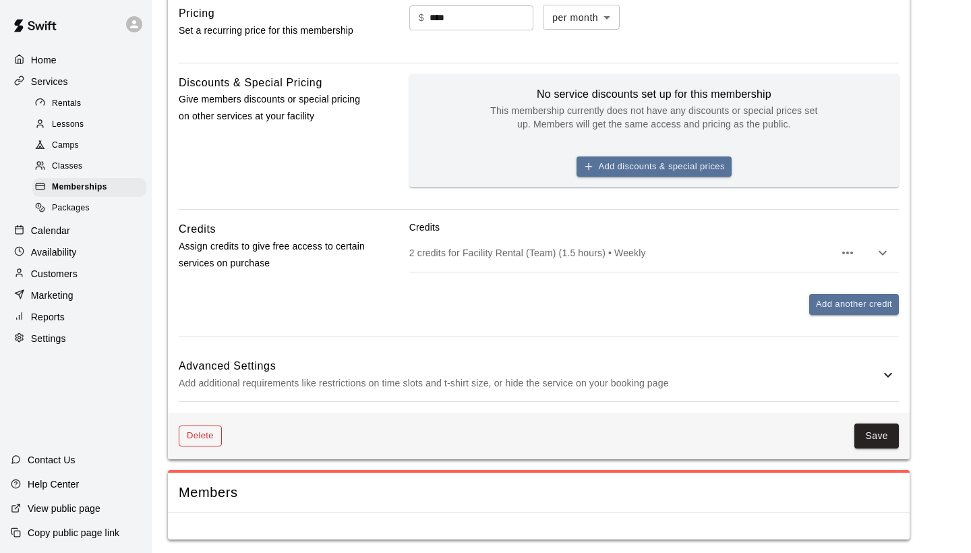
scroll to position [463, 0]
click at [204, 436] on button "Delete" at bounding box center [200, 436] width 43 height 21
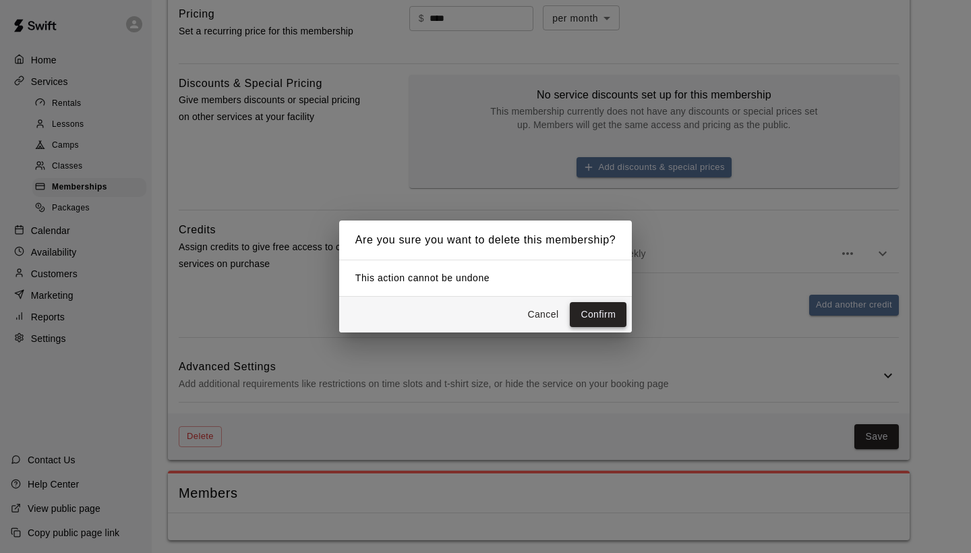
click at [608, 314] on button "Confirm" at bounding box center [598, 314] width 57 height 25
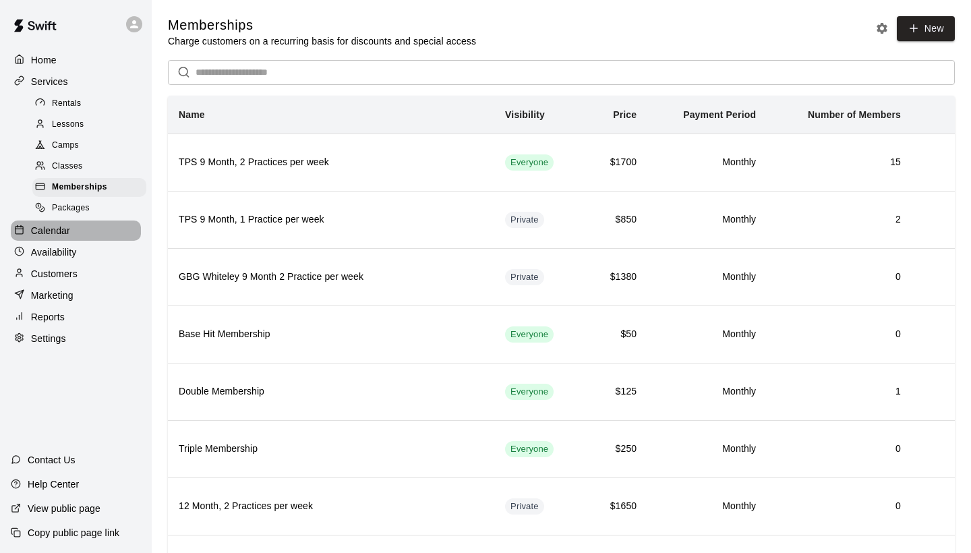
click at [65, 227] on p "Calendar" at bounding box center [50, 230] width 39 height 13
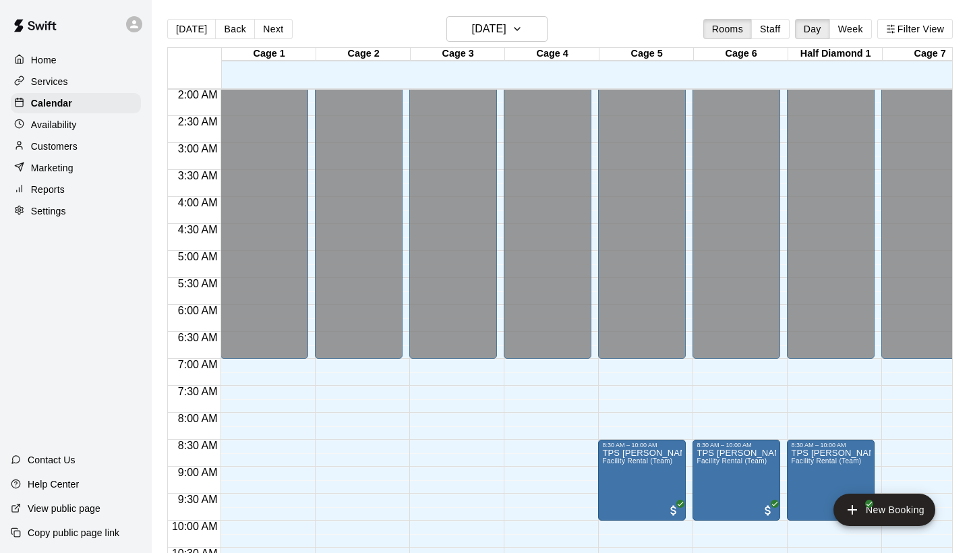
scroll to position [107, 0]
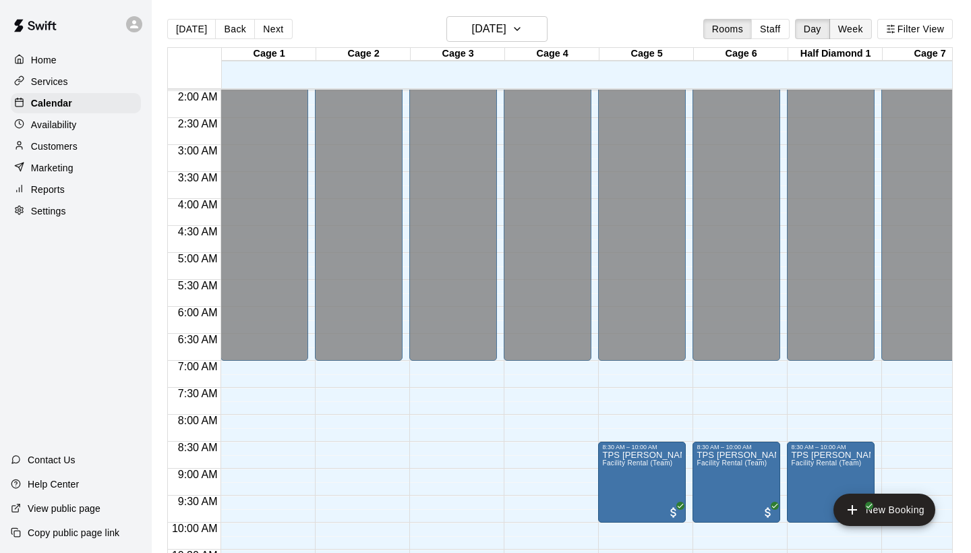
click at [853, 29] on button "Week" at bounding box center [851, 29] width 42 height 20
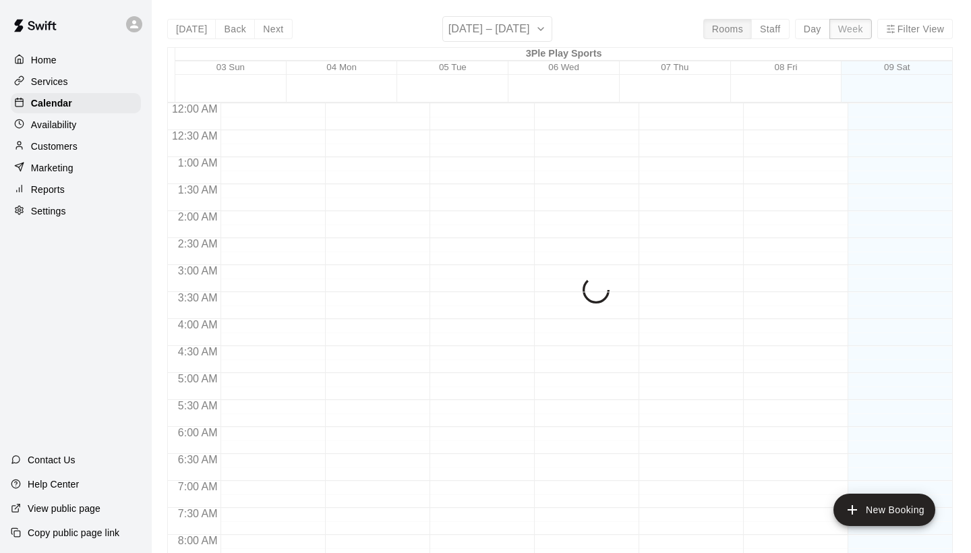
scroll to position [830, 0]
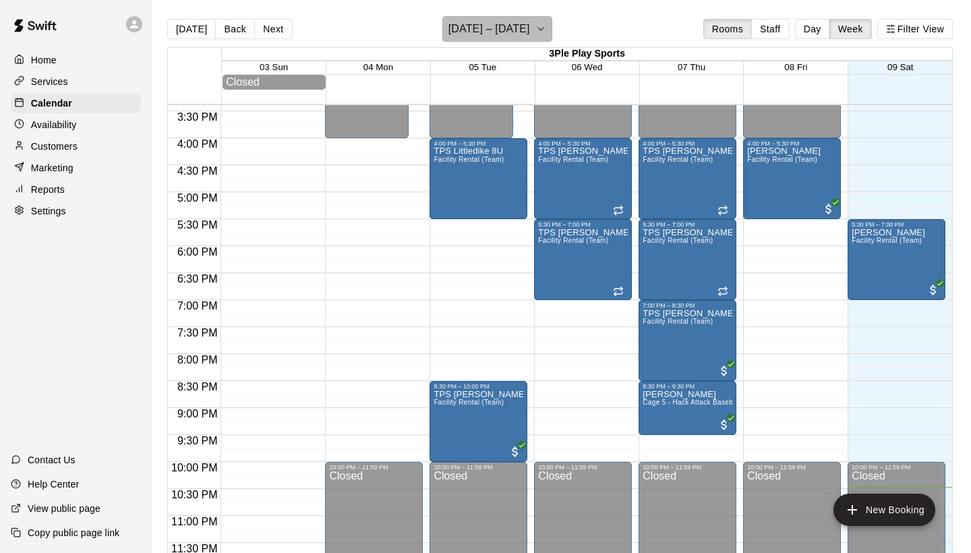
click at [538, 26] on icon "button" at bounding box center [541, 29] width 11 height 16
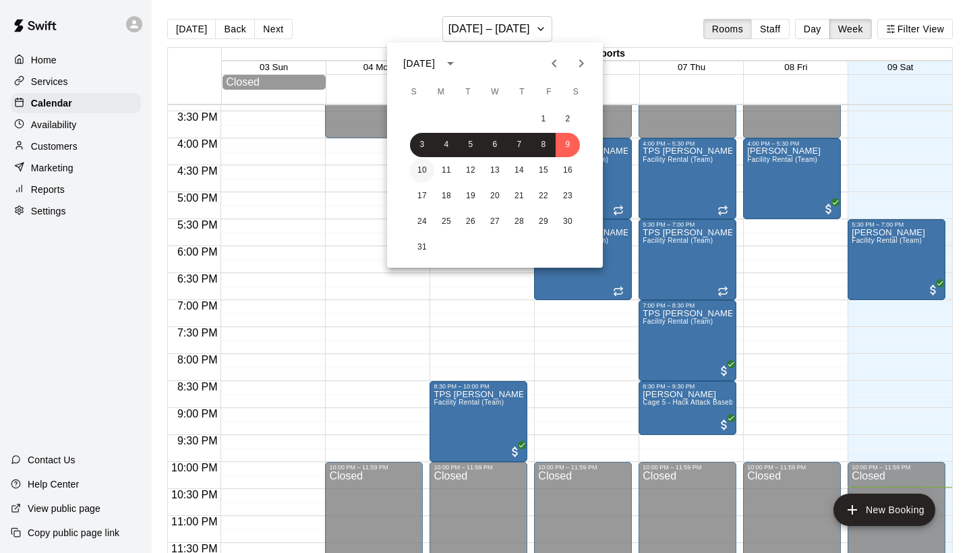
click at [423, 167] on button "10" at bounding box center [422, 171] width 24 height 24
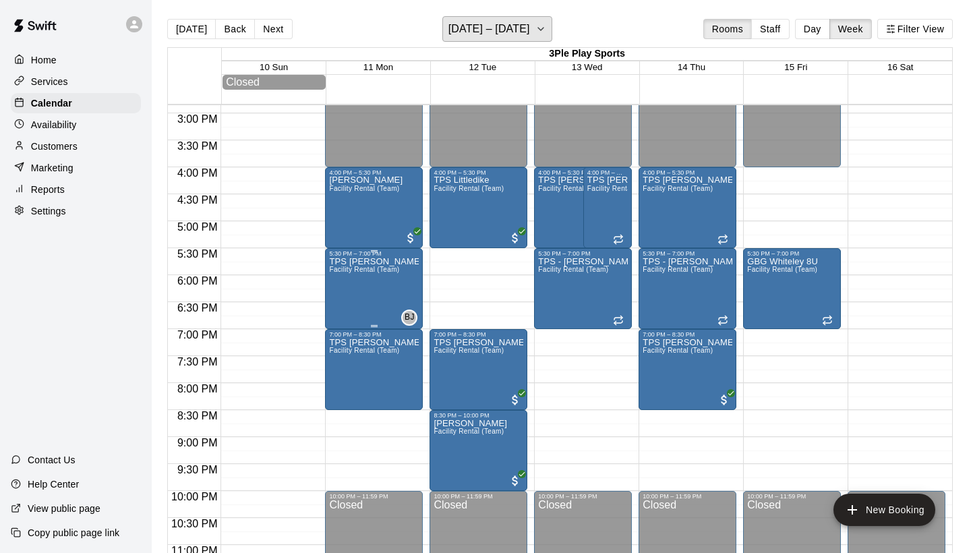
scroll to position [780, 0]
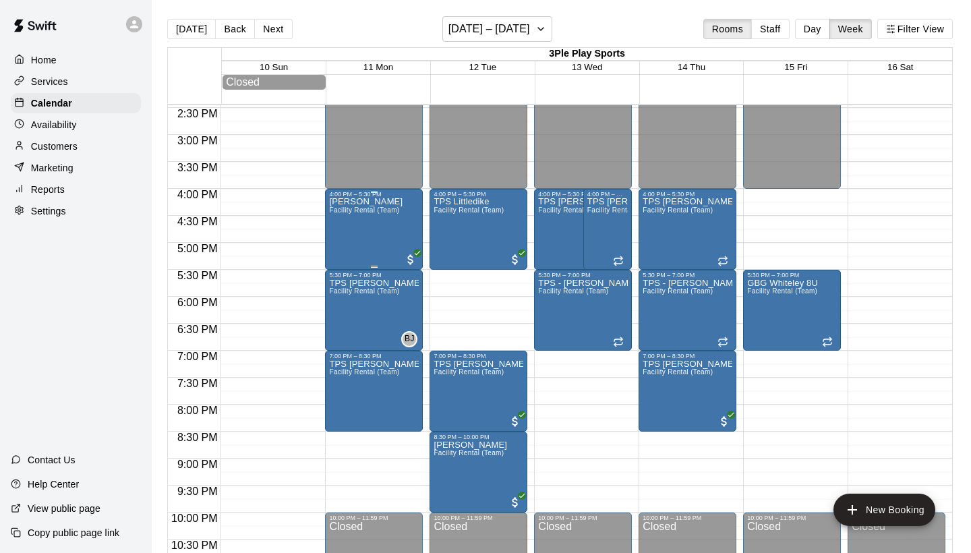
click at [370, 236] on div "[PERSON_NAME] Facility Rental (Team)" at bounding box center [366, 474] width 74 height 553
click at [345, 215] on icon "edit" at bounding box center [343, 212] width 16 height 16
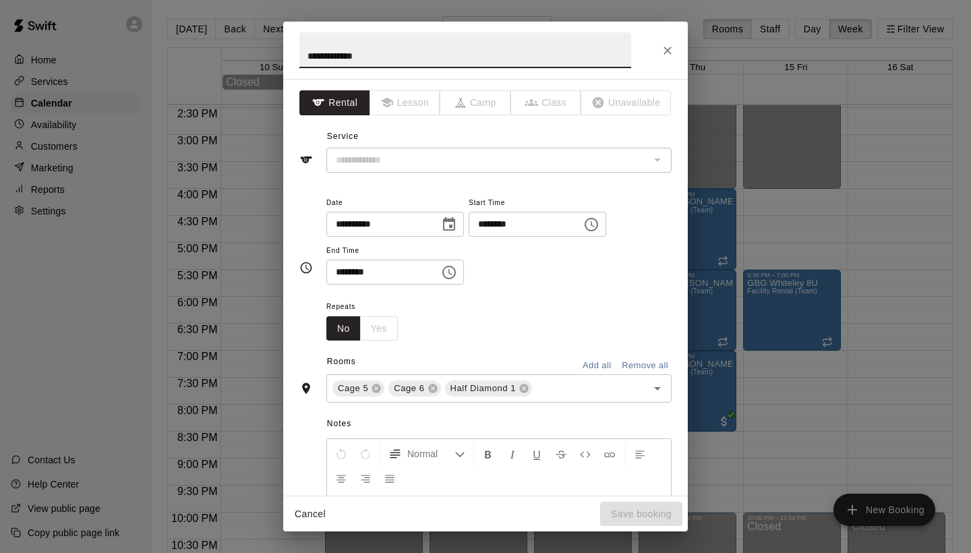
type input "**********"
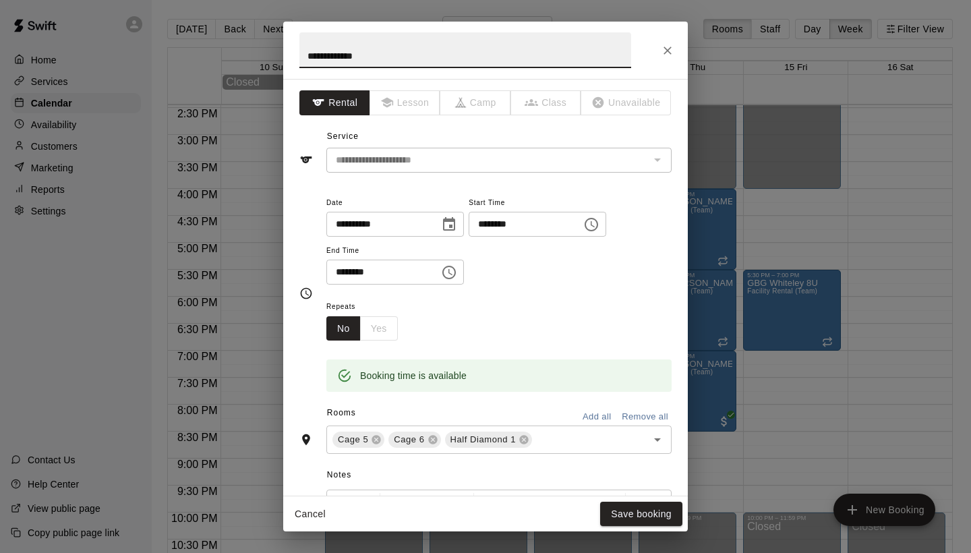
click at [331, 59] on input "**********" at bounding box center [466, 50] width 332 height 36
type input "**********"
click at [638, 517] on button "Save booking" at bounding box center [641, 514] width 82 height 25
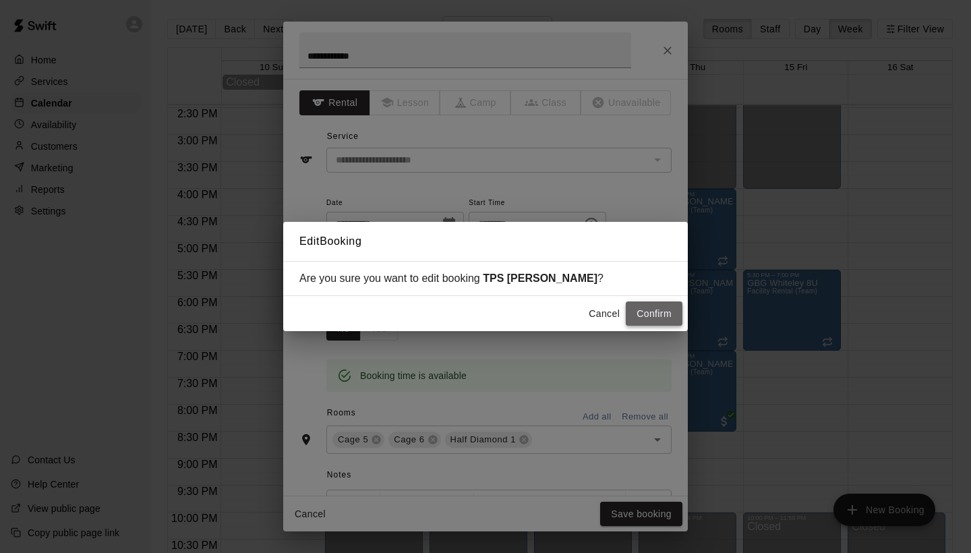
click at [646, 314] on button "Confirm" at bounding box center [654, 314] width 57 height 25
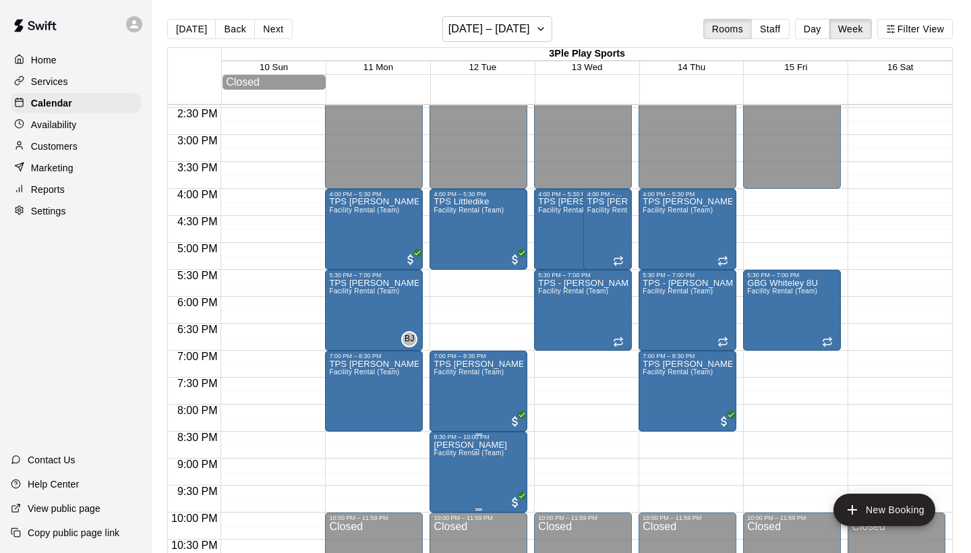
click at [471, 445] on p "[PERSON_NAME]" at bounding box center [471, 445] width 74 height 0
click at [445, 459] on icon "edit" at bounding box center [448, 460] width 16 height 16
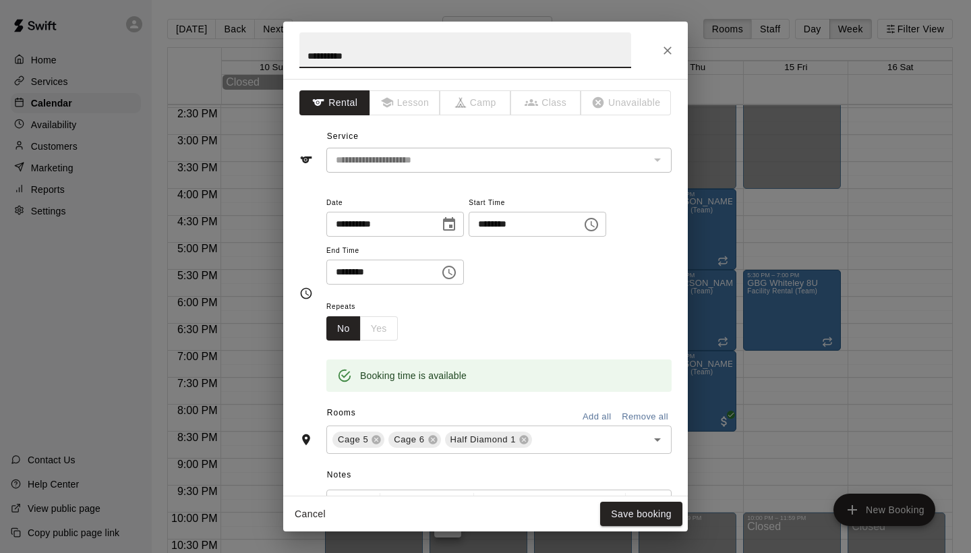
click at [331, 54] on input "**********" at bounding box center [466, 50] width 332 height 36
type input "*********"
click at [635, 510] on button "Save booking" at bounding box center [641, 514] width 82 height 25
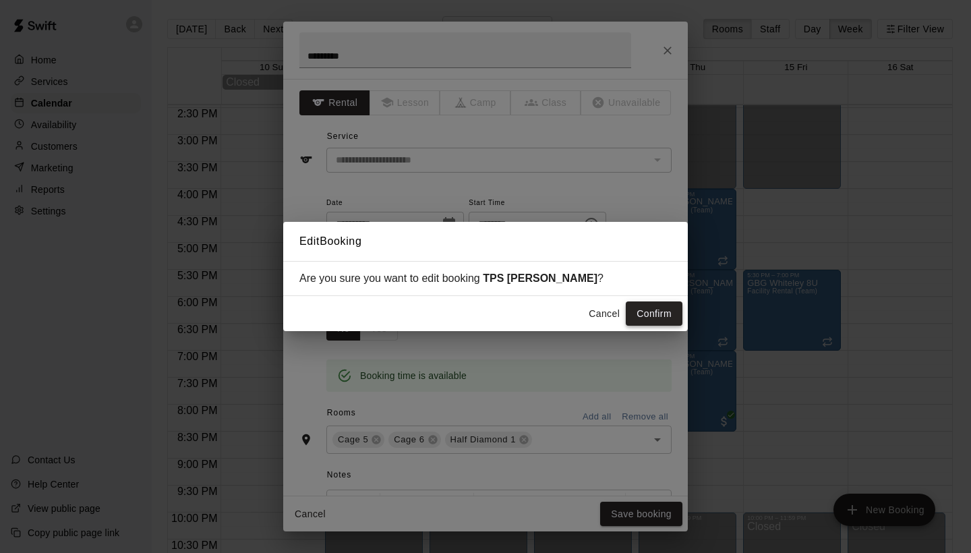
click at [652, 313] on button "Confirm" at bounding box center [654, 314] width 57 height 25
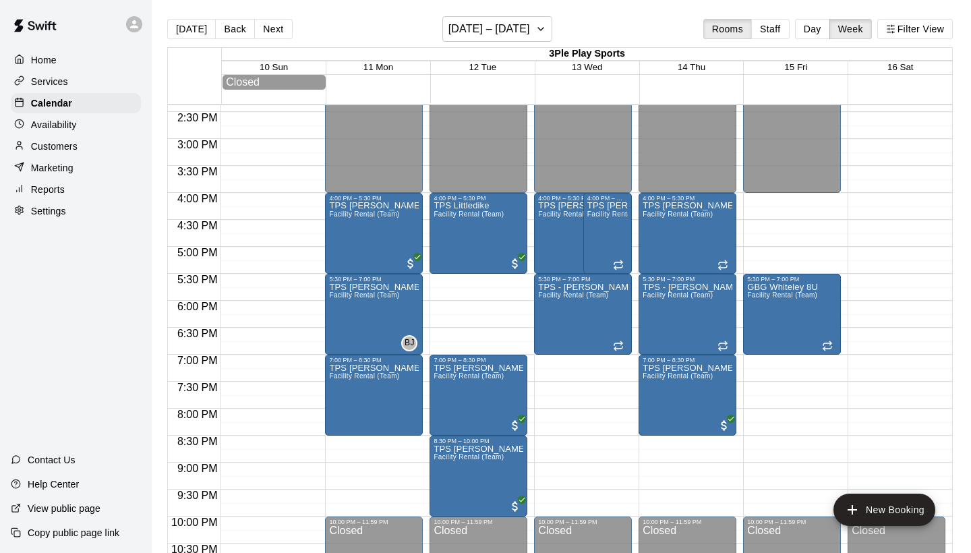
scroll to position [776, 0]
click at [541, 32] on button "[DATE] – [DATE]" at bounding box center [498, 29] width 110 height 26
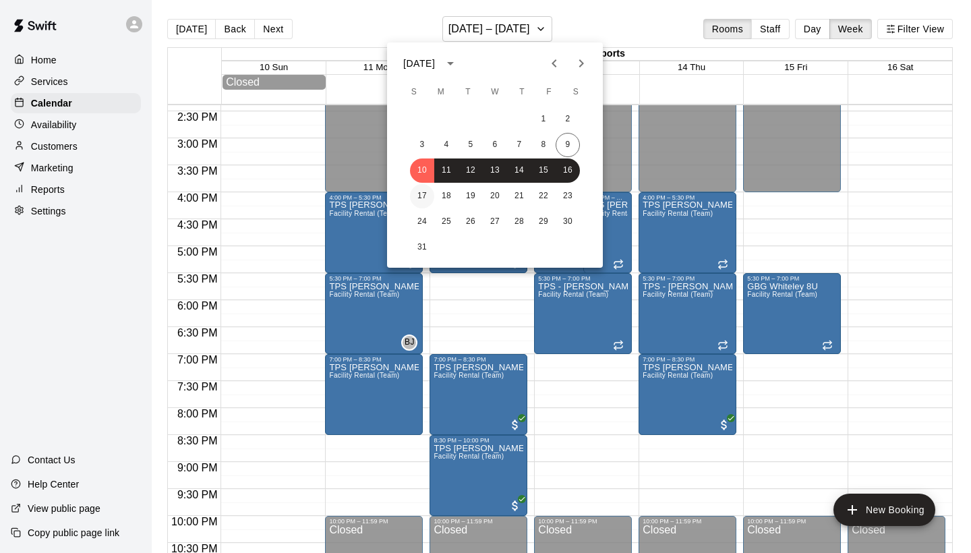
click at [428, 192] on button "17" at bounding box center [422, 196] width 24 height 24
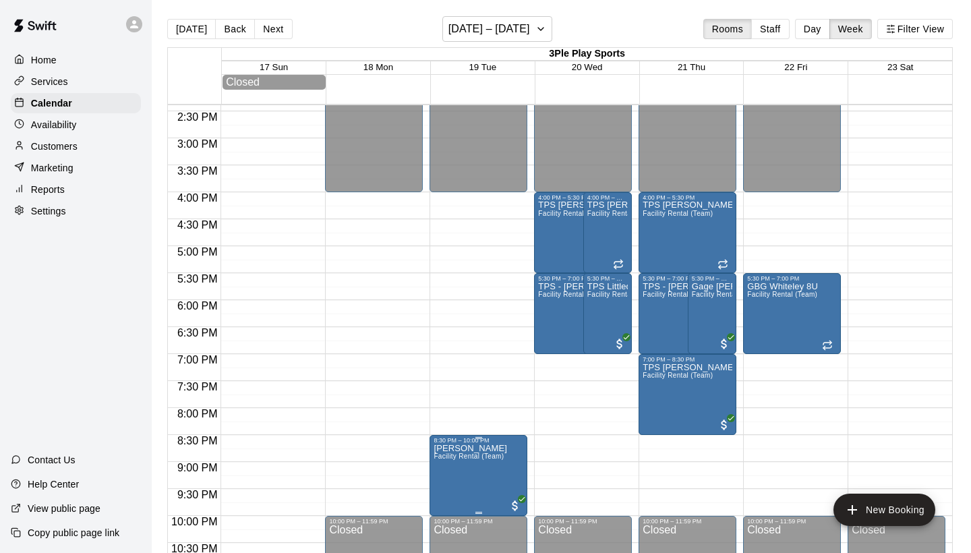
click at [451, 461] on icon "edit" at bounding box center [448, 459] width 16 height 16
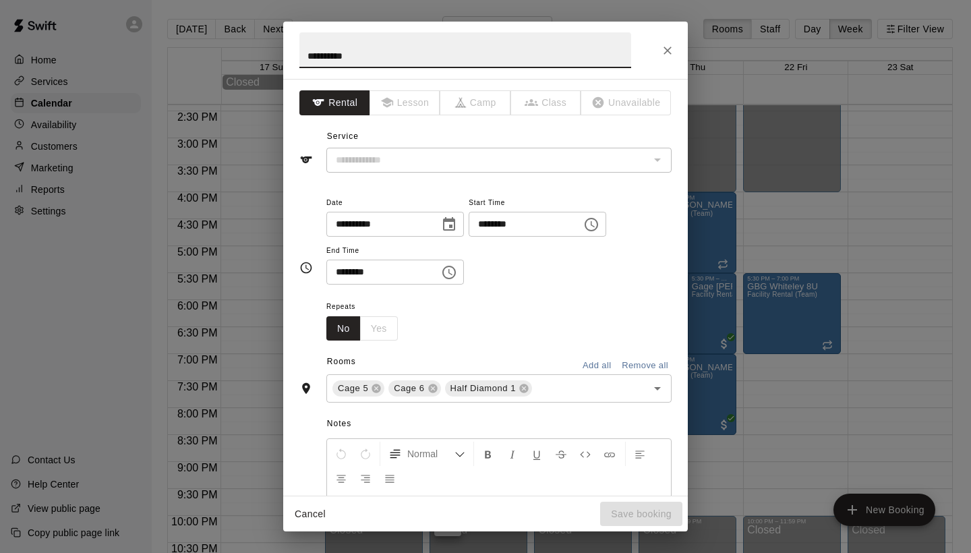
type input "**********"
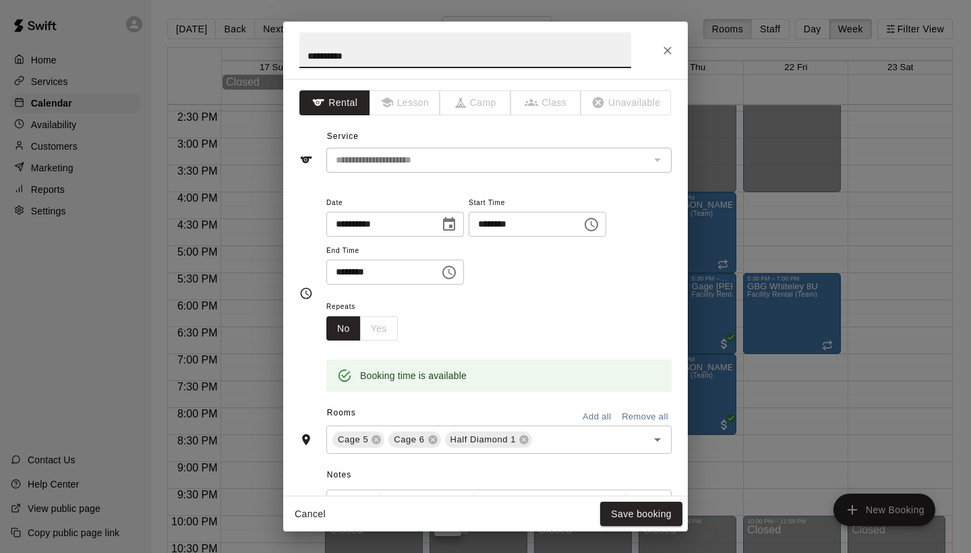
click at [330, 57] on input "**********" at bounding box center [466, 50] width 332 height 36
type input "*********"
click at [644, 509] on button "Save booking" at bounding box center [641, 514] width 82 height 25
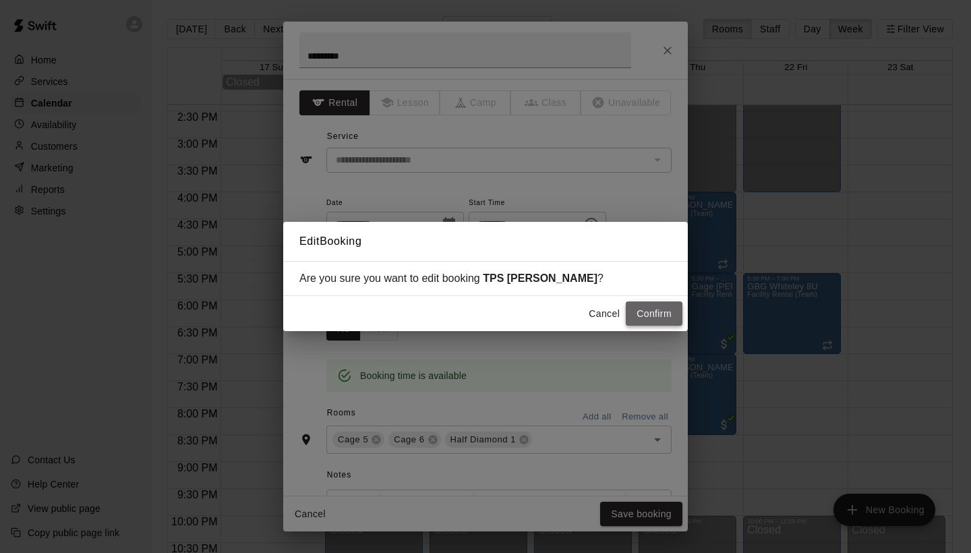
click at [656, 317] on button "Confirm" at bounding box center [654, 314] width 57 height 25
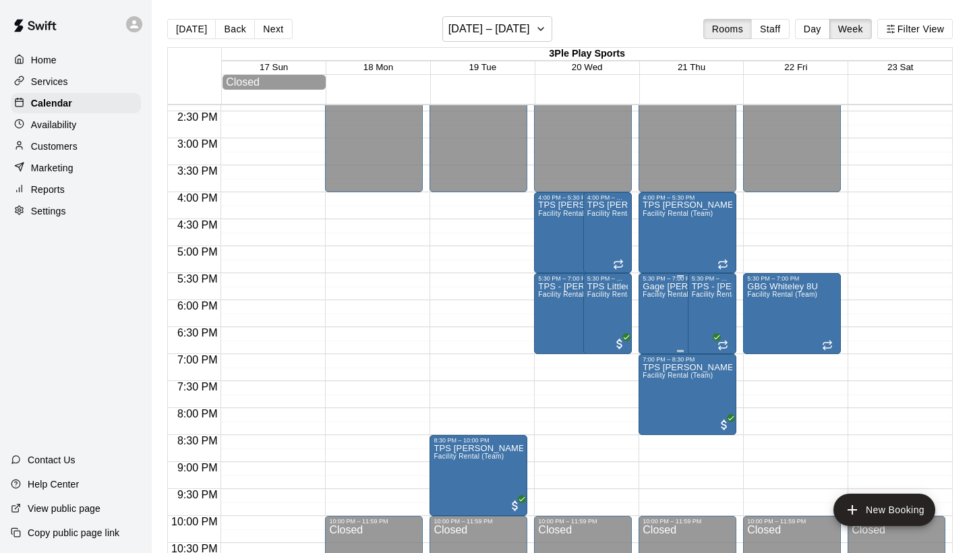
click at [665, 320] on div "Gage [PERSON_NAME] Facility Rental (Team)" at bounding box center [680, 558] width 75 height 553
click at [656, 297] on icon "edit" at bounding box center [657, 297] width 12 height 12
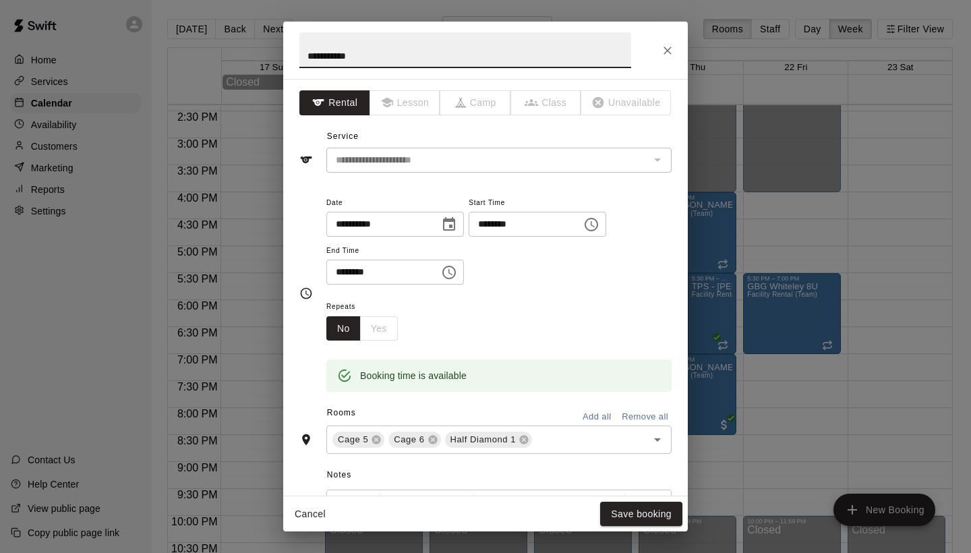
click at [331, 55] on input "**********" at bounding box center [466, 50] width 332 height 36
type input "**********"
click at [630, 509] on button "Save booking" at bounding box center [641, 514] width 82 height 25
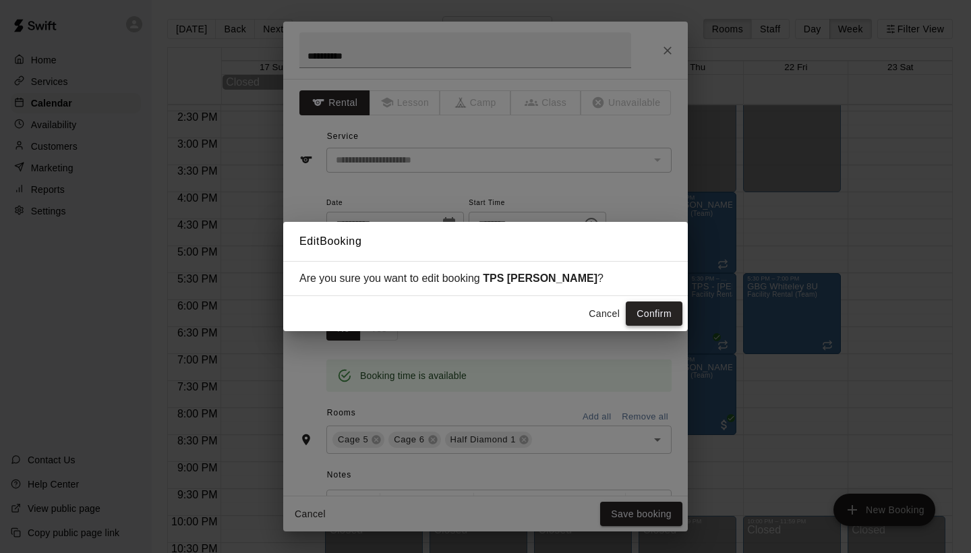
click at [679, 312] on button "Confirm" at bounding box center [654, 314] width 57 height 25
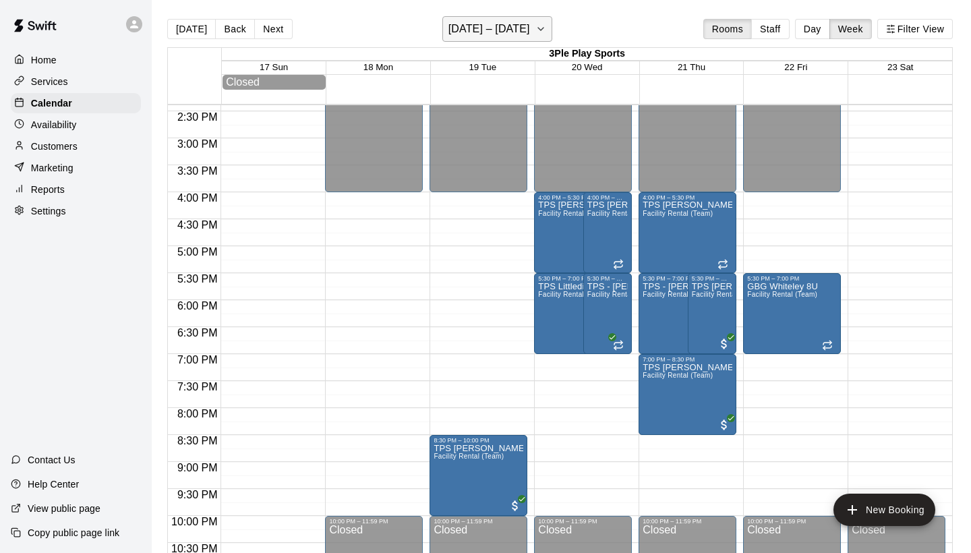
click at [536, 31] on icon "button" at bounding box center [541, 29] width 11 height 16
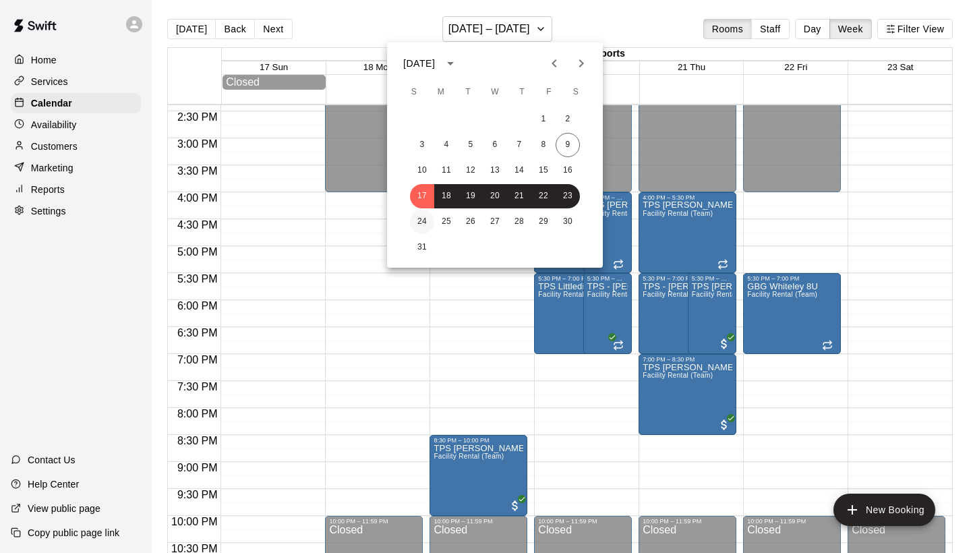
click at [422, 220] on button "24" at bounding box center [422, 222] width 24 height 24
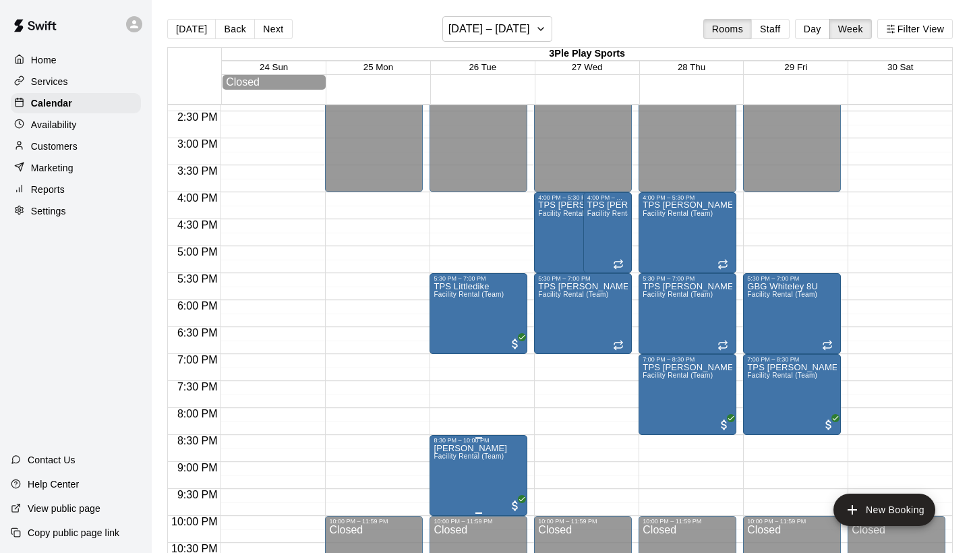
click at [448, 457] on icon "edit" at bounding box center [448, 459] width 12 height 12
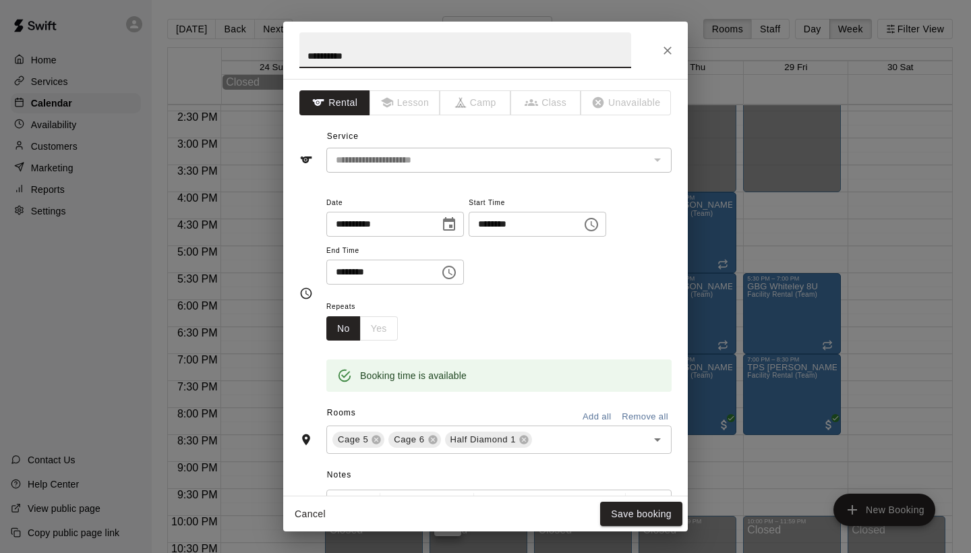
click at [331, 55] on input "**********" at bounding box center [466, 50] width 332 height 36
type input "*********"
click at [629, 513] on button "Save booking" at bounding box center [641, 514] width 82 height 25
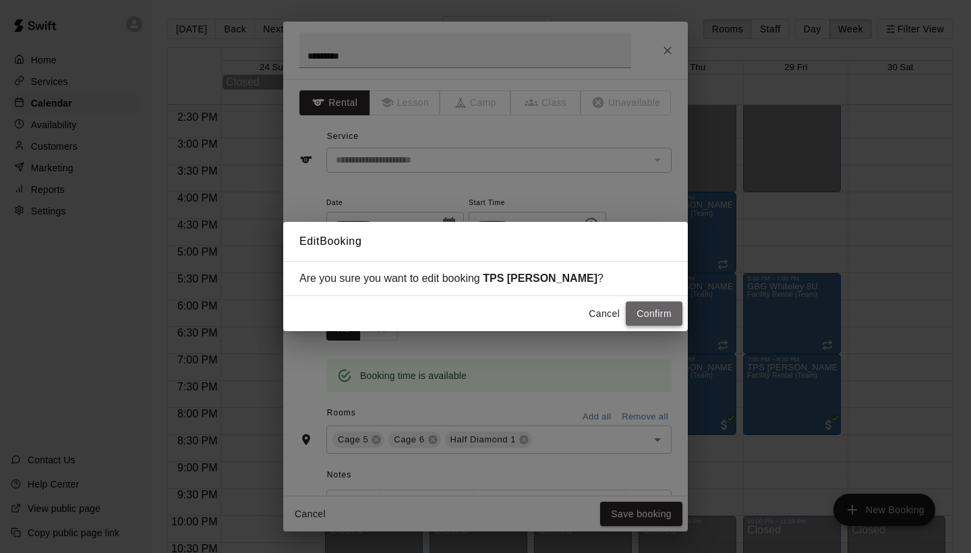
click at [648, 314] on button "Confirm" at bounding box center [654, 314] width 57 height 25
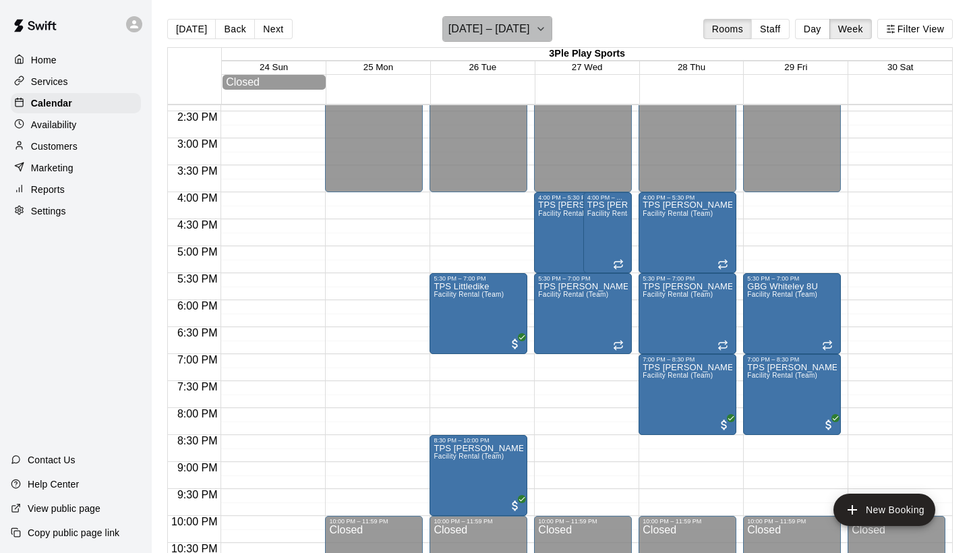
click at [536, 31] on icon "button" at bounding box center [541, 29] width 11 height 16
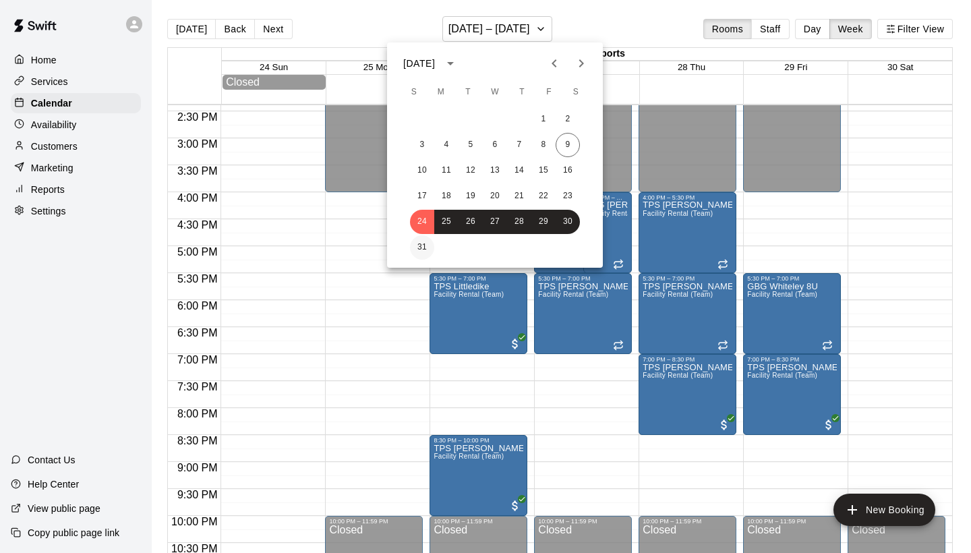
click at [423, 246] on button "31" at bounding box center [422, 247] width 24 height 24
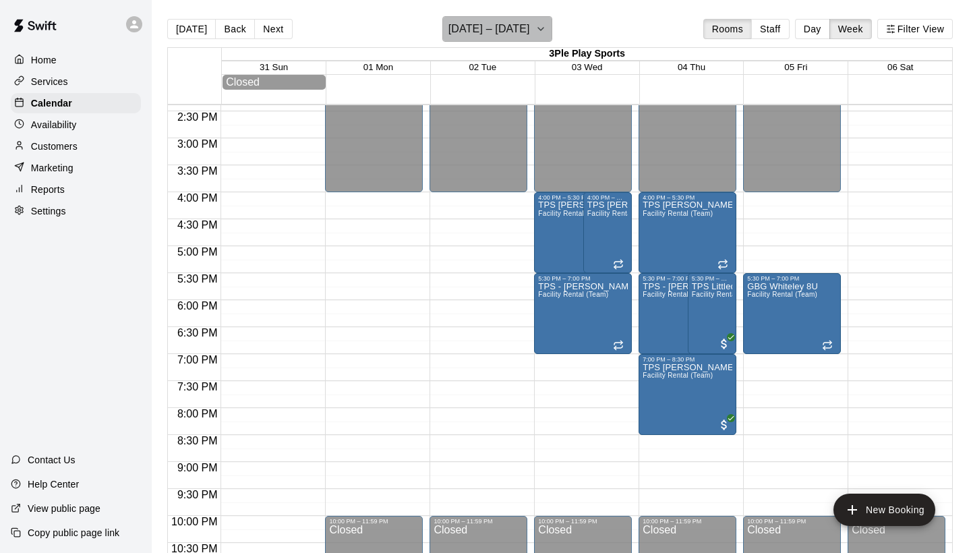
click at [546, 34] on icon "button" at bounding box center [541, 29] width 11 height 16
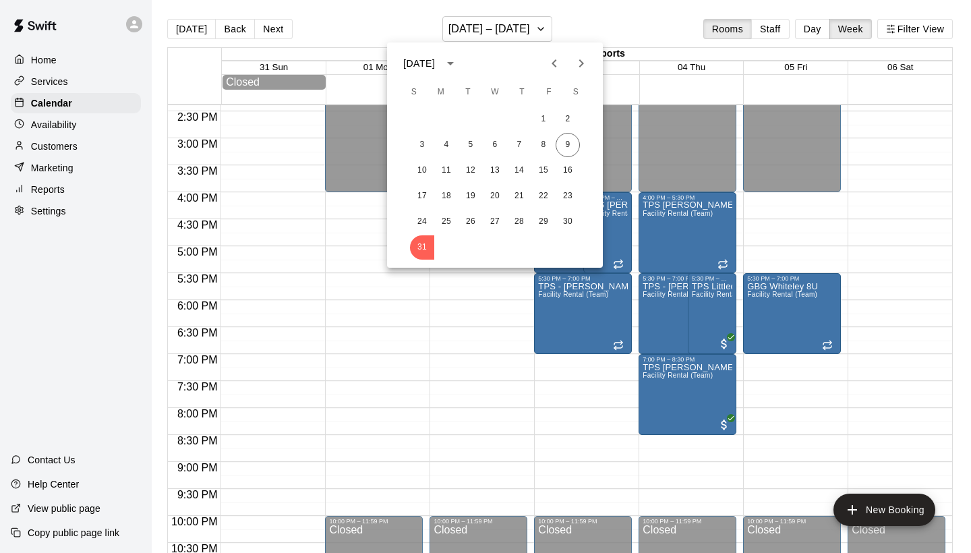
click at [581, 66] on icon "Next month" at bounding box center [581, 63] width 5 height 8
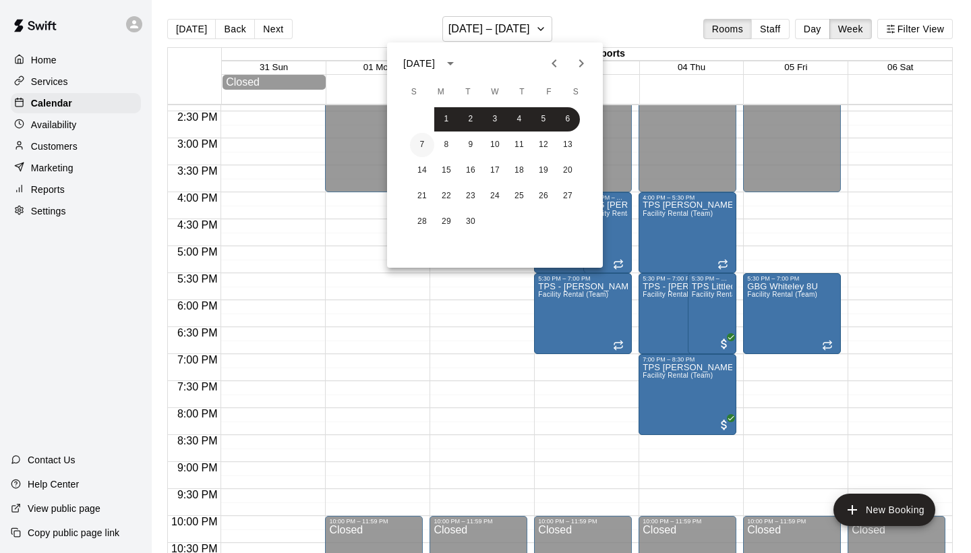
click at [419, 142] on button "7" at bounding box center [422, 145] width 24 height 24
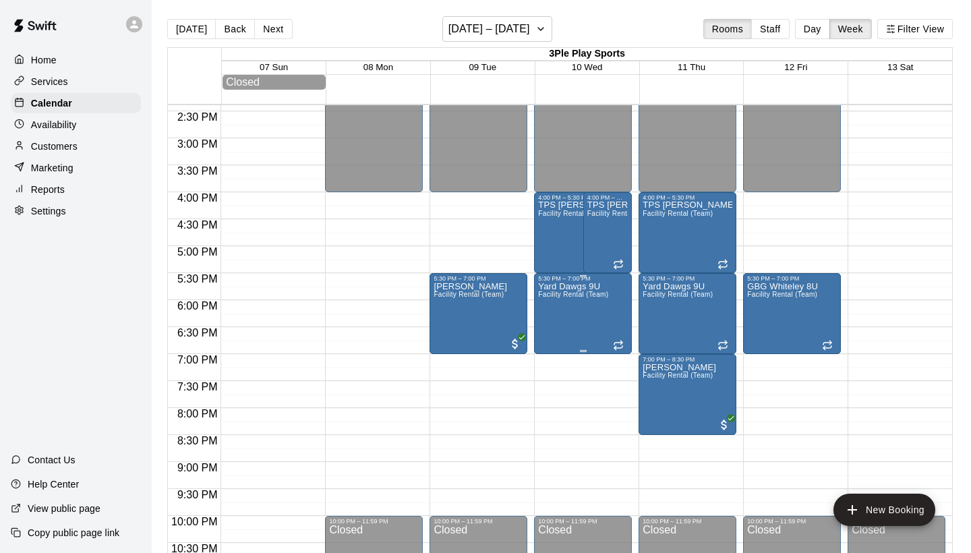
click at [596, 312] on div "Yard Dawgs 9U Facility Rental (Team)" at bounding box center [573, 558] width 70 height 553
click at [546, 291] on icon "edit" at bounding box center [552, 297] width 16 height 16
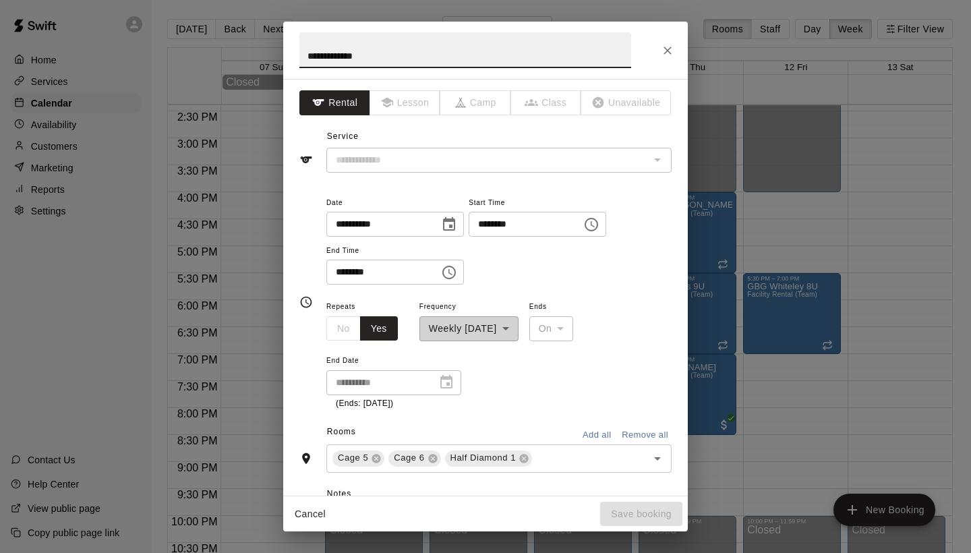
type input "**********"
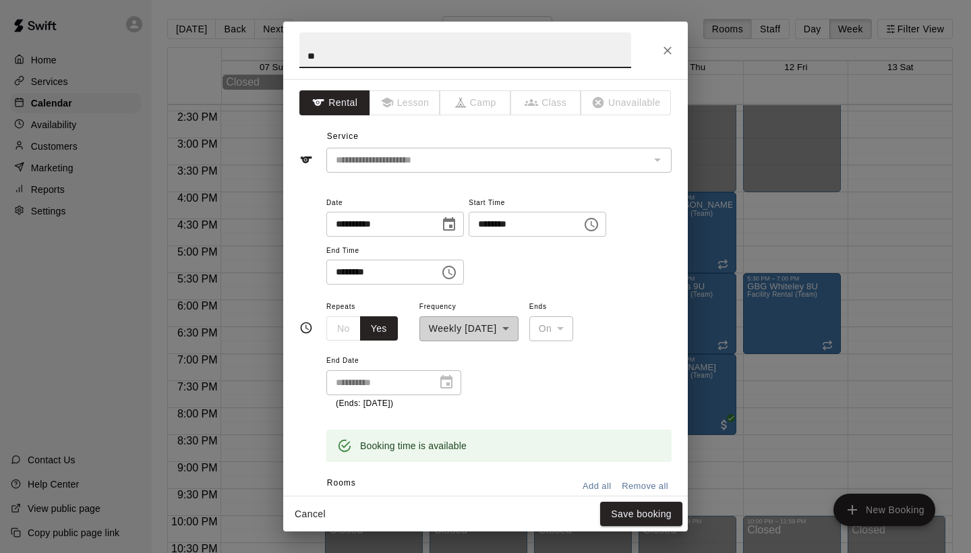
type input "*"
type input "**********"
click at [627, 511] on button "Save booking" at bounding box center [641, 514] width 82 height 25
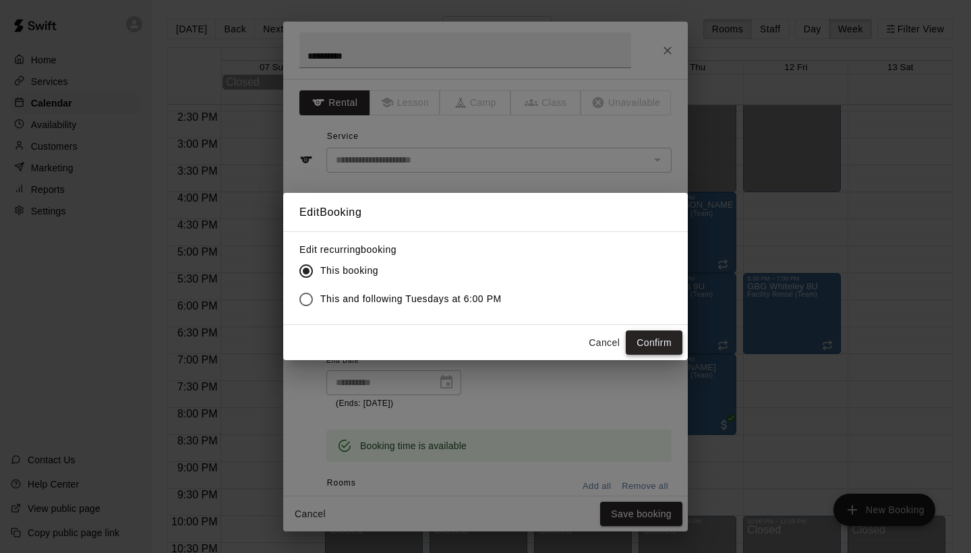
click at [650, 342] on button "Confirm" at bounding box center [654, 343] width 57 height 25
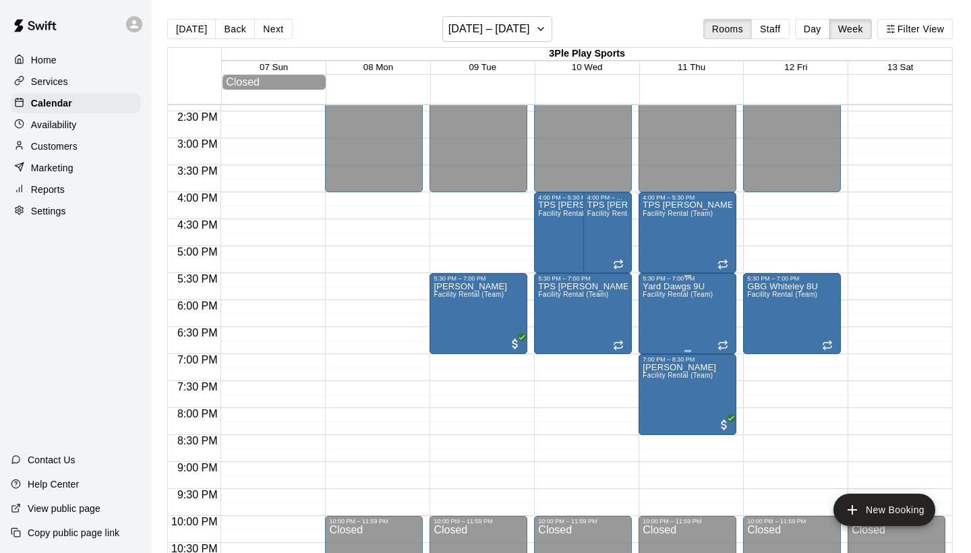
click at [676, 318] on div "Yard Dawgs 9U Facility Rental (Team)" at bounding box center [678, 558] width 70 height 553
click at [660, 296] on icon "edit" at bounding box center [657, 297] width 16 height 16
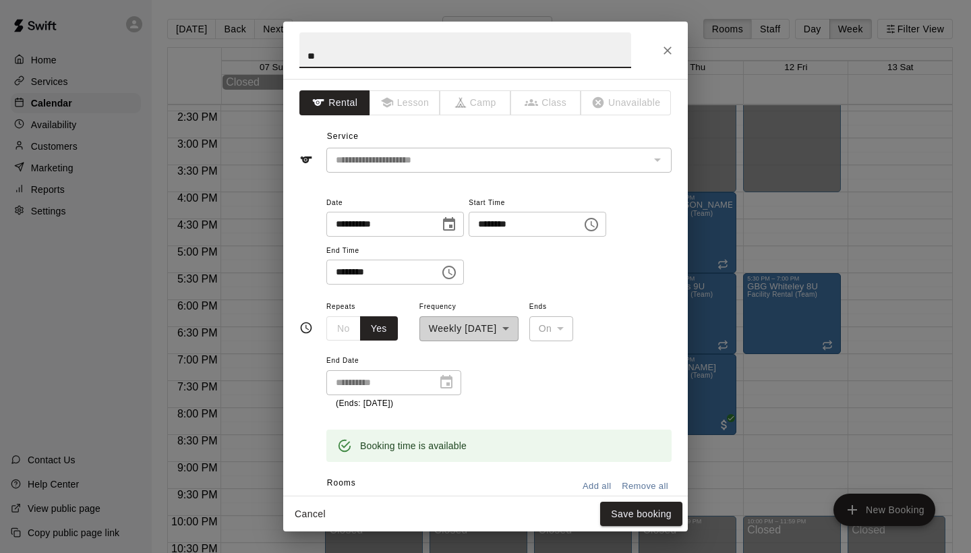
type input "*"
type input "**********"
click at [631, 521] on button "Save booking" at bounding box center [641, 514] width 82 height 25
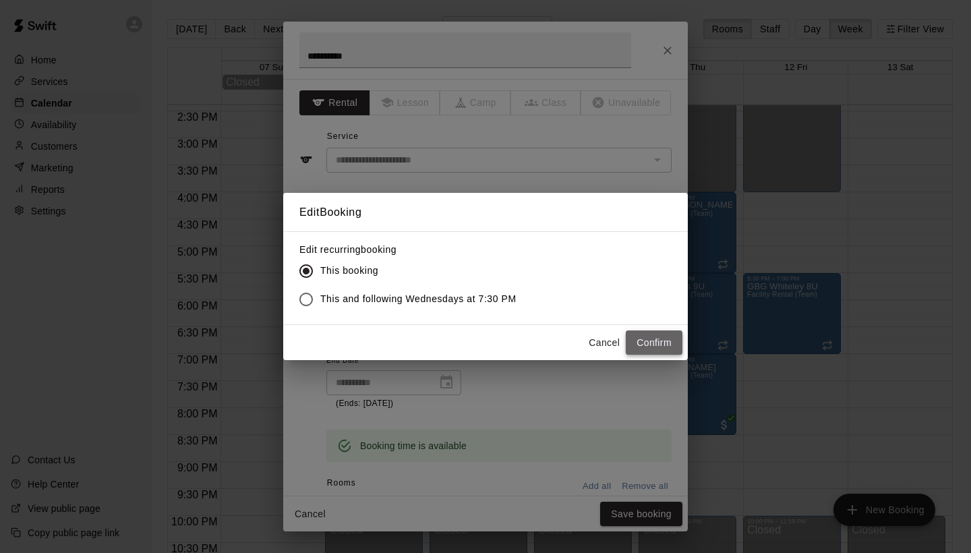
click at [665, 337] on button "Confirm" at bounding box center [654, 343] width 57 height 25
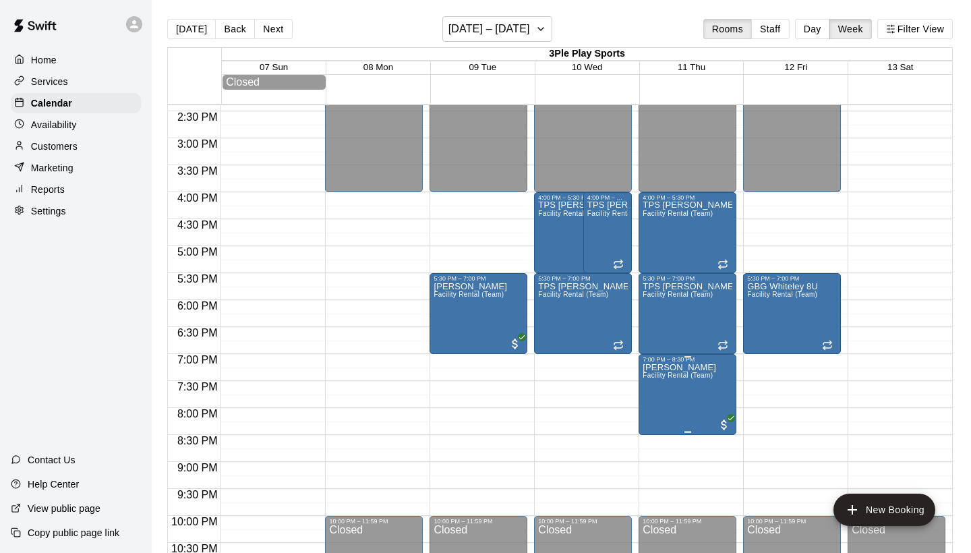
click at [656, 379] on icon "edit" at bounding box center [657, 378] width 12 height 12
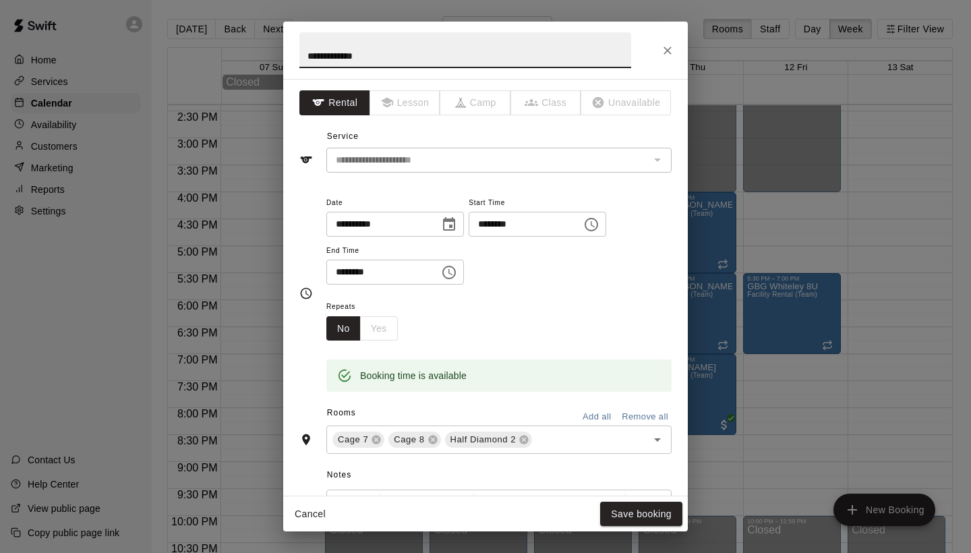
click at [335, 59] on input "**********" at bounding box center [466, 50] width 332 height 36
type input "**********"
click at [624, 515] on button "Save booking" at bounding box center [641, 514] width 82 height 25
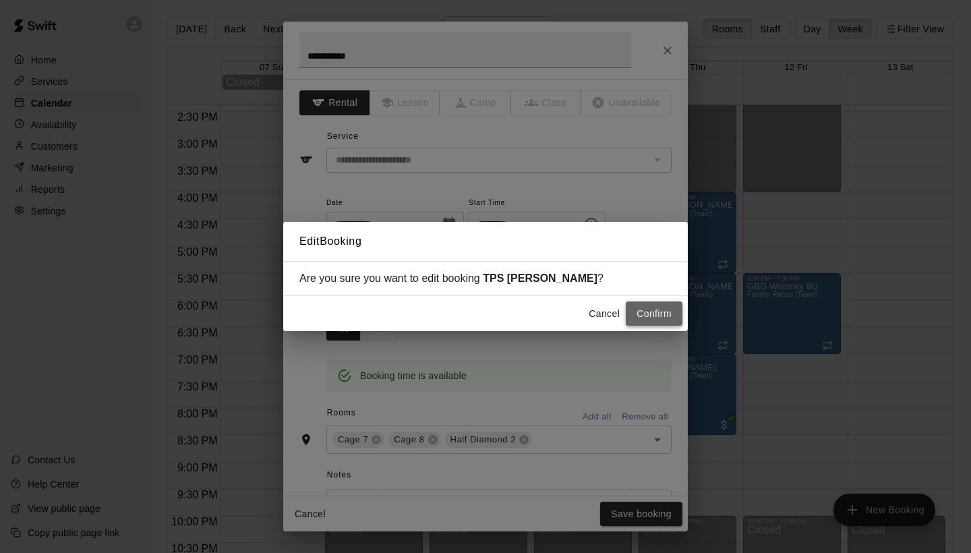
click at [644, 315] on button "Confirm" at bounding box center [654, 314] width 57 height 25
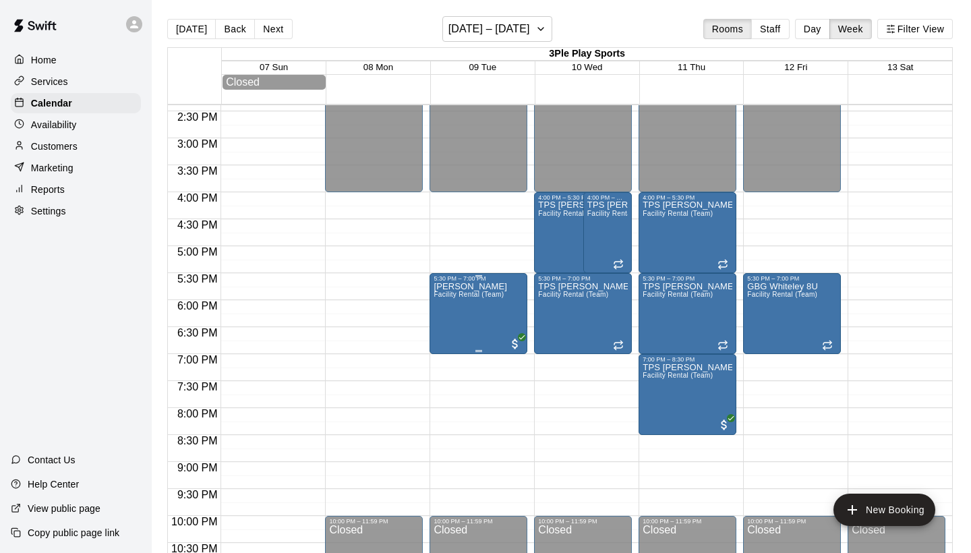
click at [472, 318] on div "[PERSON_NAME] Facility Rental (Team)" at bounding box center [471, 558] width 74 height 553
click at [449, 293] on icon "edit" at bounding box center [448, 297] width 16 height 16
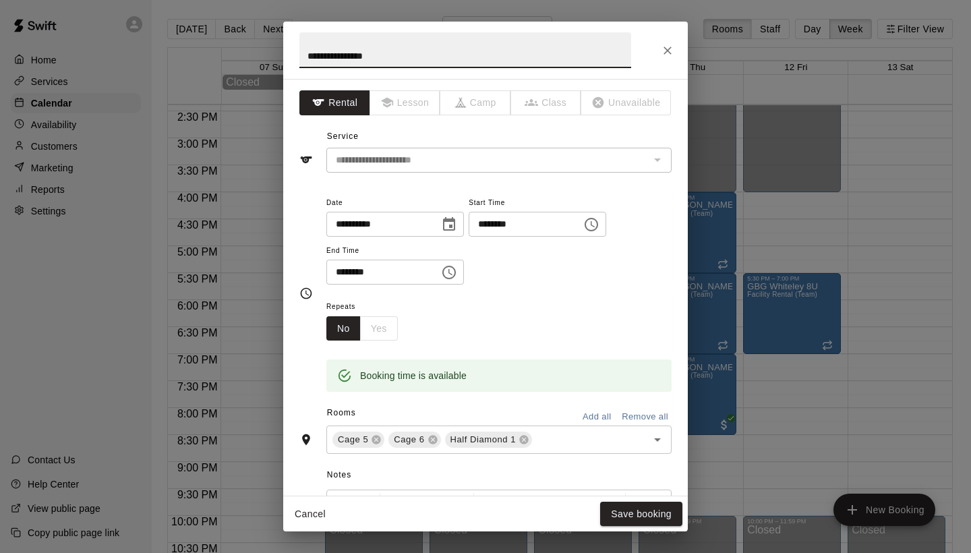
click at [337, 61] on input "**********" at bounding box center [466, 50] width 332 height 36
type input "**********"
click at [660, 514] on button "Save booking" at bounding box center [641, 514] width 82 height 25
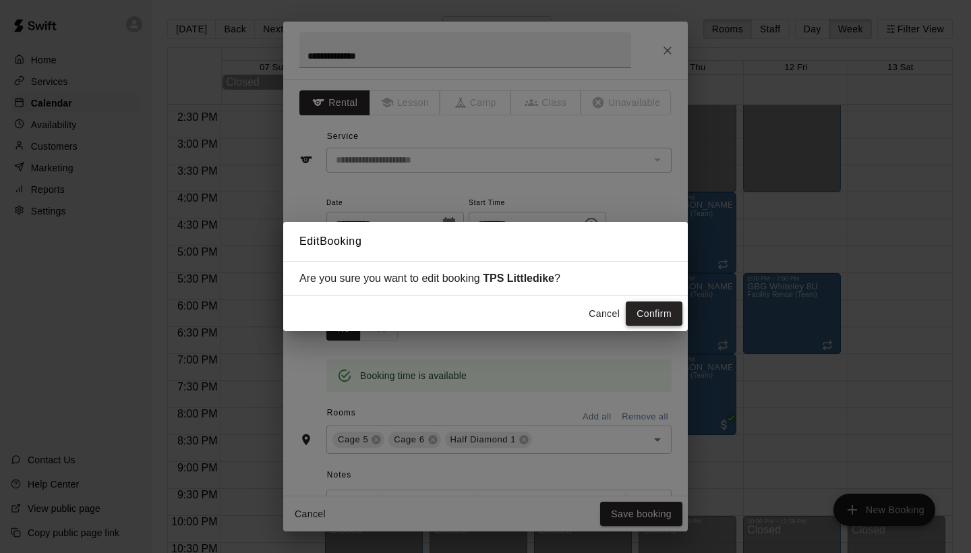
click at [668, 310] on button "Confirm" at bounding box center [654, 314] width 57 height 25
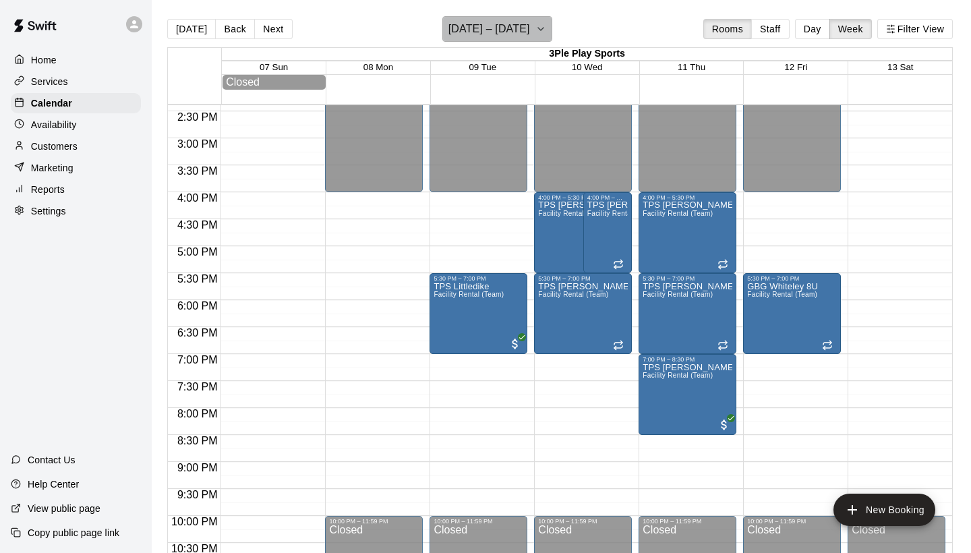
click at [546, 26] on icon "button" at bounding box center [541, 29] width 11 height 16
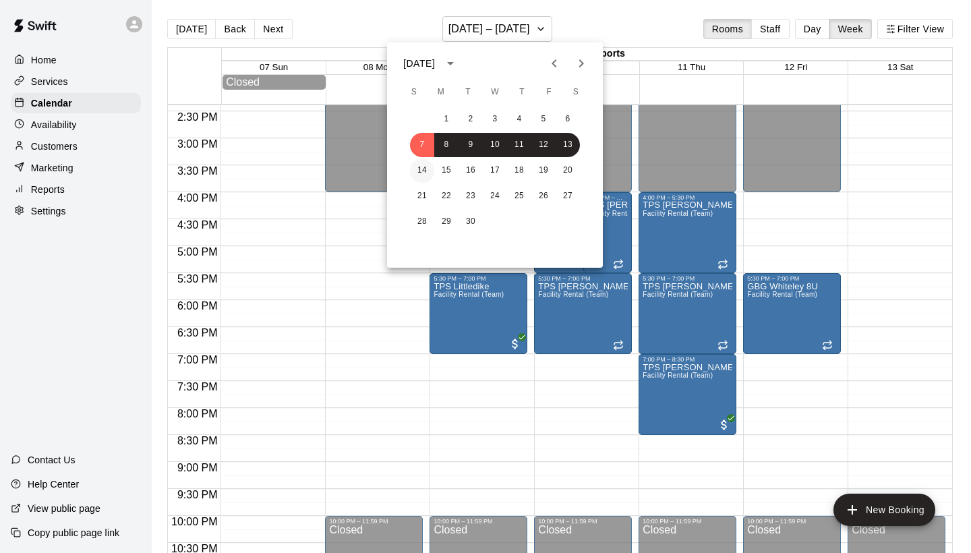
click at [418, 169] on button "14" at bounding box center [422, 171] width 24 height 24
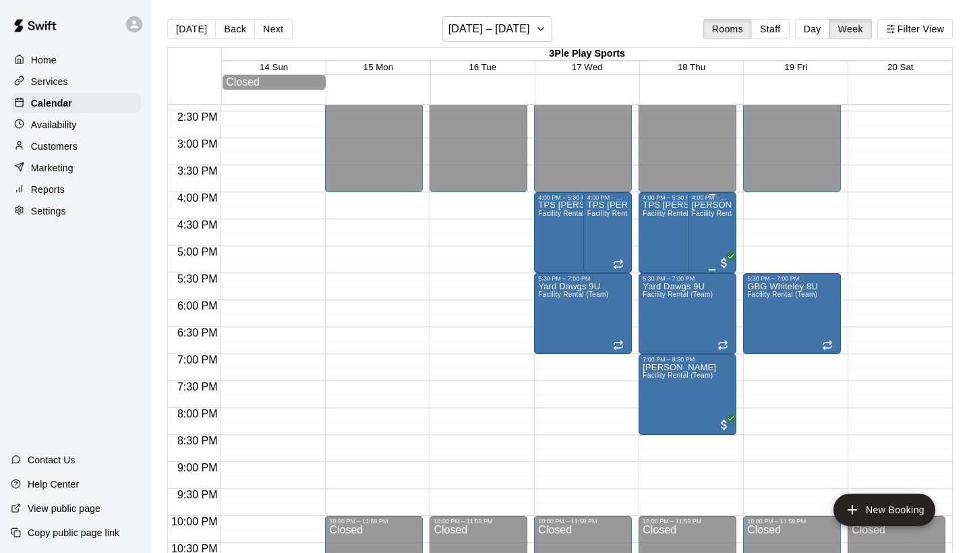
click at [713, 240] on div "[PERSON_NAME] Facility Rental (Team)" at bounding box center [712, 477] width 40 height 553
click at [712, 214] on icon "edit" at bounding box center [706, 216] width 16 height 16
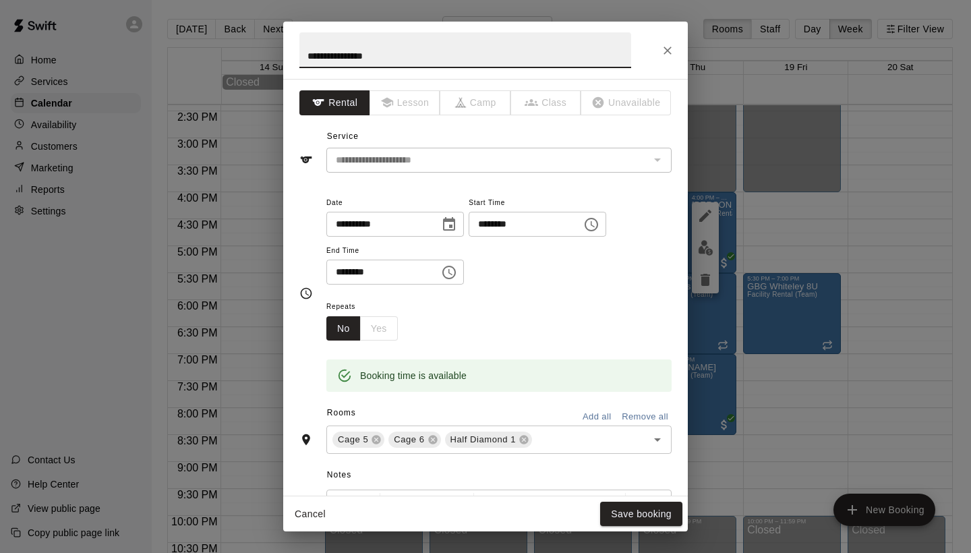
click at [334, 59] on input "**********" at bounding box center [466, 50] width 332 height 36
type input "**********"
click at [621, 509] on button "Save booking" at bounding box center [641, 514] width 82 height 25
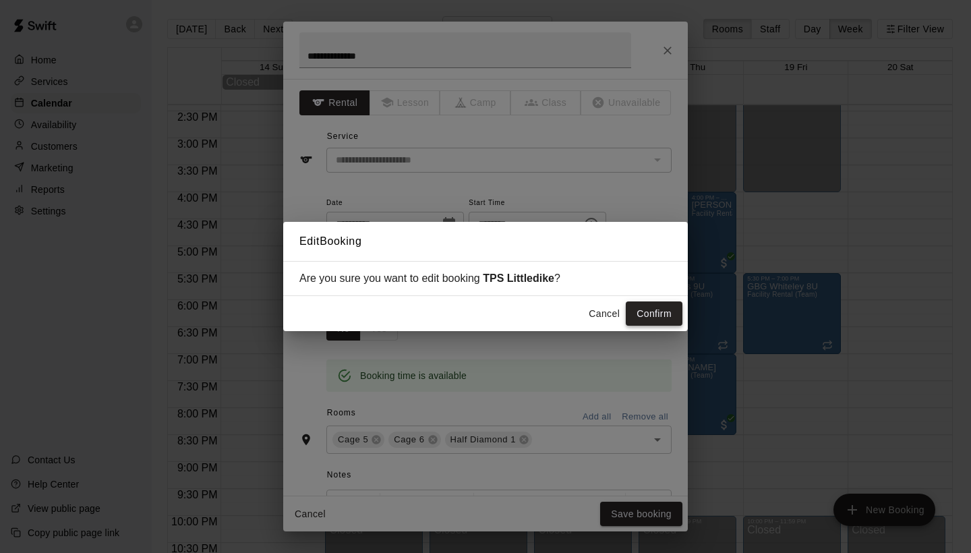
click at [654, 317] on button "Confirm" at bounding box center [654, 314] width 57 height 25
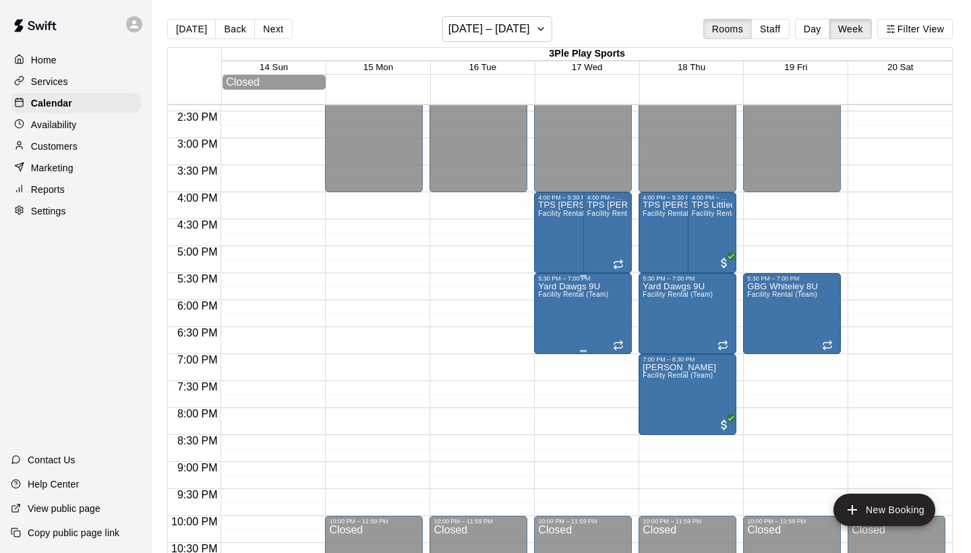
click at [590, 329] on div "Yard Dawgs 9U Facility Rental (Team)" at bounding box center [573, 558] width 70 height 553
click at [555, 293] on icon "edit" at bounding box center [552, 297] width 16 height 16
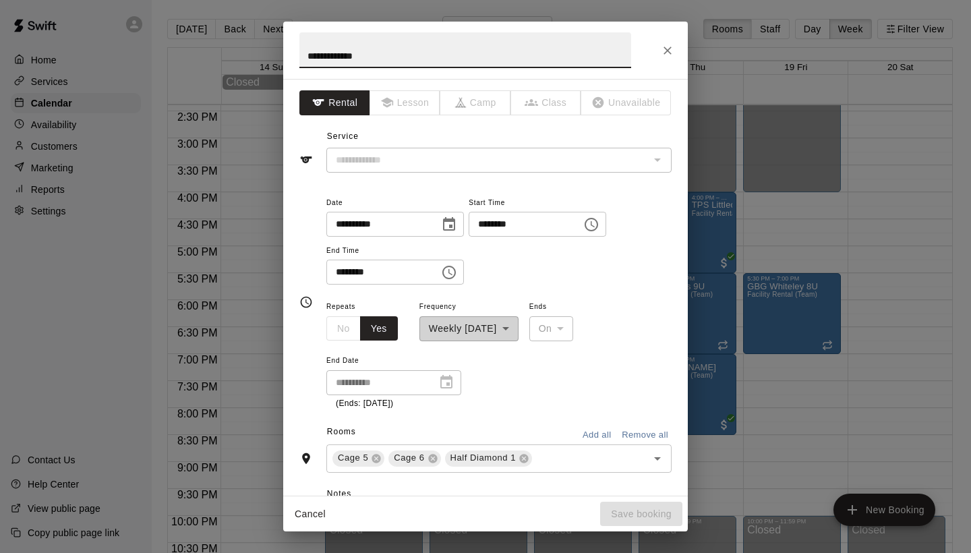
type input "**********"
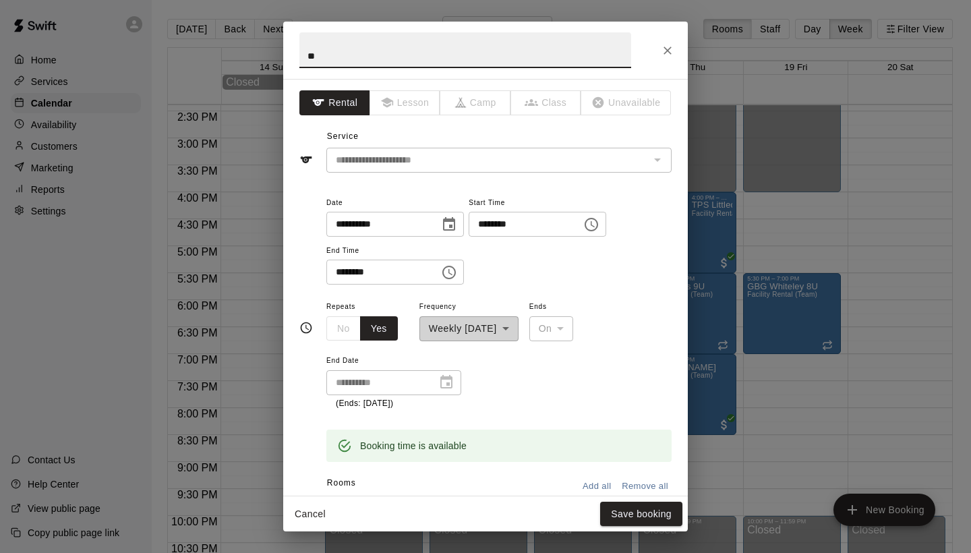
type input "*"
type input "**********"
click at [625, 519] on button "Save booking" at bounding box center [641, 514] width 82 height 25
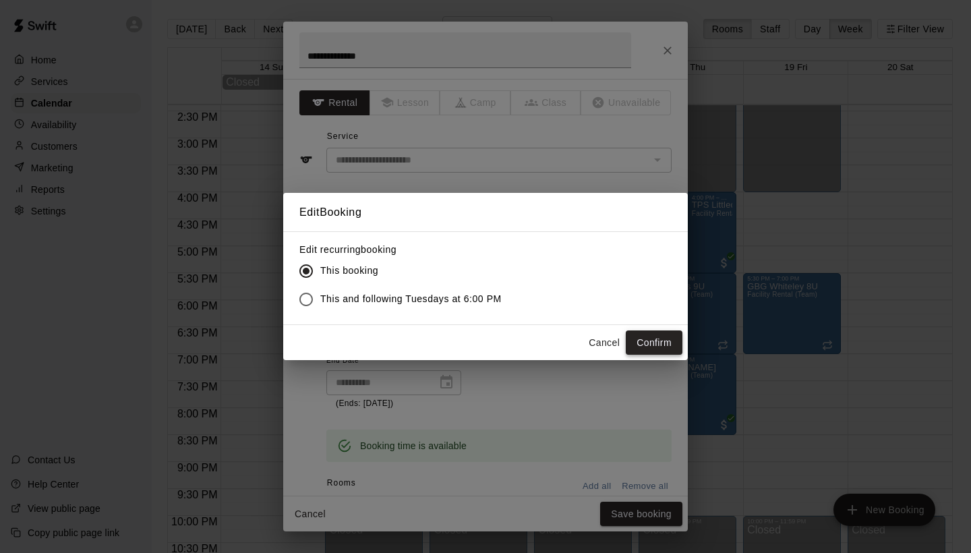
click at [666, 341] on button "Confirm" at bounding box center [654, 343] width 57 height 25
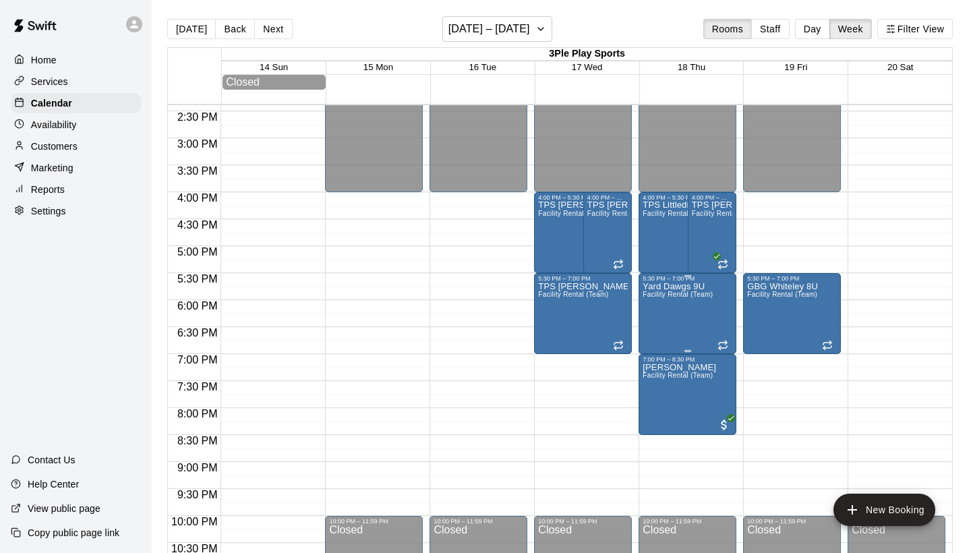
click at [685, 325] on div "Yard Dawgs 9U Facility Rental (Team)" at bounding box center [678, 558] width 70 height 553
click at [657, 301] on icon "edit" at bounding box center [657, 297] width 16 height 16
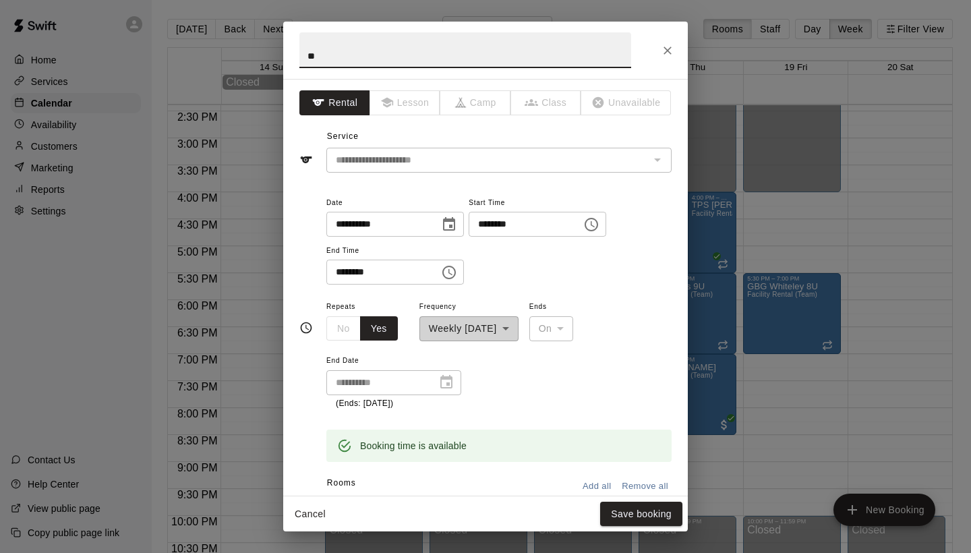
type input "*"
type input "**********"
click at [622, 519] on button "Save booking" at bounding box center [641, 514] width 82 height 25
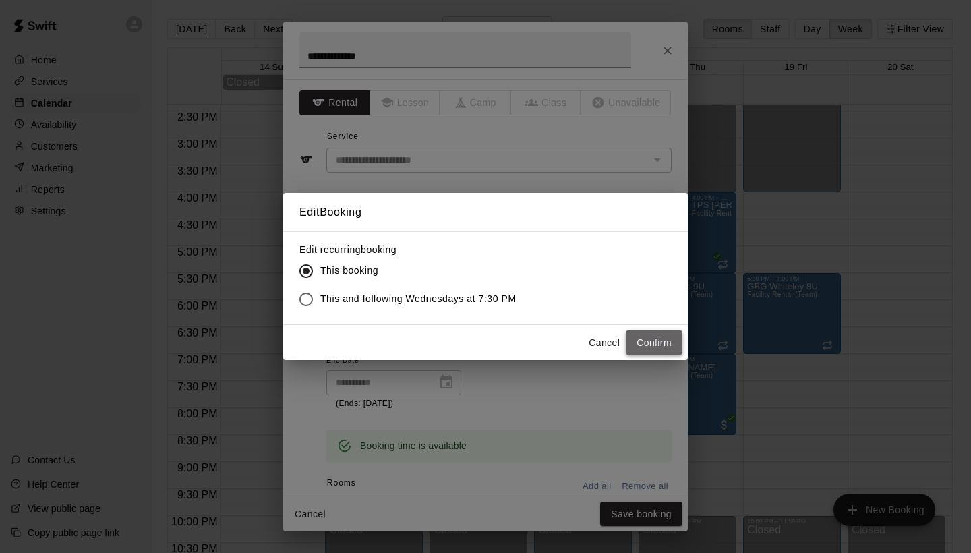
click at [654, 345] on button "Confirm" at bounding box center [654, 343] width 57 height 25
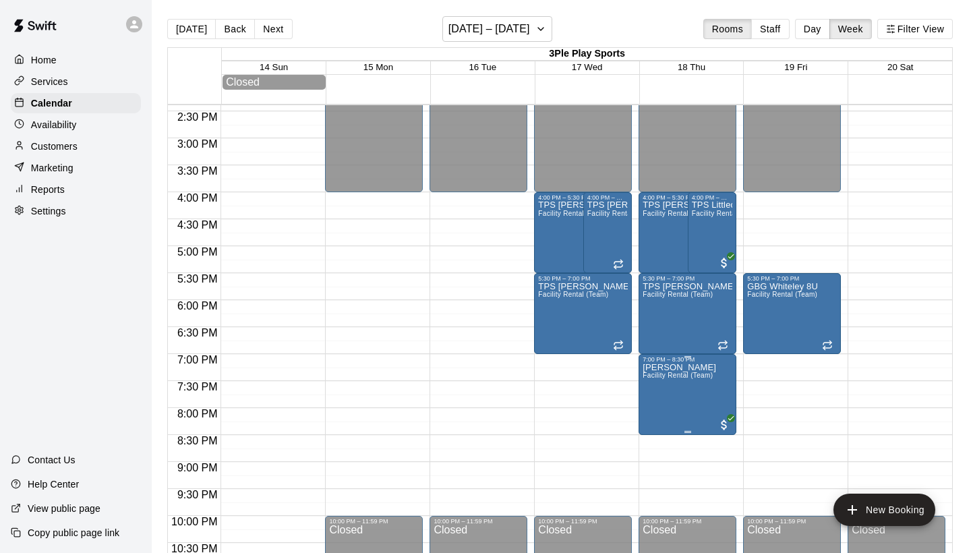
click at [652, 382] on icon "edit" at bounding box center [657, 378] width 12 height 12
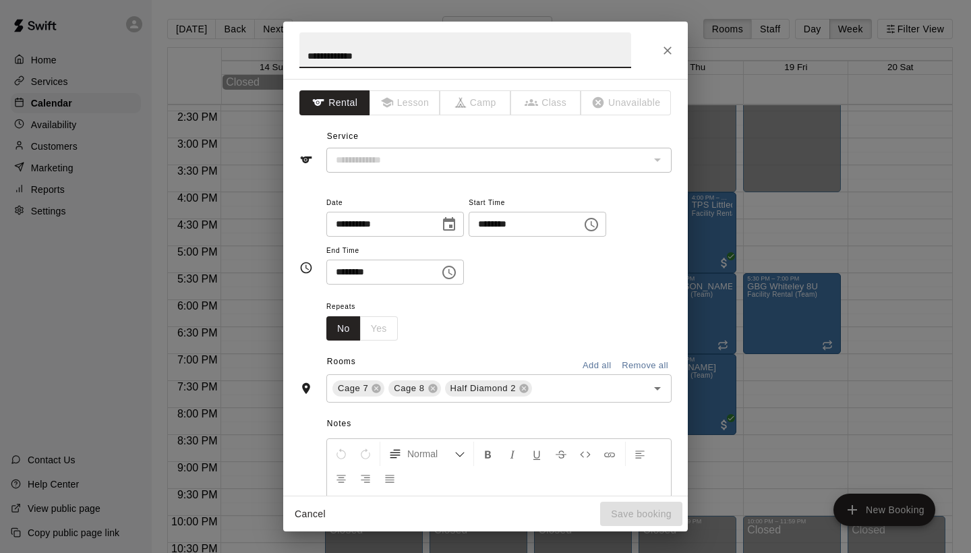
type input "**********"
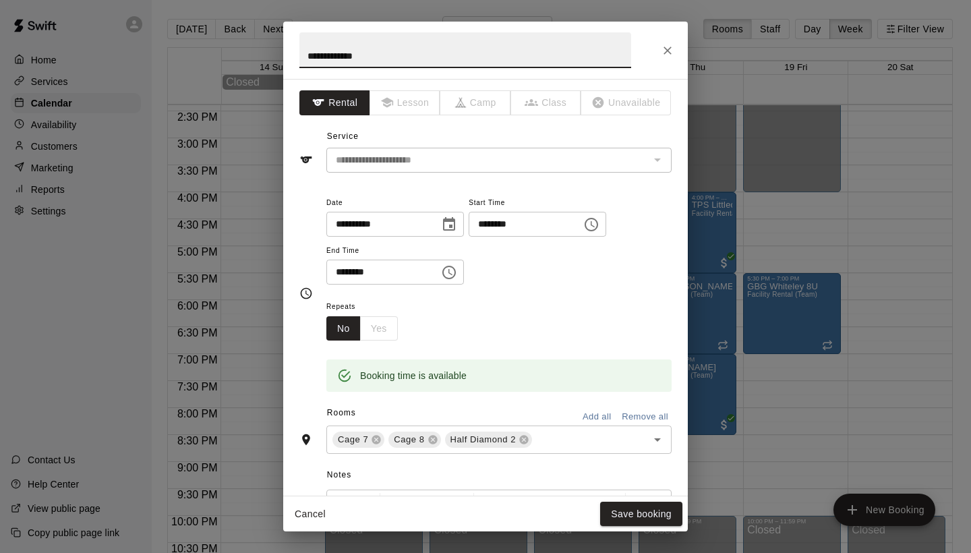
click at [332, 60] on input "**********" at bounding box center [466, 50] width 332 height 36
type input "**********"
click at [637, 515] on button "Save booking" at bounding box center [641, 514] width 82 height 25
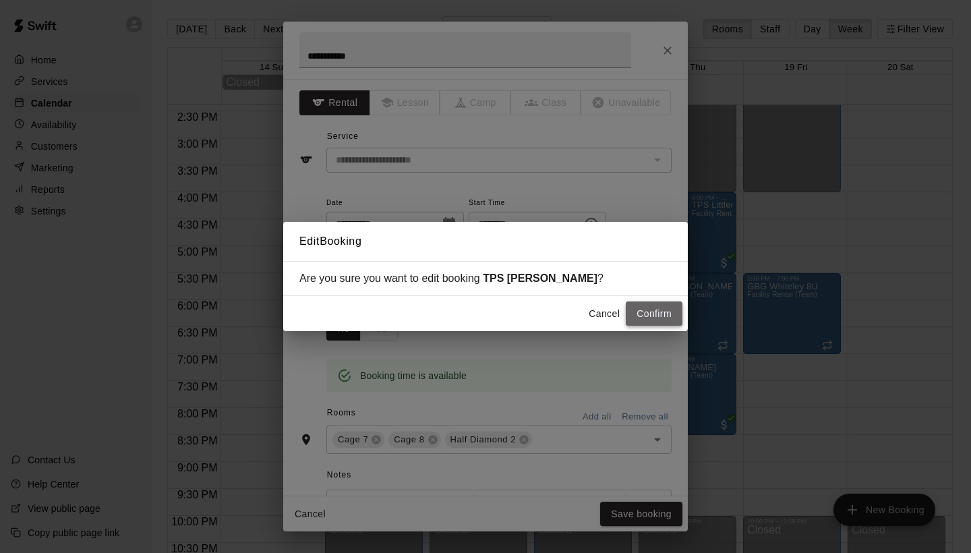
click at [652, 316] on button "Confirm" at bounding box center [654, 314] width 57 height 25
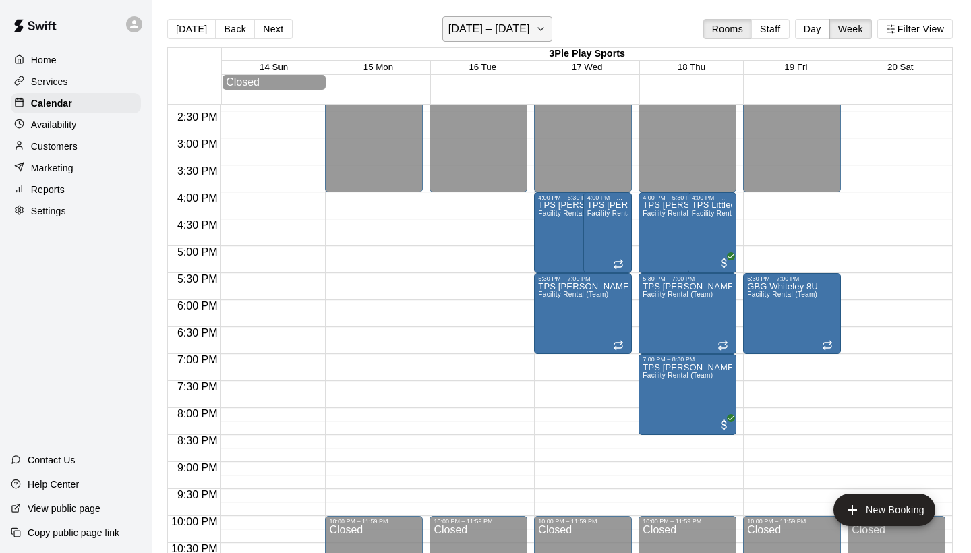
click at [546, 30] on icon "button" at bounding box center [541, 29] width 11 height 16
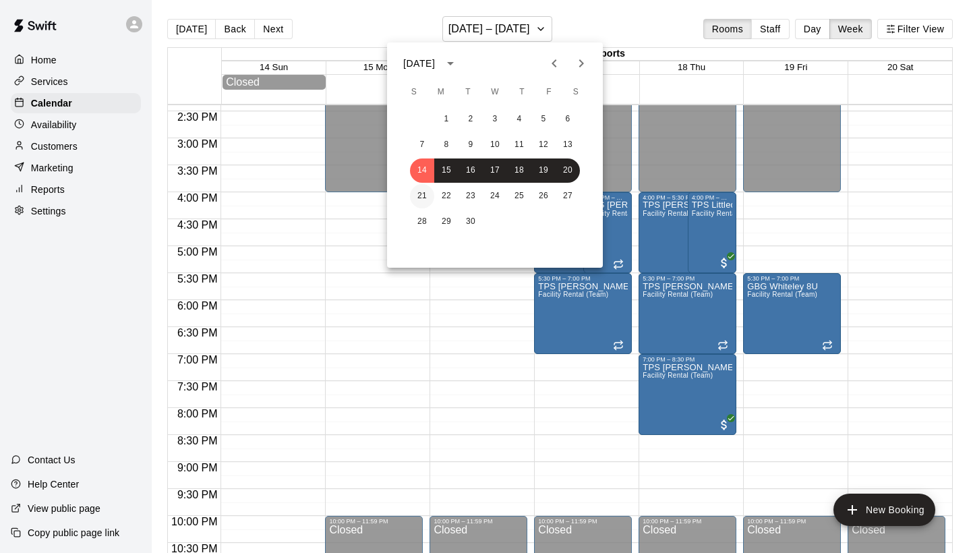
click at [416, 197] on button "21" at bounding box center [422, 196] width 24 height 24
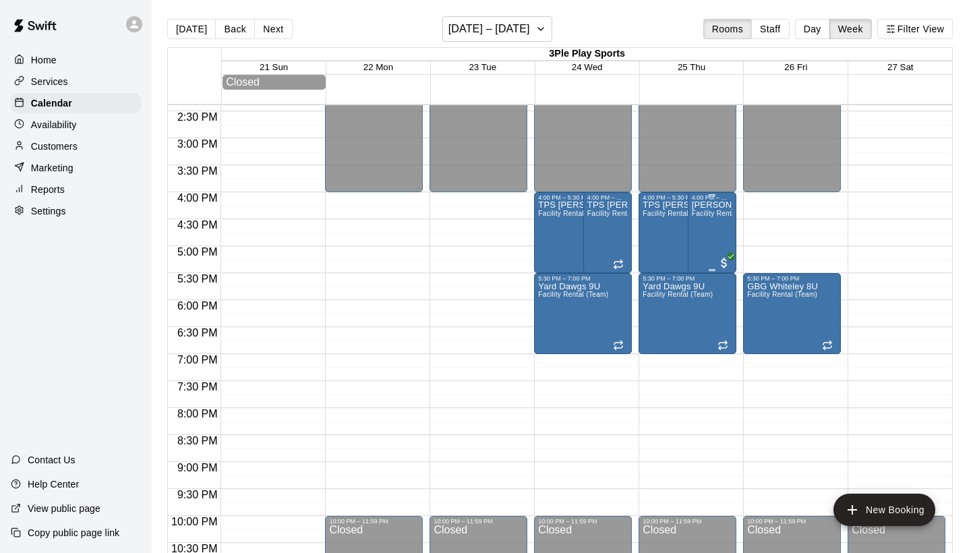
click at [706, 231] on div "[PERSON_NAME] Facility Rental (Team)" at bounding box center [712, 477] width 40 height 553
click at [711, 217] on icon "edit" at bounding box center [706, 216] width 16 height 16
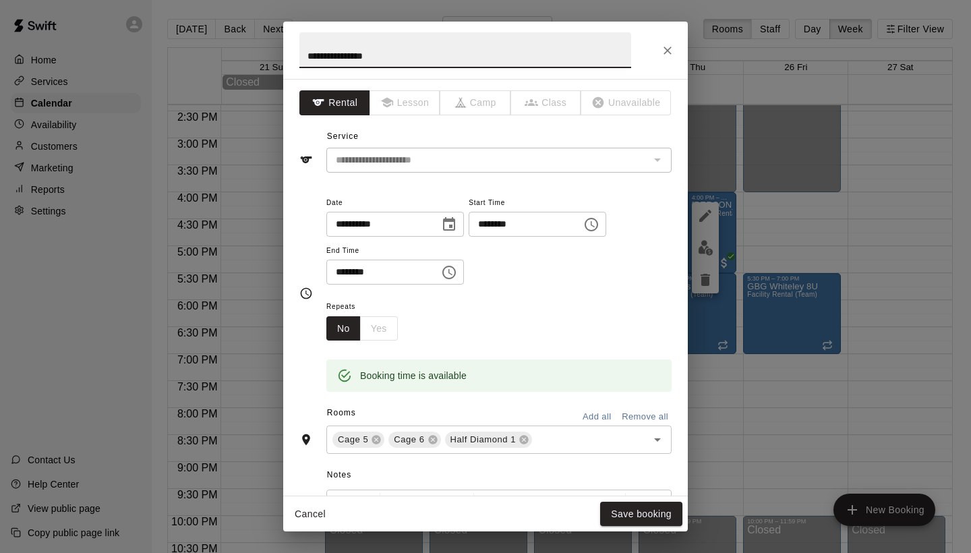
click at [335, 57] on input "**********" at bounding box center [466, 50] width 332 height 36
type input "**********"
click at [627, 509] on button "Save booking" at bounding box center [641, 514] width 82 height 25
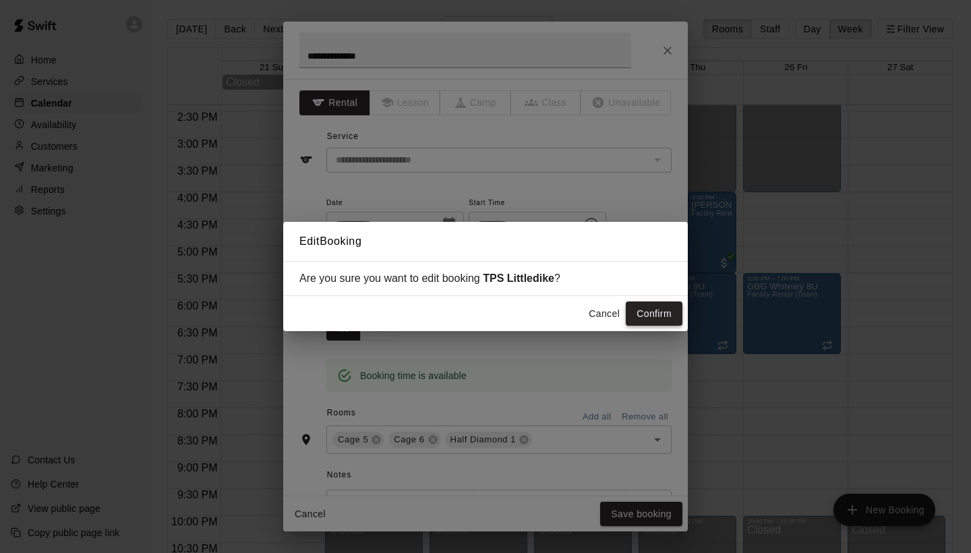
click at [642, 312] on button "Confirm" at bounding box center [654, 314] width 57 height 25
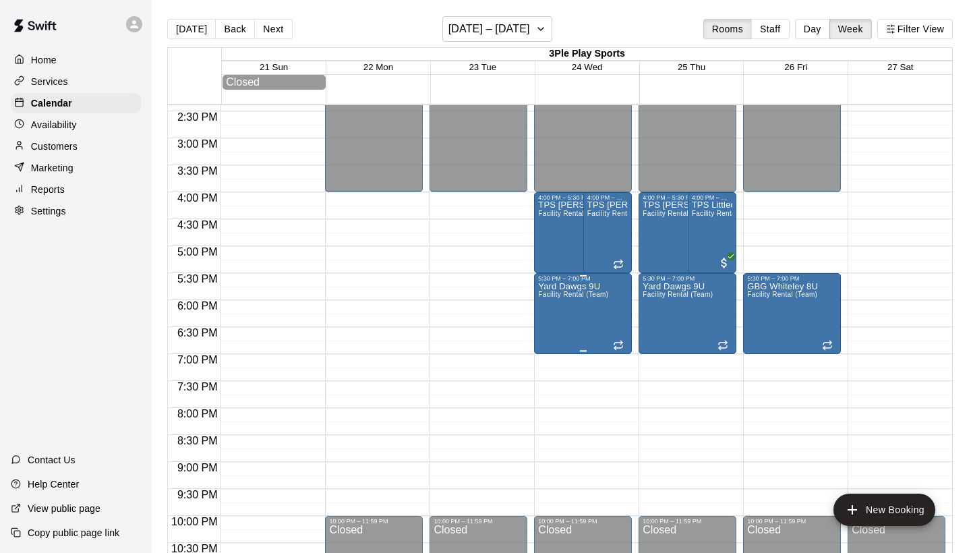
click at [588, 312] on div "Yard Dawgs 9U Facility Rental (Team)" at bounding box center [573, 558] width 70 height 553
click at [553, 297] on icon "edit" at bounding box center [552, 297] width 12 height 12
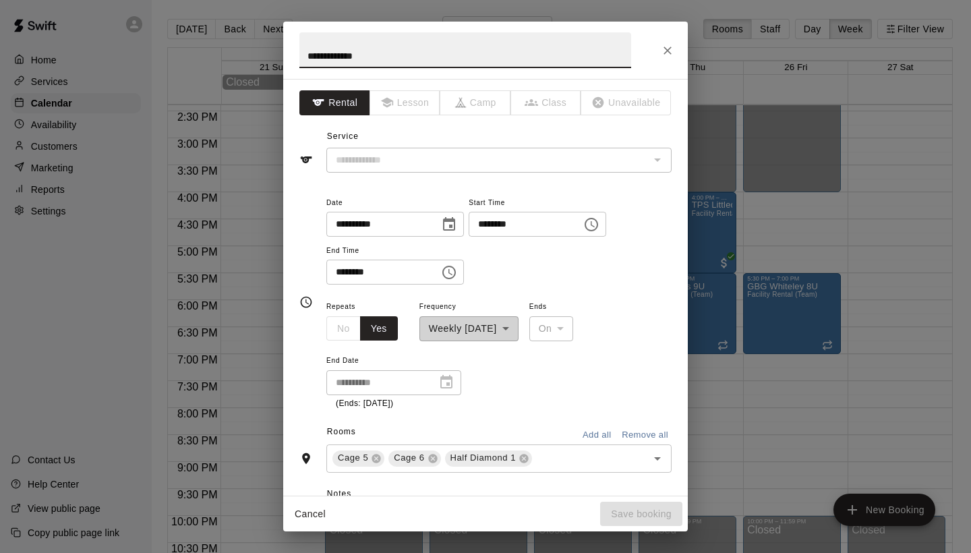
type input "**********"
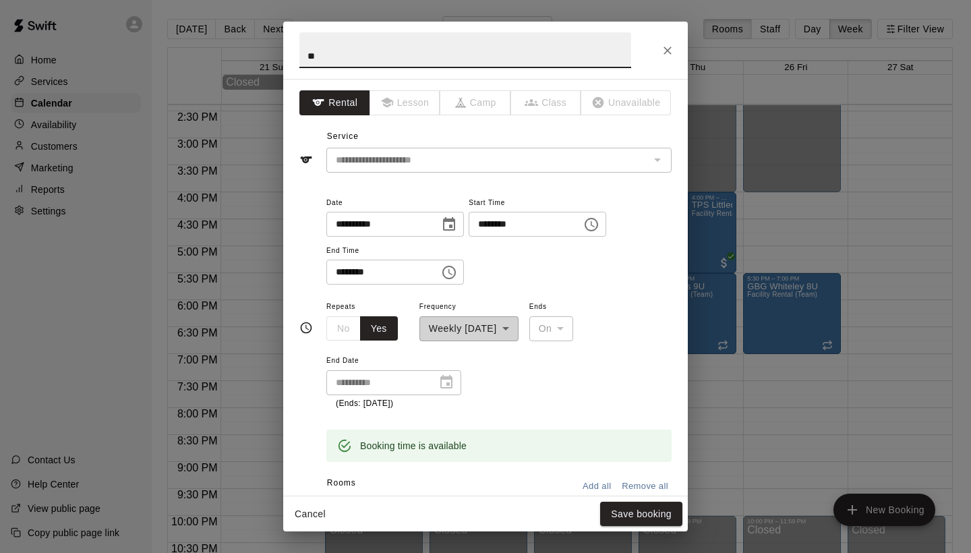
type input "*"
type input "**********"
click at [632, 511] on button "Save booking" at bounding box center [641, 514] width 82 height 25
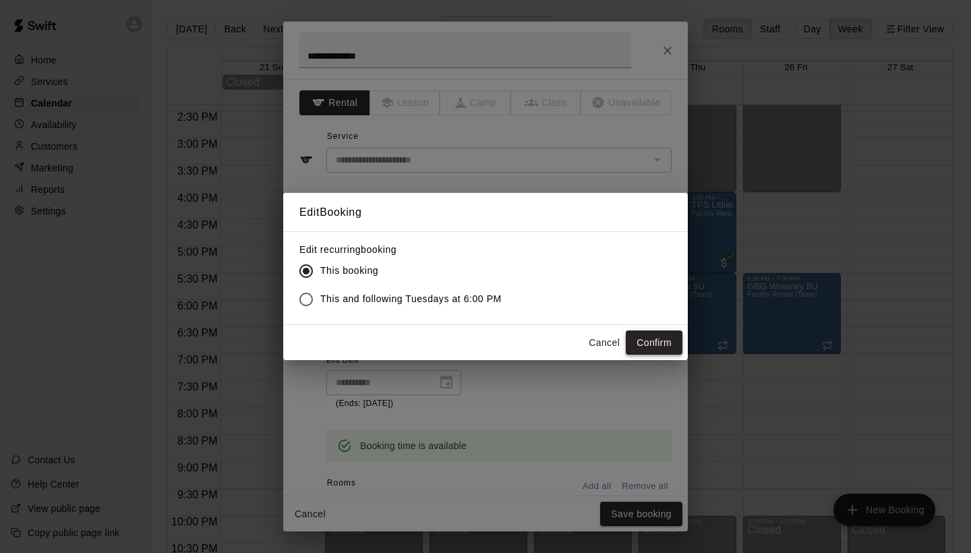
click at [649, 335] on button "Confirm" at bounding box center [654, 343] width 57 height 25
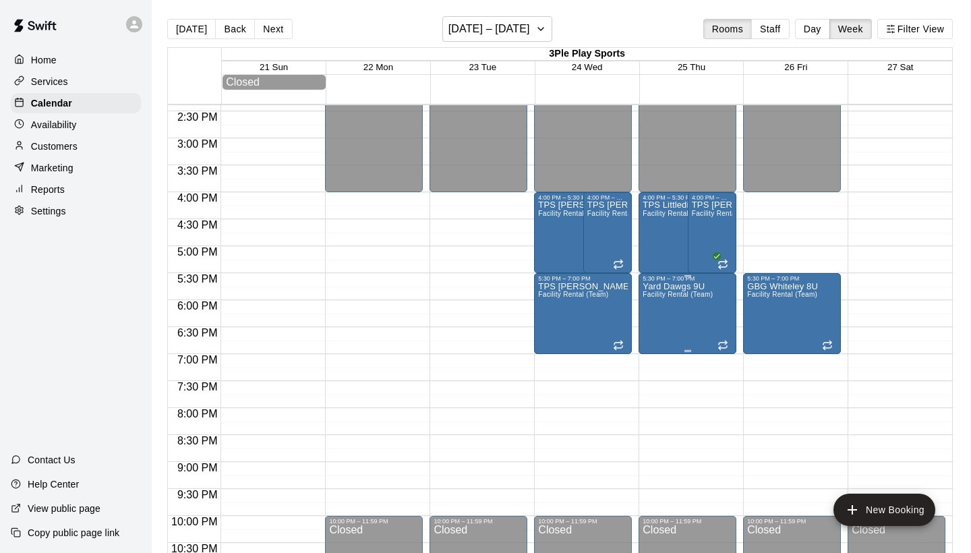
click at [673, 337] on div "Yard Dawgs 9U Facility Rental (Team)" at bounding box center [678, 558] width 70 height 553
click at [659, 296] on icon "edit" at bounding box center [657, 297] width 12 height 12
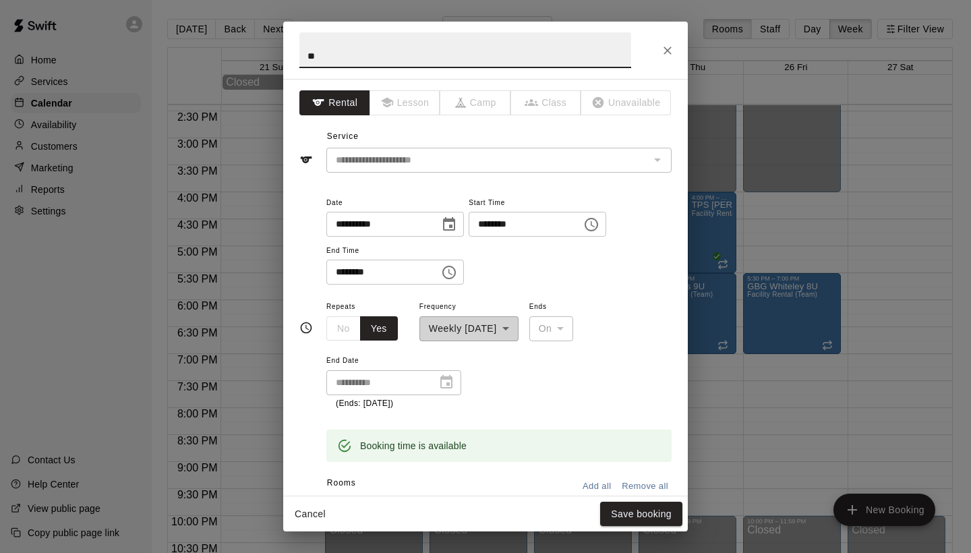
type input "*"
type input "**********"
click at [625, 513] on button "Save booking" at bounding box center [641, 514] width 82 height 25
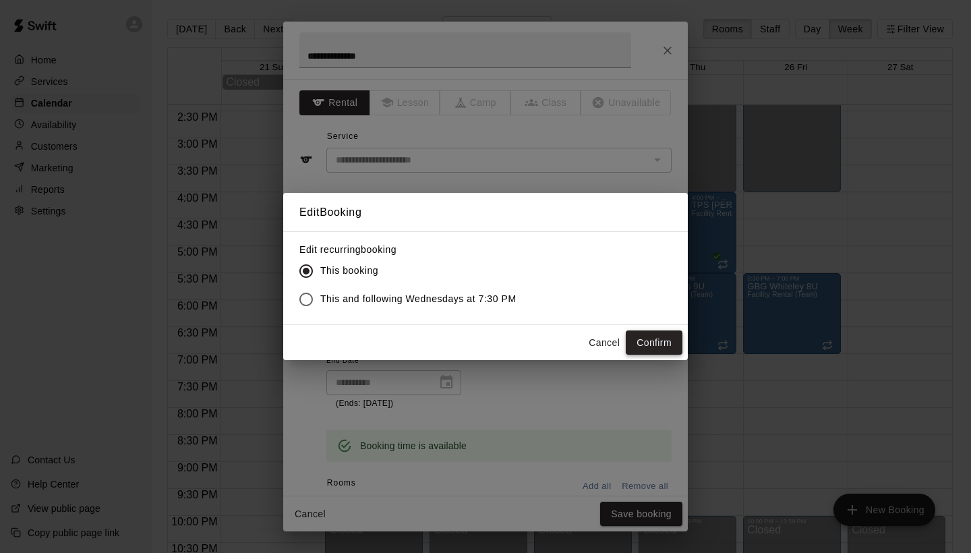
click at [652, 342] on button "Confirm" at bounding box center [654, 343] width 57 height 25
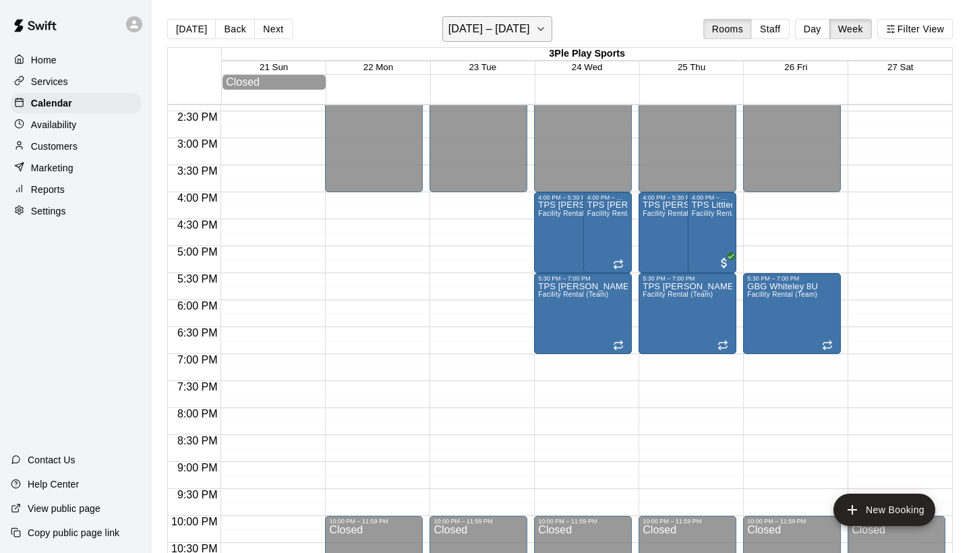
click at [544, 32] on icon "button" at bounding box center [541, 29] width 11 height 16
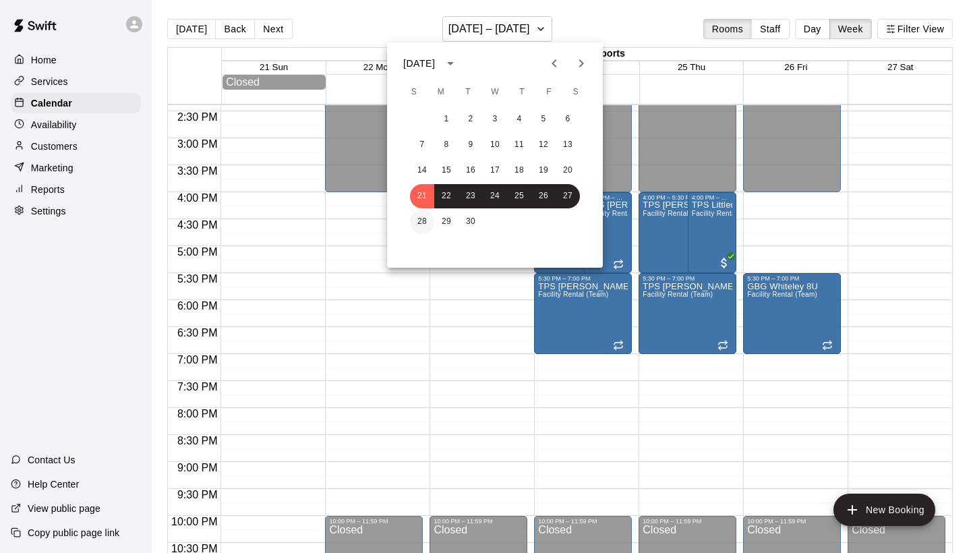
click at [424, 221] on button "28" at bounding box center [422, 222] width 24 height 24
